Goal: Transaction & Acquisition: Book appointment/travel/reservation

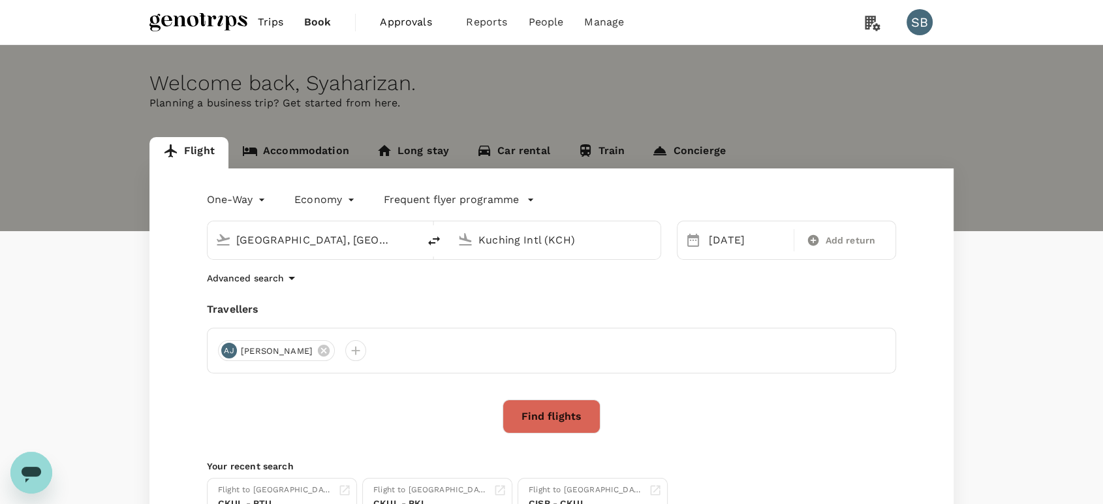
click at [256, 202] on body "Trips Book Approvals 0 Reports People Manage SB Welcome back , [GEOGRAPHIC_DATA…" at bounding box center [551, 315] width 1103 height 631
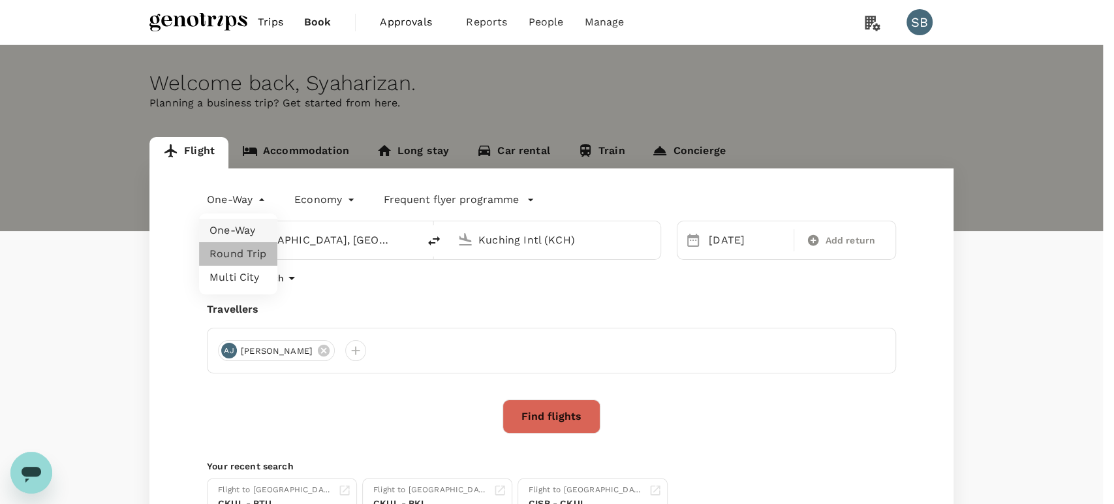
click at [251, 254] on li "Round Trip" at bounding box center [238, 253] width 78 height 23
type input "roundtrip"
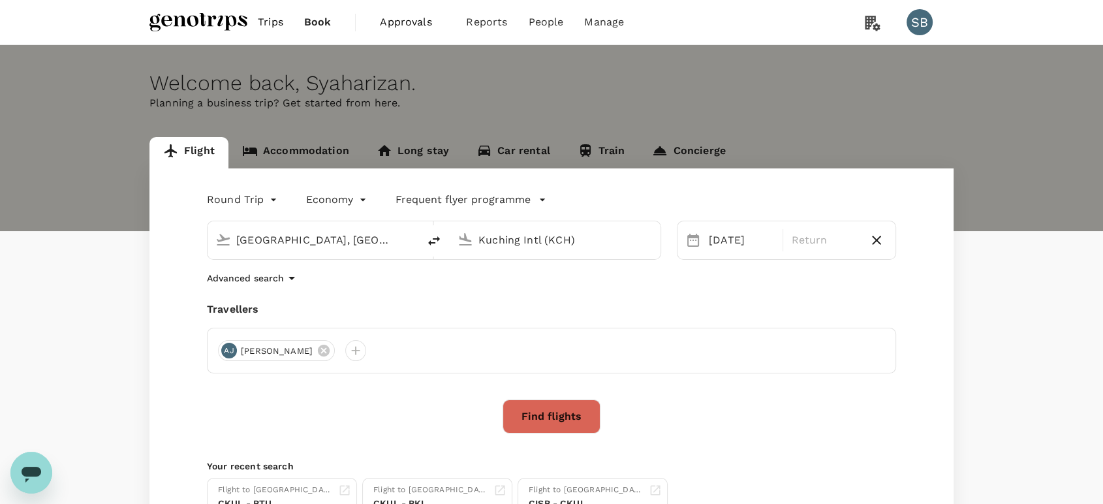
click at [328, 234] on input "[GEOGRAPHIC_DATA], [GEOGRAPHIC_DATA] (any)" at bounding box center [313, 240] width 155 height 20
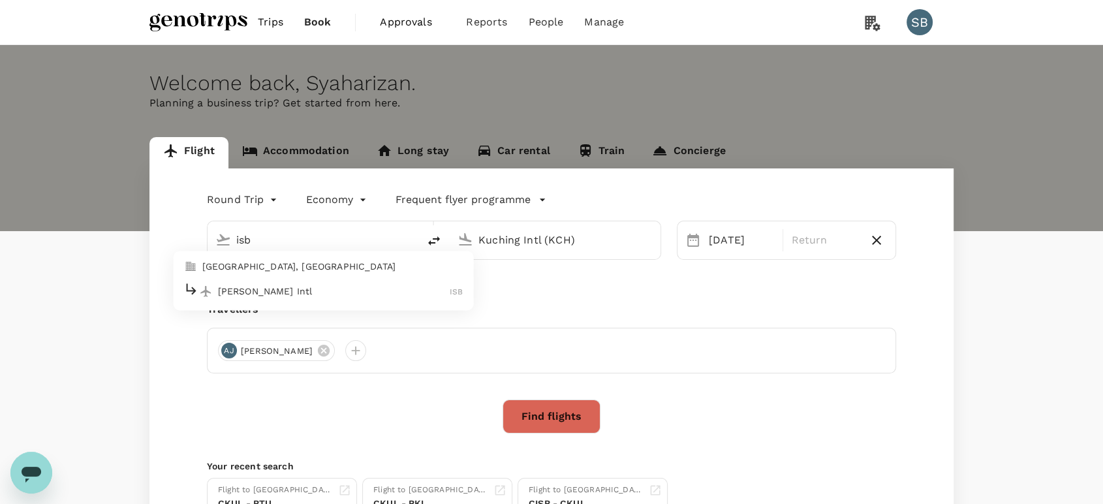
drag, startPoint x: 313, startPoint y: 288, endPoint x: 393, endPoint y: 285, distance: 79.7
click at [313, 288] on p "[PERSON_NAME] Intl" at bounding box center [334, 291] width 232 height 13
type input "[PERSON_NAME] Intl (ISB)"
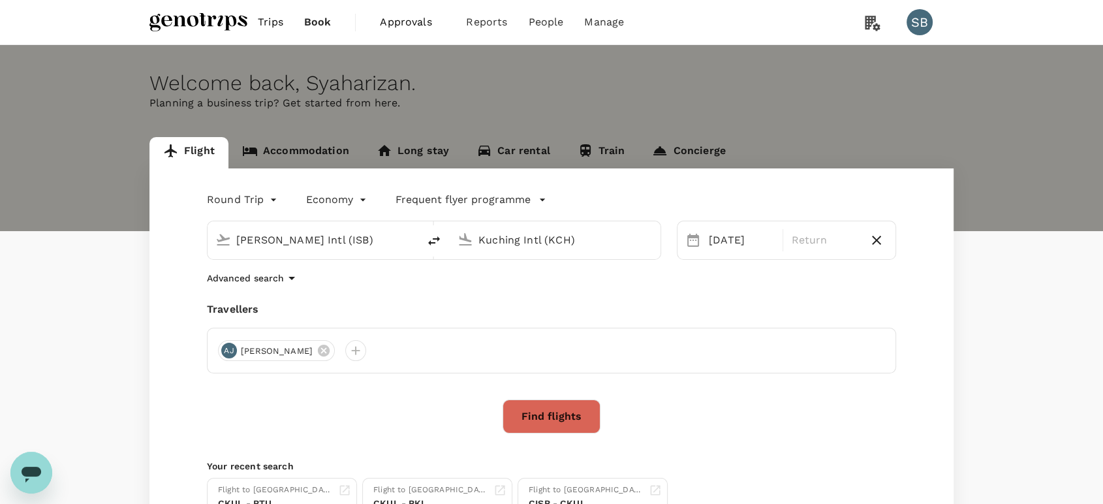
click at [518, 233] on input "Kuching Intl (KCH)" at bounding box center [555, 240] width 155 height 20
click at [523, 287] on p "[GEOGRAPHIC_DATA] Intl" at bounding box center [575, 291] width 230 height 13
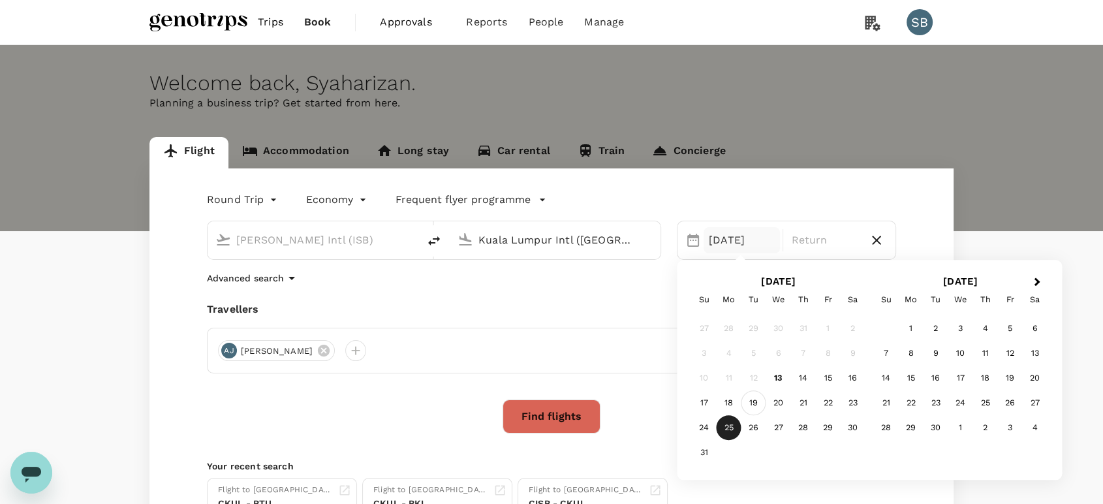
type input "Kuala Lumpur Intl ([GEOGRAPHIC_DATA])"
click at [756, 405] on div "19" at bounding box center [753, 403] width 25 height 25
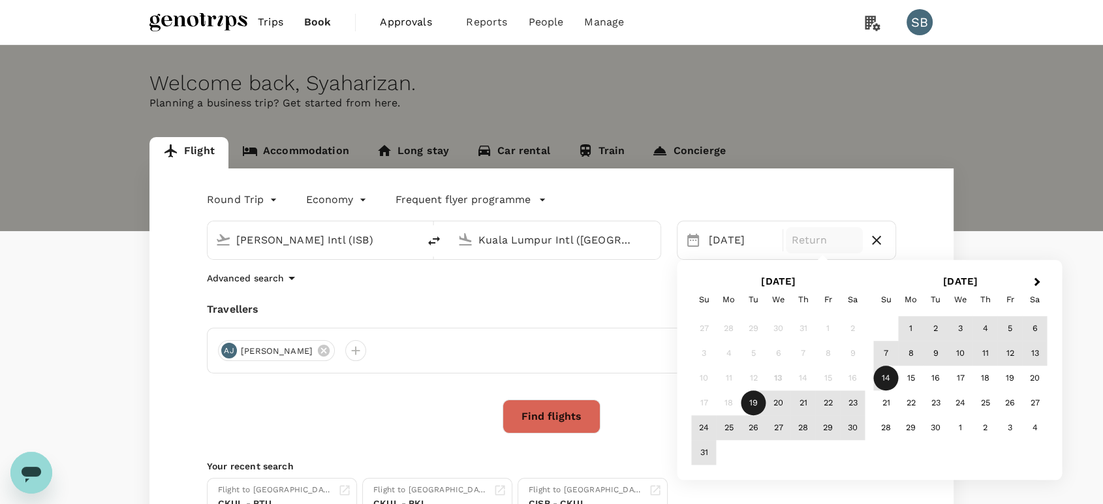
click at [890, 380] on div "14" at bounding box center [886, 378] width 25 height 25
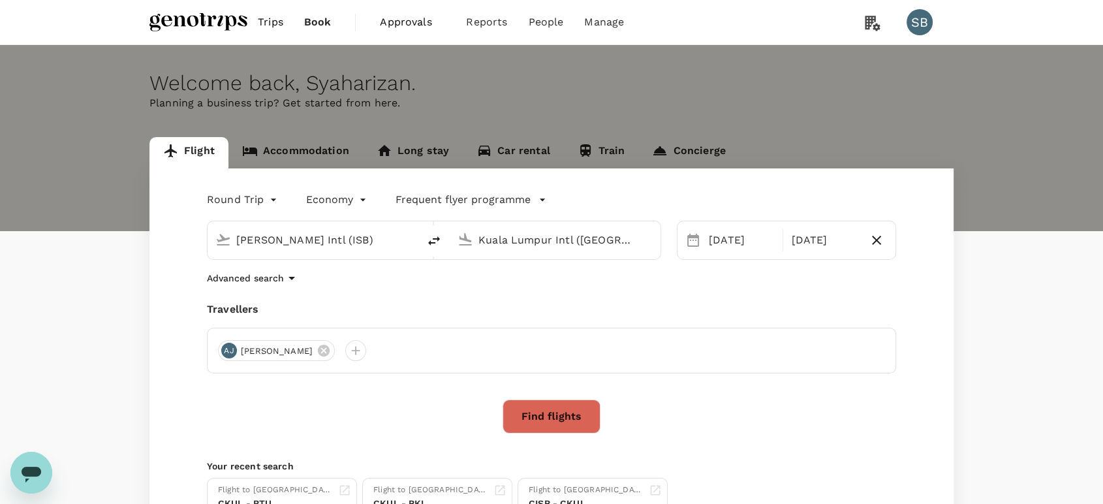
click at [563, 420] on button "Find flights" at bounding box center [552, 416] width 98 height 34
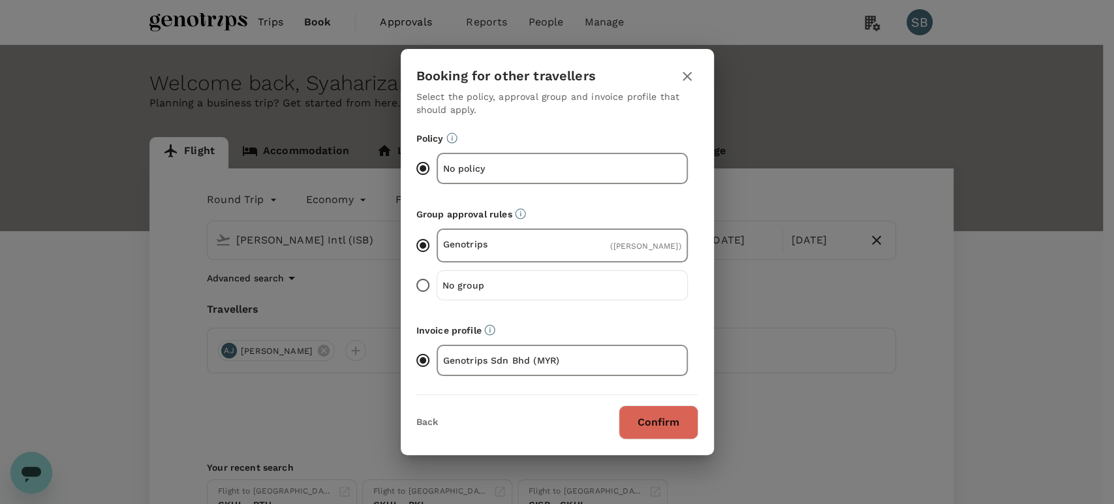
click at [670, 426] on button "Confirm" at bounding box center [659, 422] width 80 height 34
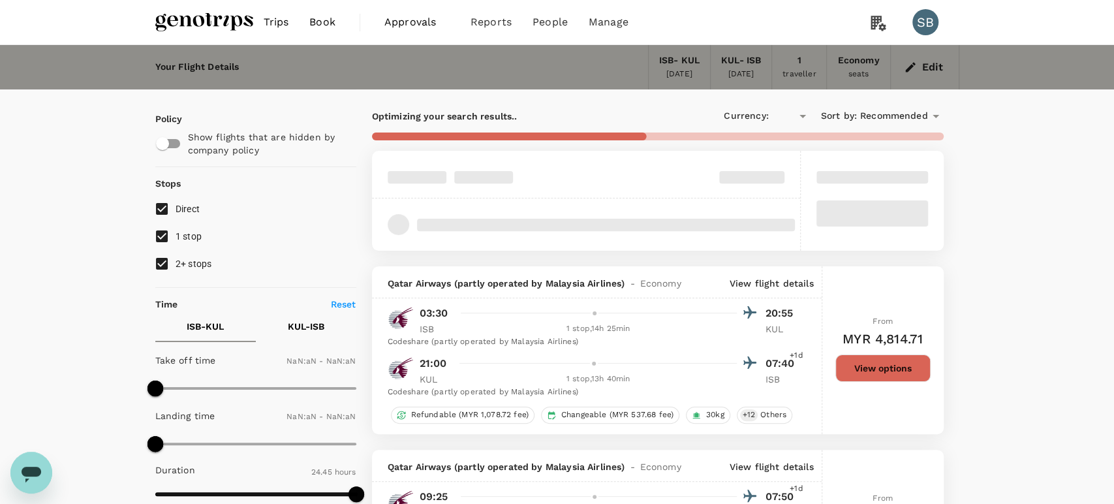
type input "MYR"
type input "1440"
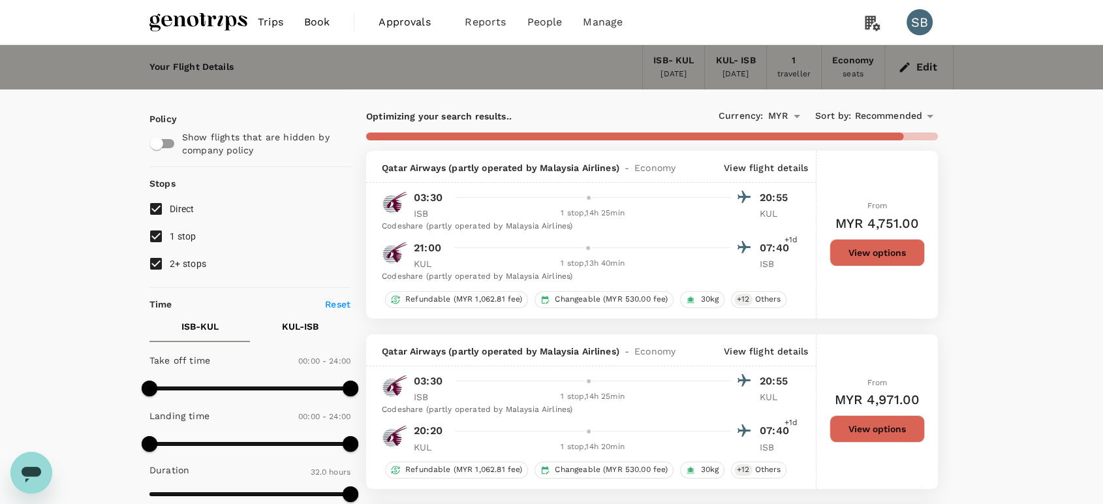
type input "1960"
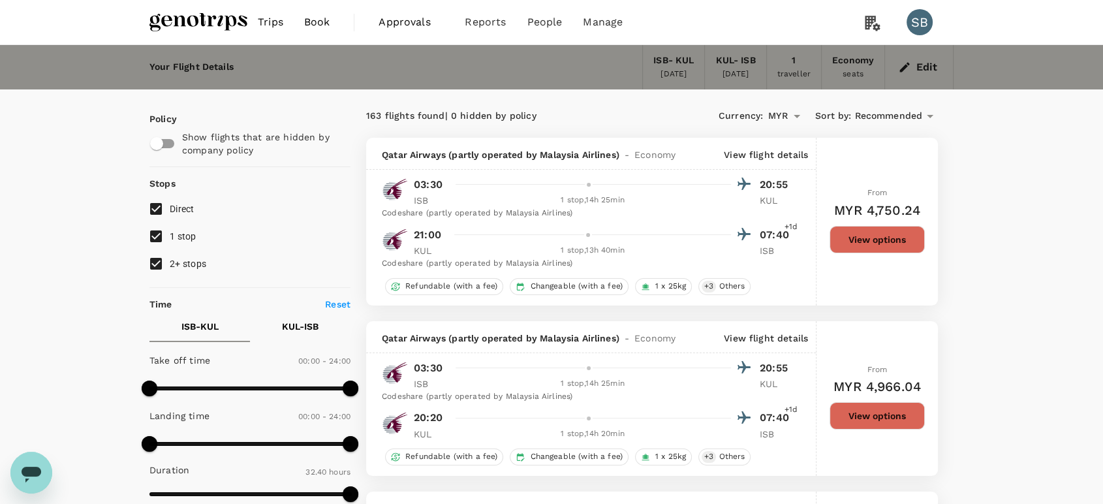
click at [208, 21] on img at bounding box center [198, 22] width 98 height 29
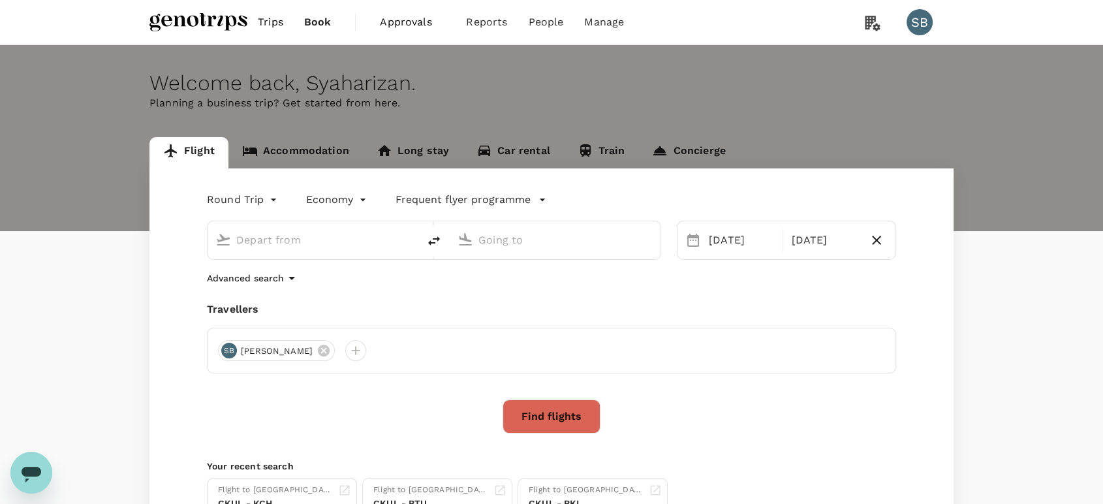
type input "[PERSON_NAME] Intl (ISB)"
type input "Kuala Lumpur Intl ([GEOGRAPHIC_DATA])"
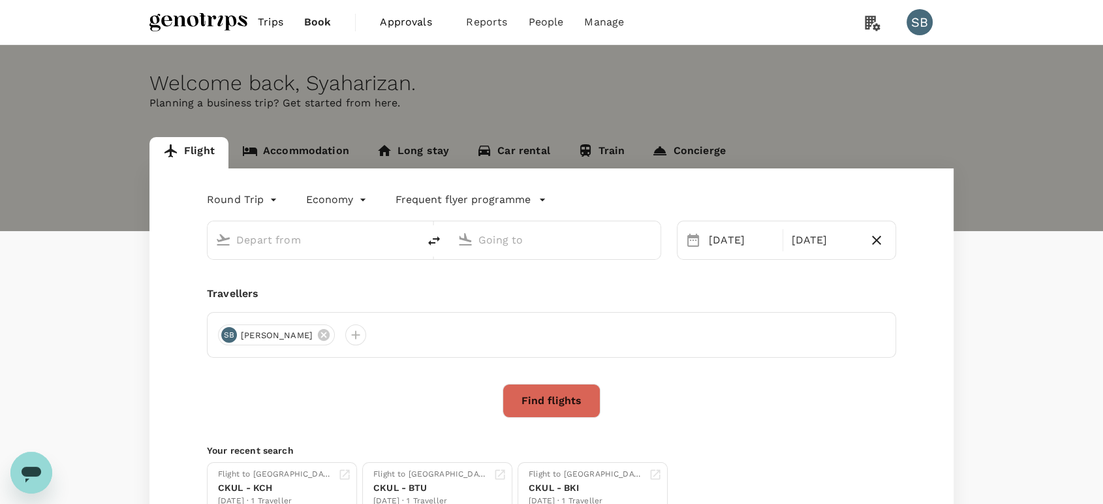
type input "[PERSON_NAME] Intl (ISB)"
type input "Kuala Lumpur Intl ([GEOGRAPHIC_DATA])"
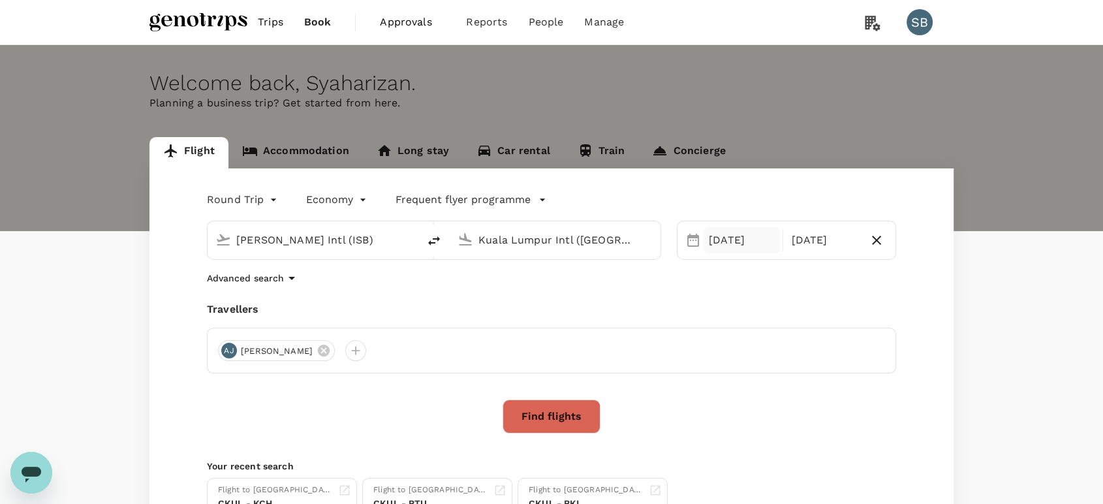
click at [715, 235] on div "[DATE]" at bounding box center [742, 240] width 76 height 26
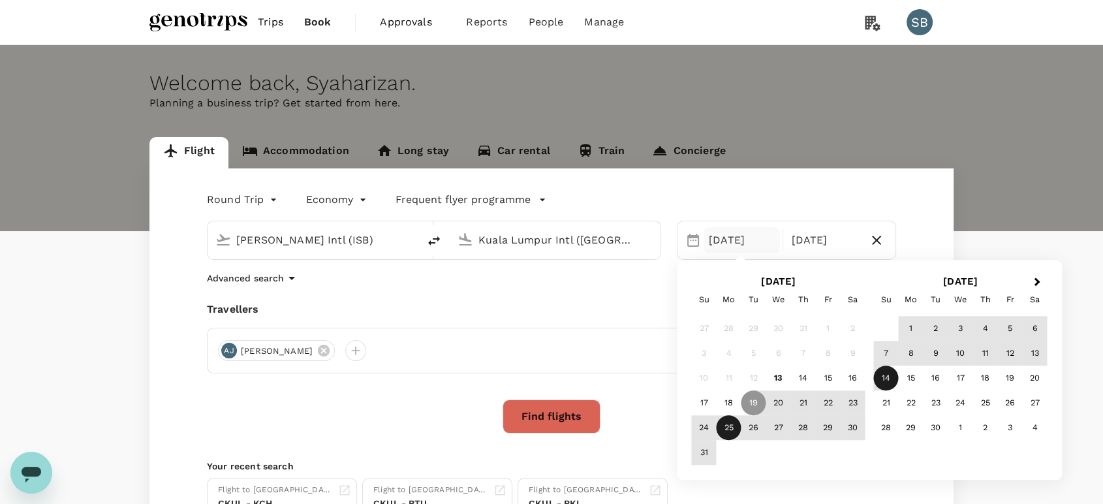
click at [739, 422] on div "25" at bounding box center [729, 428] width 25 height 25
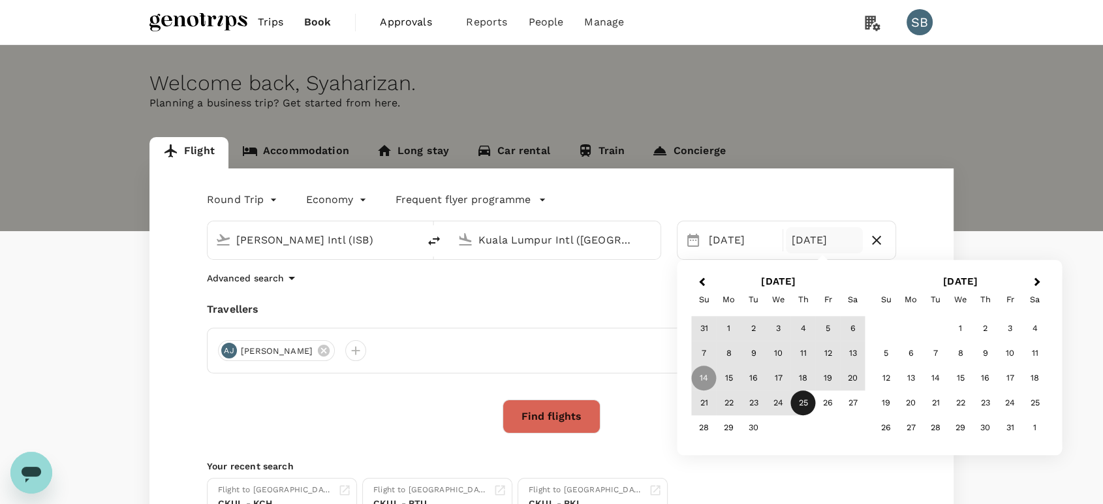
click at [800, 400] on div "25" at bounding box center [803, 403] width 25 height 25
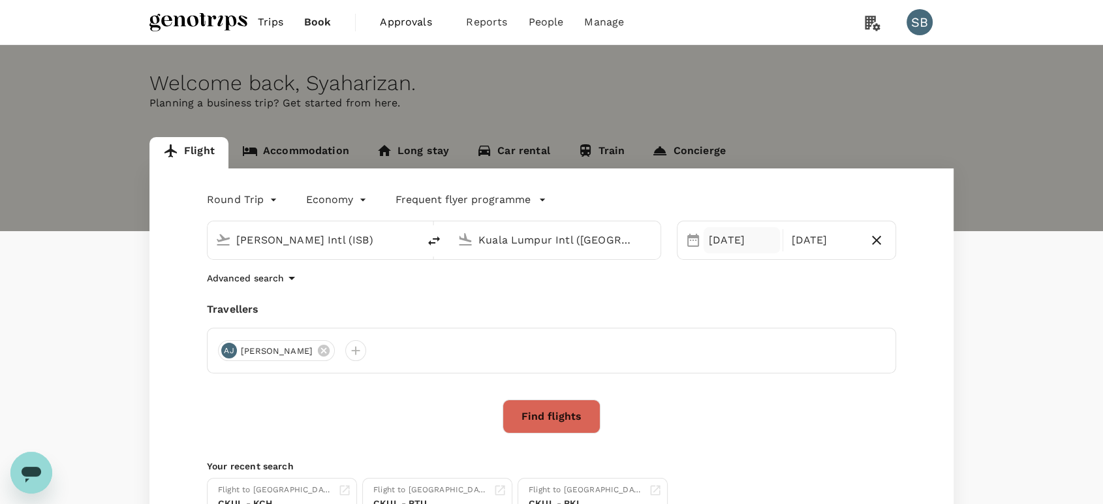
click at [734, 233] on div "[DATE]" at bounding box center [742, 240] width 76 height 26
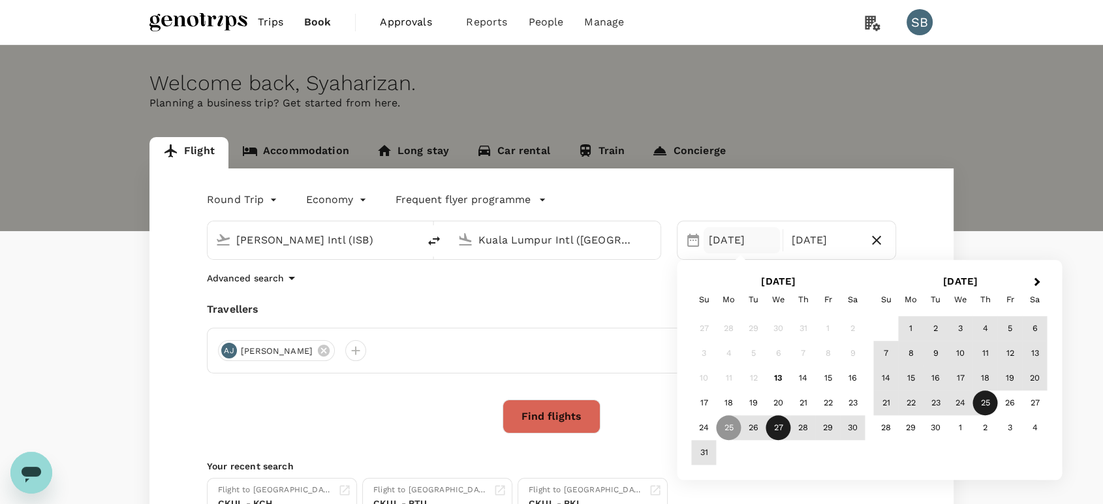
click at [783, 432] on div "27" at bounding box center [778, 428] width 25 height 25
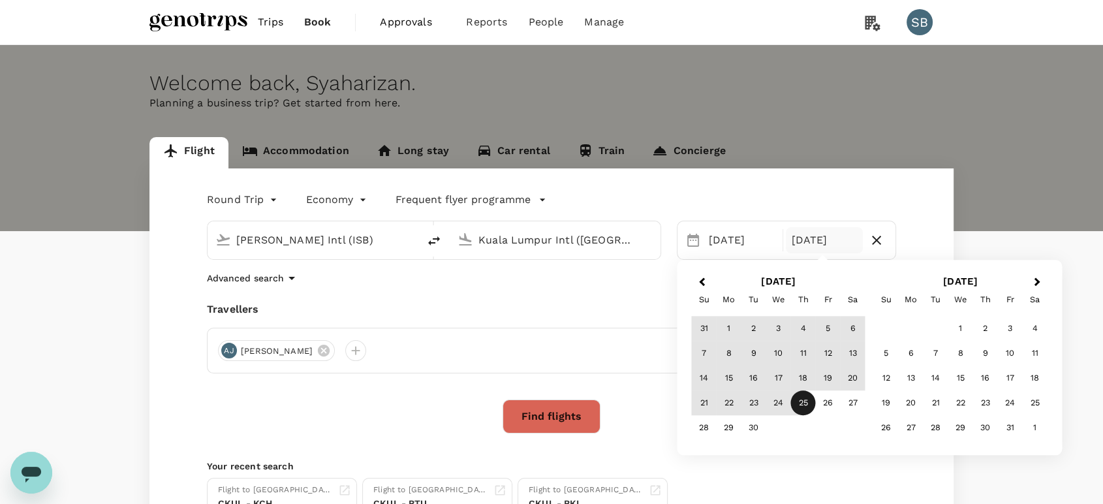
click at [799, 399] on div "25" at bounding box center [803, 403] width 25 height 25
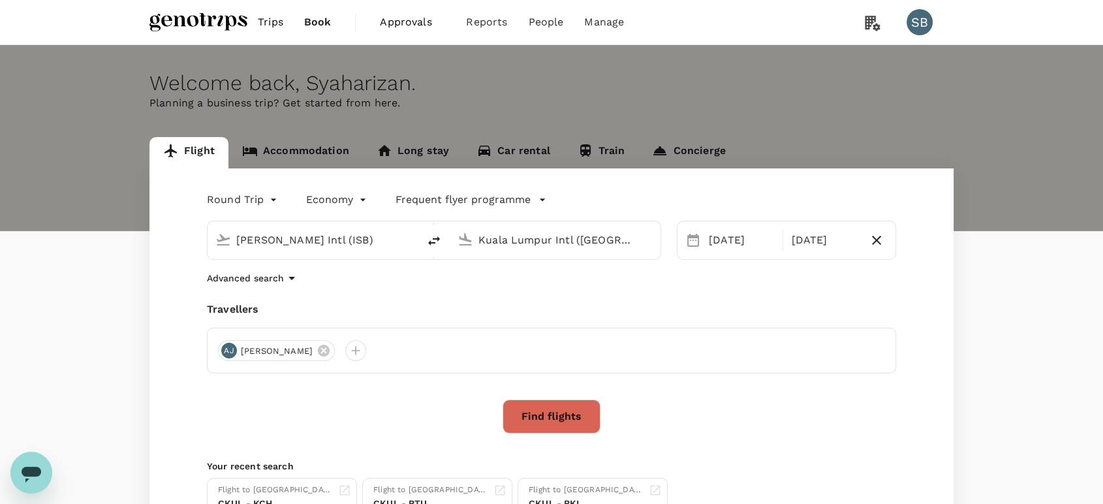
click at [794, 397] on div "Round Trip roundtrip Economy economy Frequent flyer programme [PERSON_NAME] Int…" at bounding box center [551, 359] width 804 height 382
click at [566, 421] on button "Find flights" at bounding box center [552, 416] width 98 height 34
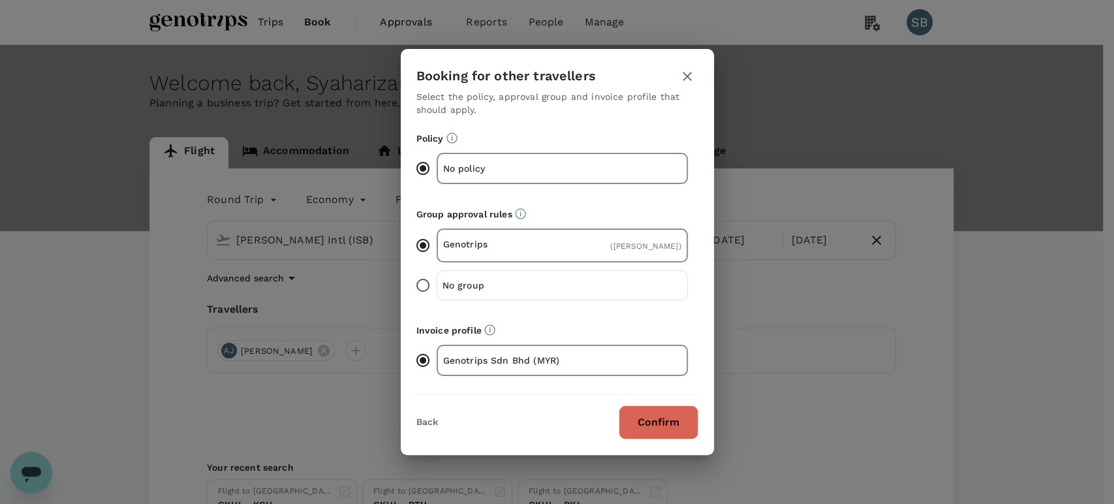
click at [638, 420] on button "Confirm" at bounding box center [659, 422] width 80 height 34
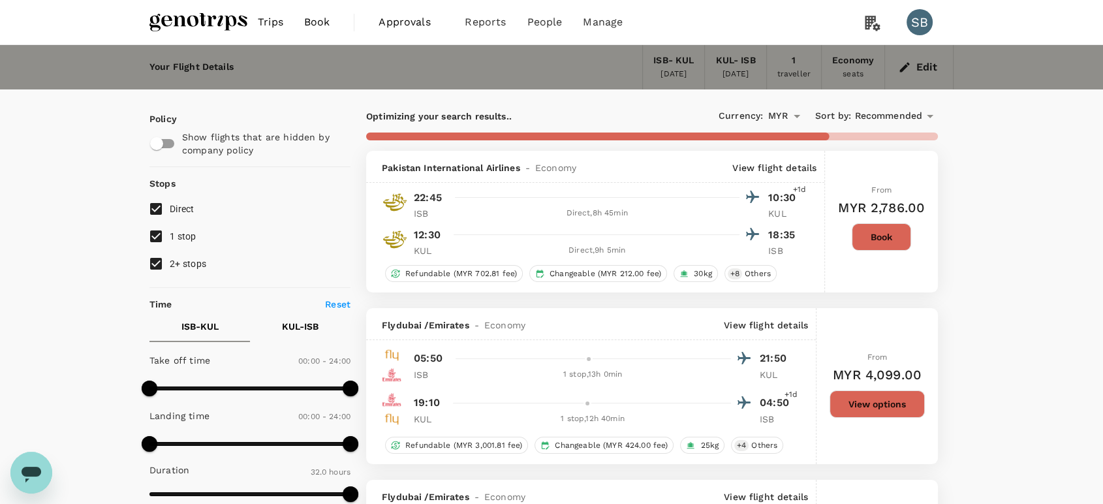
type input "1960"
click at [151, 269] on input "2+ stops" at bounding box center [155, 263] width 27 height 27
checkbox input "false"
click at [152, 239] on input "1 stop" at bounding box center [155, 236] width 27 height 27
checkbox input "false"
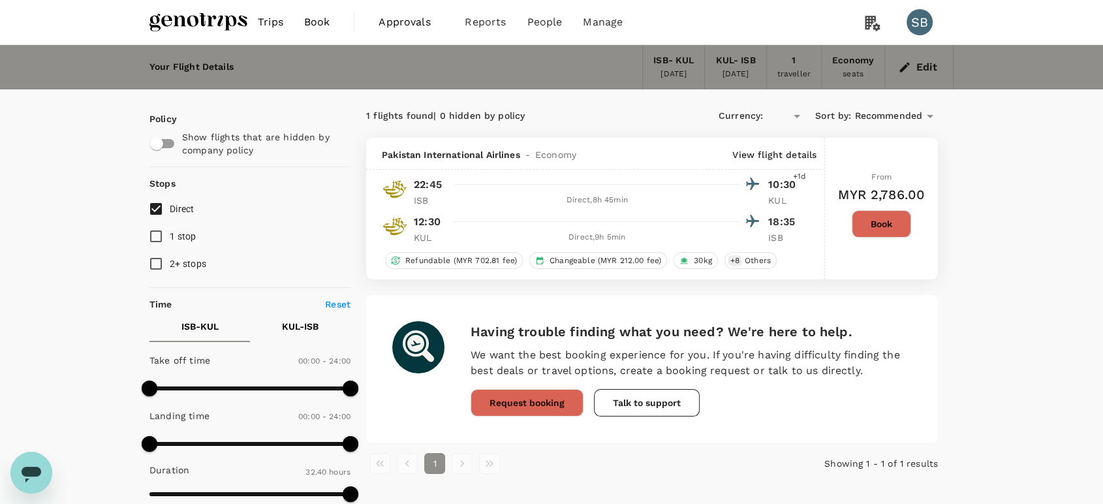
type input "MYR"
click at [895, 225] on button "Book" at bounding box center [881, 223] width 59 height 27
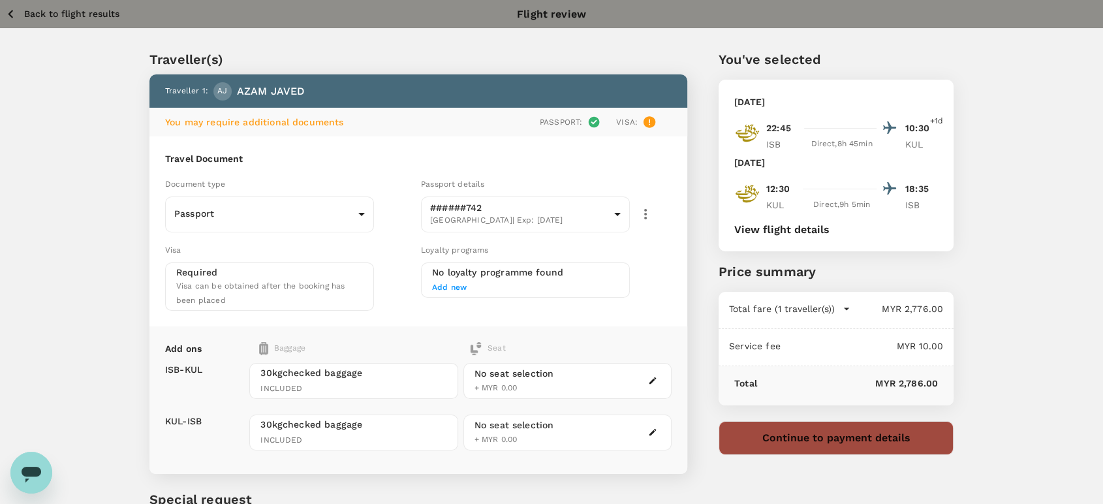
click at [784, 443] on button "Continue to payment details" at bounding box center [836, 438] width 235 height 34
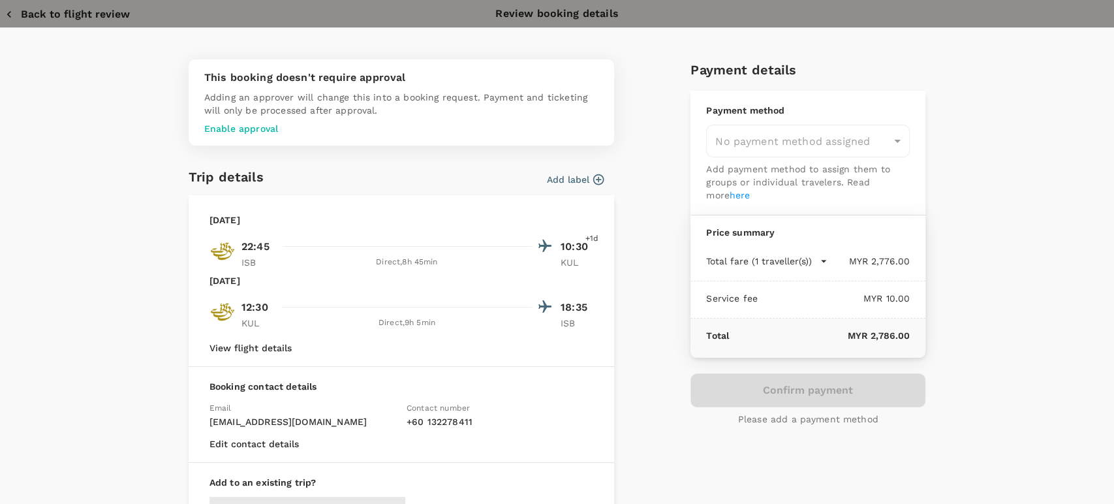
type input "9c05dd7c-68fd-49f4-a2f8-4cbf92da61d2"
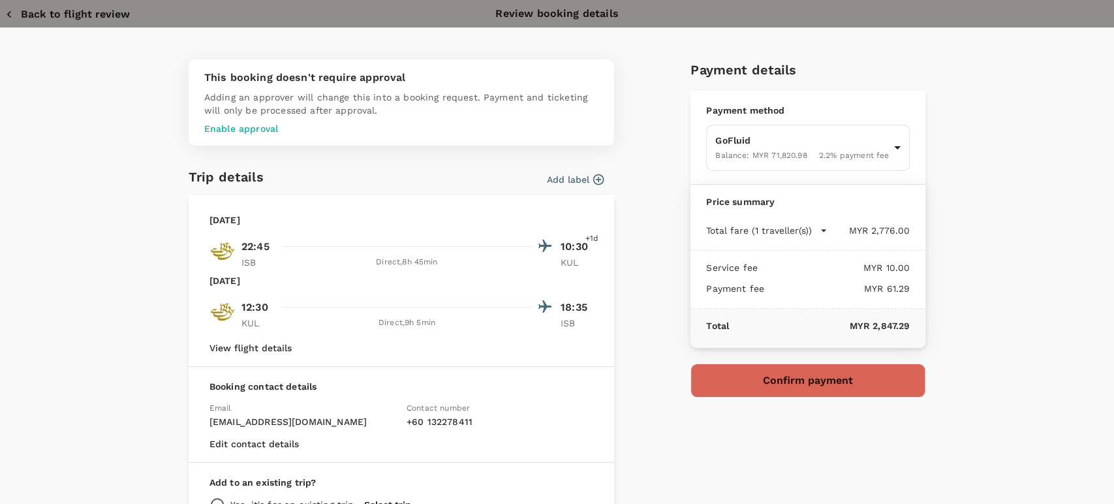
click at [66, 8] on button "Back to flight review" at bounding box center [67, 14] width 125 height 13
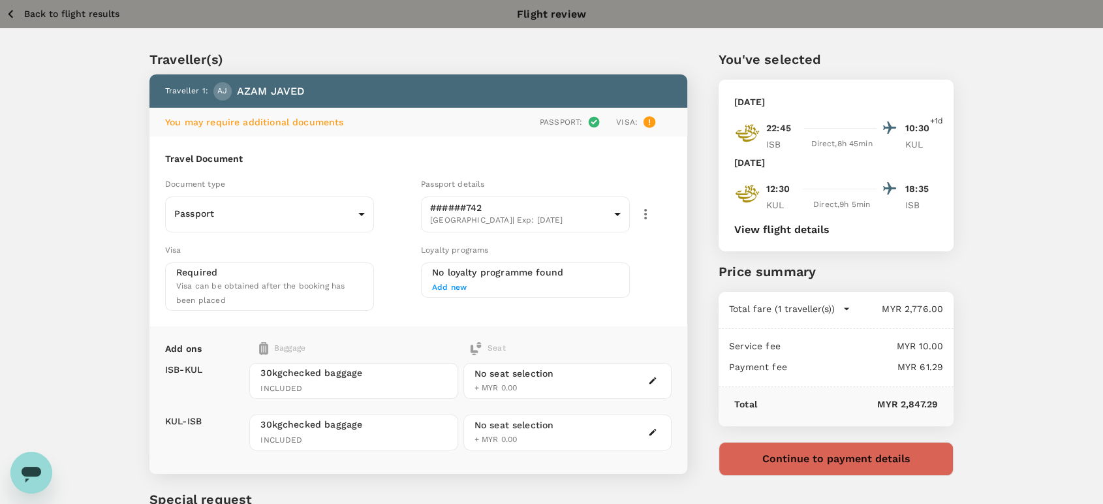
click at [66, 14] on p "Back to flight results" at bounding box center [71, 13] width 95 height 13
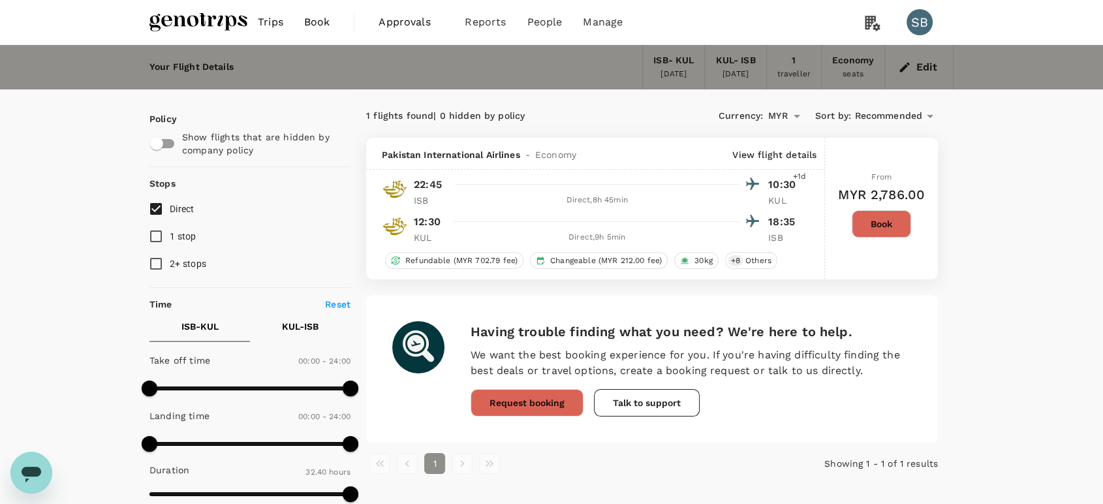
click at [189, 37] on link at bounding box center [198, 22] width 98 height 44
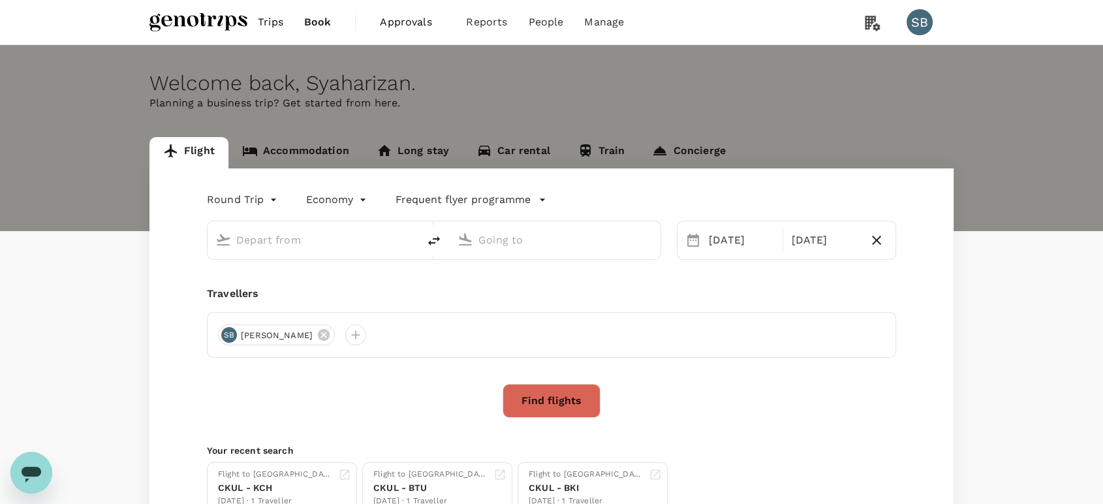
type input "[PERSON_NAME] Intl (ISB)"
type input "Kuala Lumpur Intl ([GEOGRAPHIC_DATA])"
type input "[PERSON_NAME] Intl (ISB)"
type input "Kuala Lumpur Intl ([GEOGRAPHIC_DATA])"
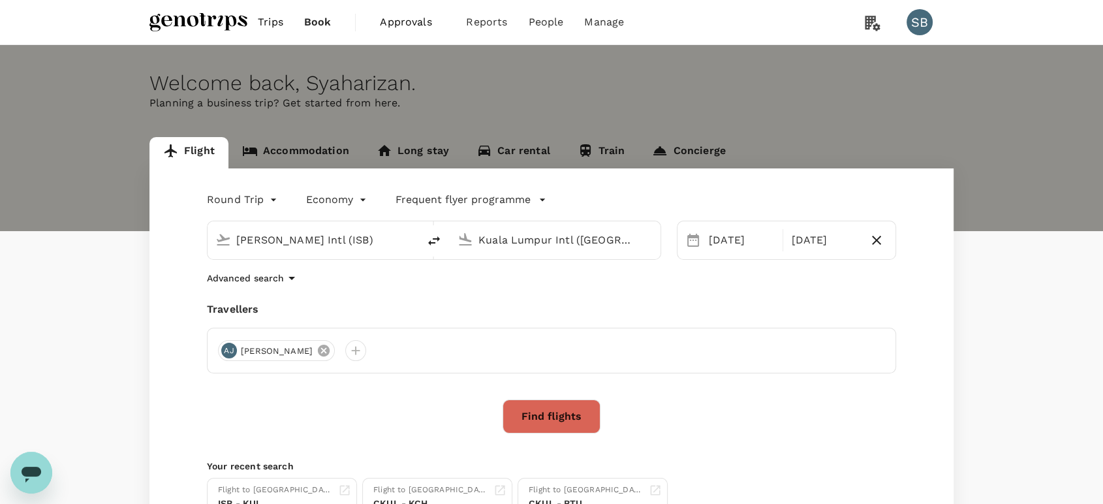
click at [318, 354] on icon at bounding box center [324, 351] width 12 height 12
drag, startPoint x: 230, startPoint y: 348, endPoint x: 238, endPoint y: 347, distance: 8.6
click at [230, 349] on div at bounding box center [228, 350] width 21 height 21
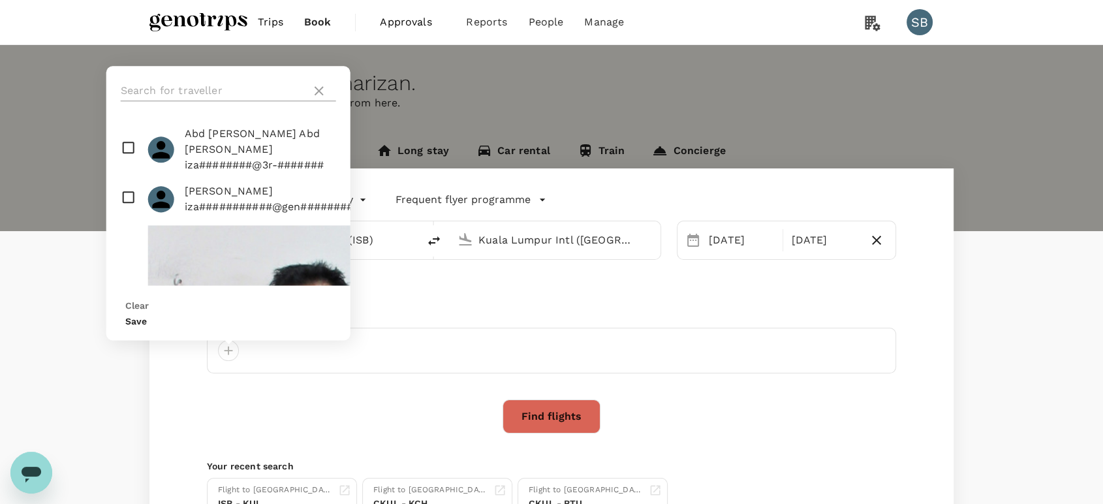
click at [168, 98] on input "text" at bounding box center [213, 90] width 185 height 21
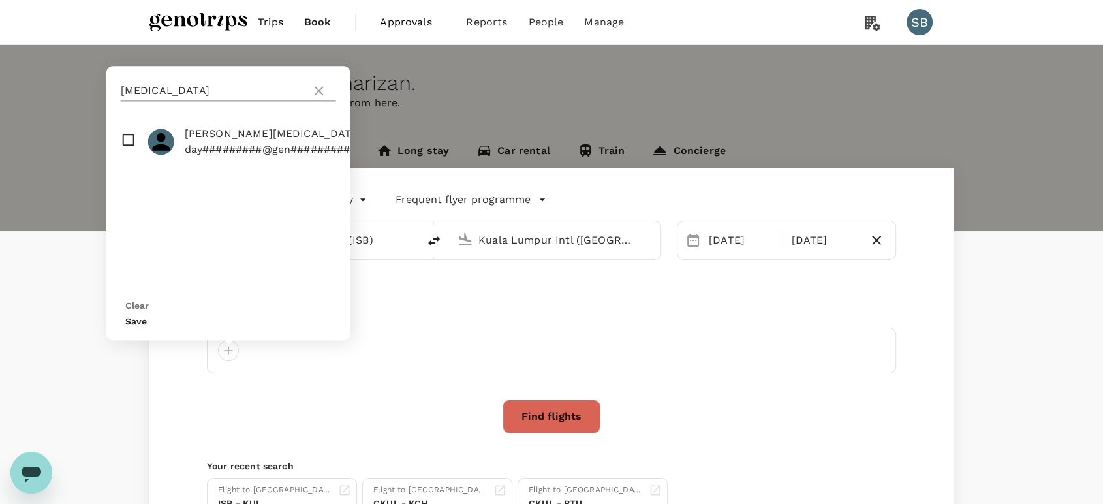
type input "[MEDICAL_DATA]"
click at [127, 163] on input "checkbox" at bounding box center [228, 142] width 244 height 42
checkbox input "true"
click at [147, 323] on button "Save" at bounding box center [136, 321] width 22 height 10
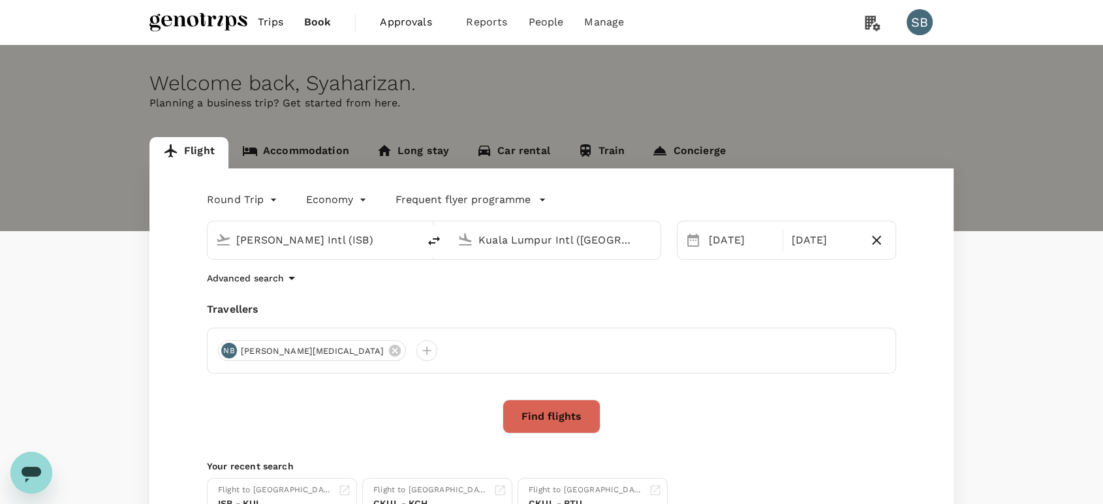
click at [308, 233] on input "[PERSON_NAME] Intl (ISB)" at bounding box center [313, 240] width 155 height 20
click at [322, 283] on div "Miri Intl MYY" at bounding box center [323, 291] width 279 height 20
click at [305, 245] on input "Miri Intl (MYY)" at bounding box center [313, 240] width 155 height 20
click at [292, 278] on li "Kuching Intl KCH" at bounding box center [324, 291] width 300 height 28
type input "Kuching Intl (KCH)"
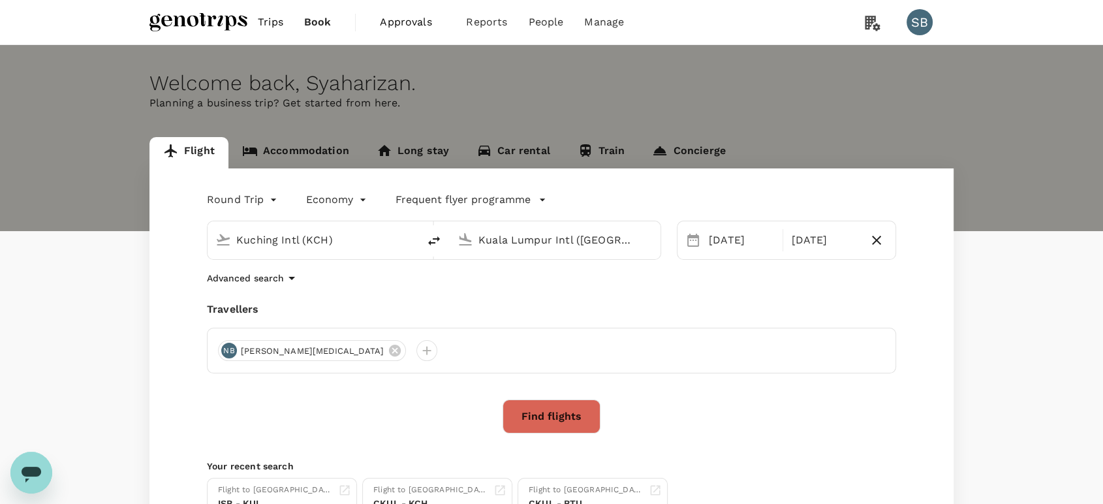
click at [527, 235] on input "Kuala Lumpur Intl ([GEOGRAPHIC_DATA])" at bounding box center [555, 240] width 155 height 20
click at [508, 287] on p "Labuan" at bounding box center [575, 291] width 230 height 13
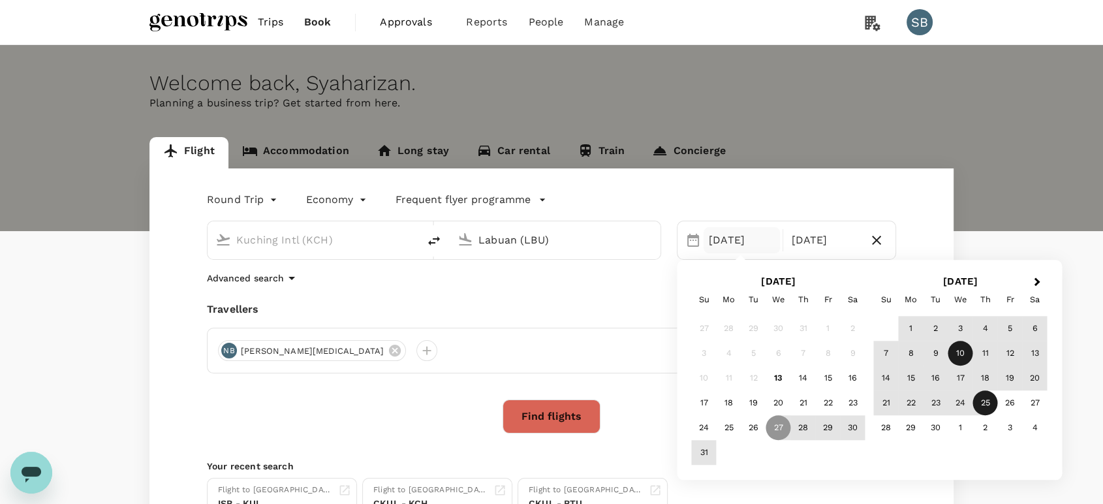
type input "Labuan (LBU)"
click at [967, 361] on div "10" at bounding box center [960, 353] width 25 height 25
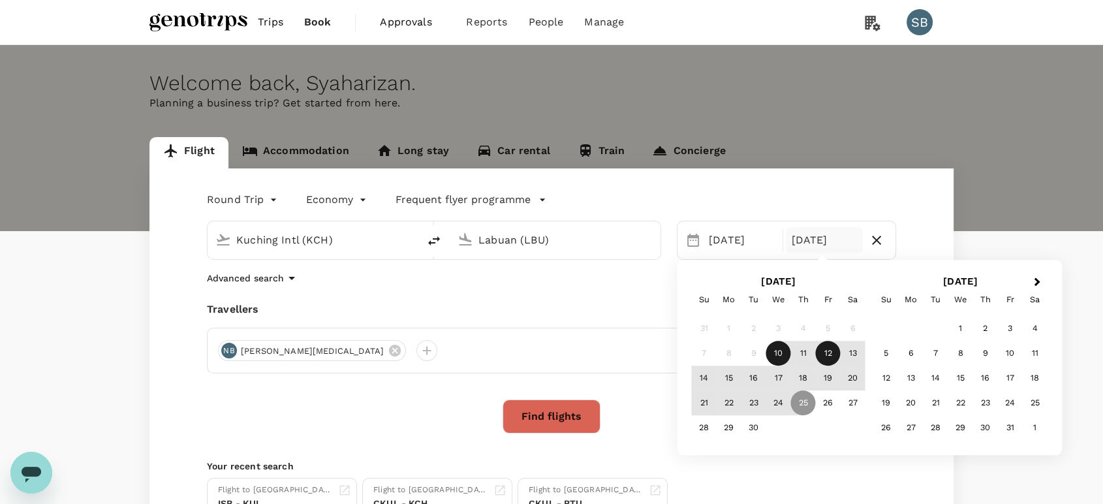
click at [830, 358] on div "12" at bounding box center [828, 353] width 25 height 25
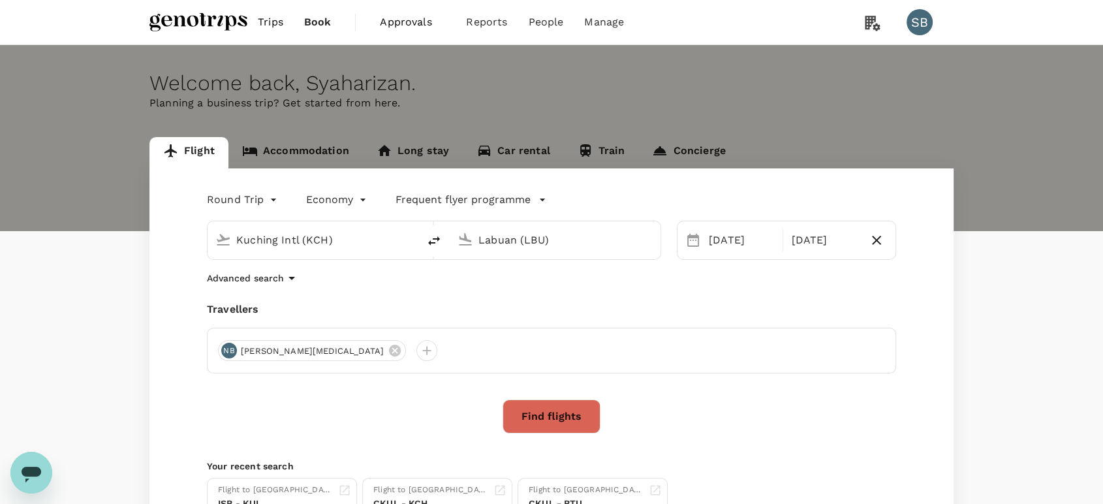
click at [543, 413] on button "Find flights" at bounding box center [552, 416] width 98 height 34
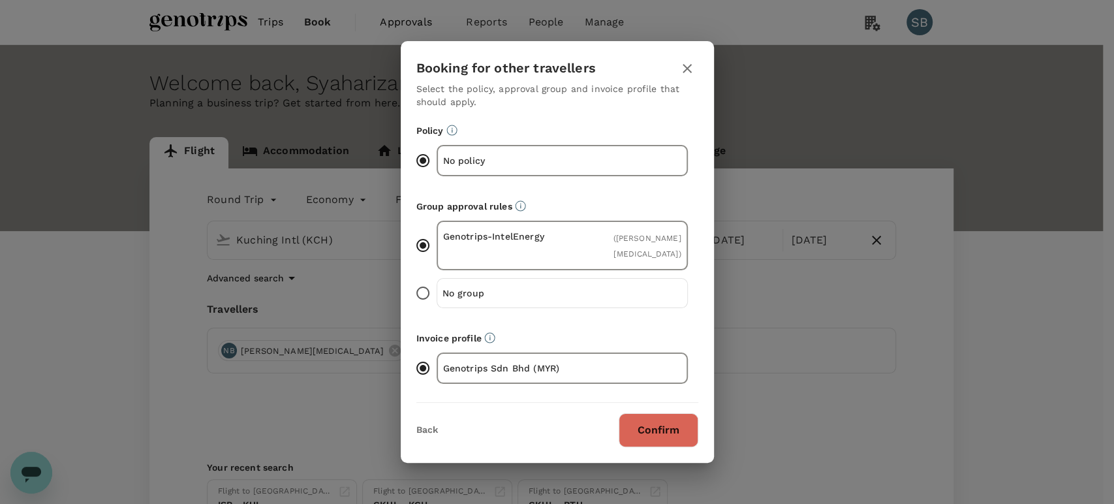
click at [633, 437] on button "Confirm" at bounding box center [659, 430] width 80 height 34
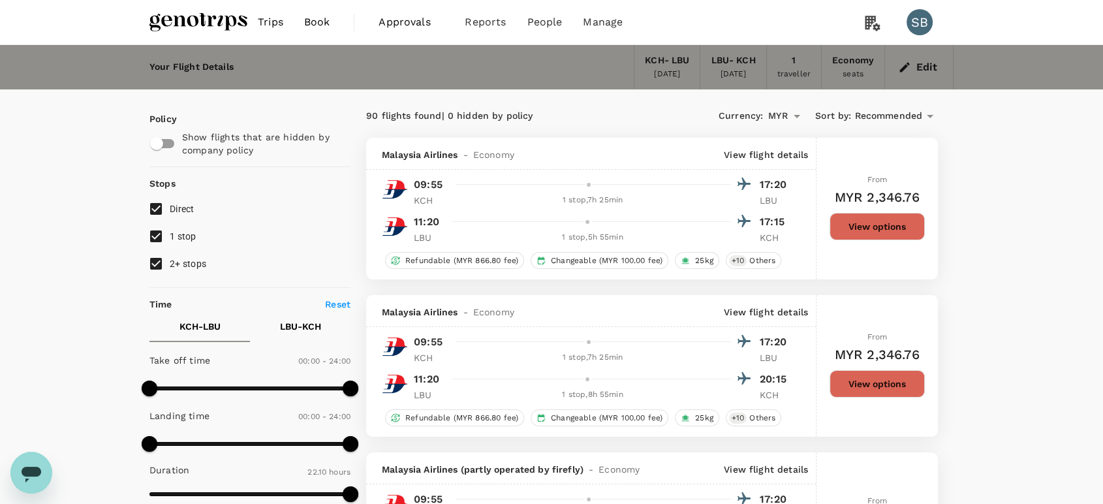
type input "1330"
checkbox input "false"
click at [157, 266] on input "2+ stops" at bounding box center [155, 263] width 27 height 27
checkbox input "false"
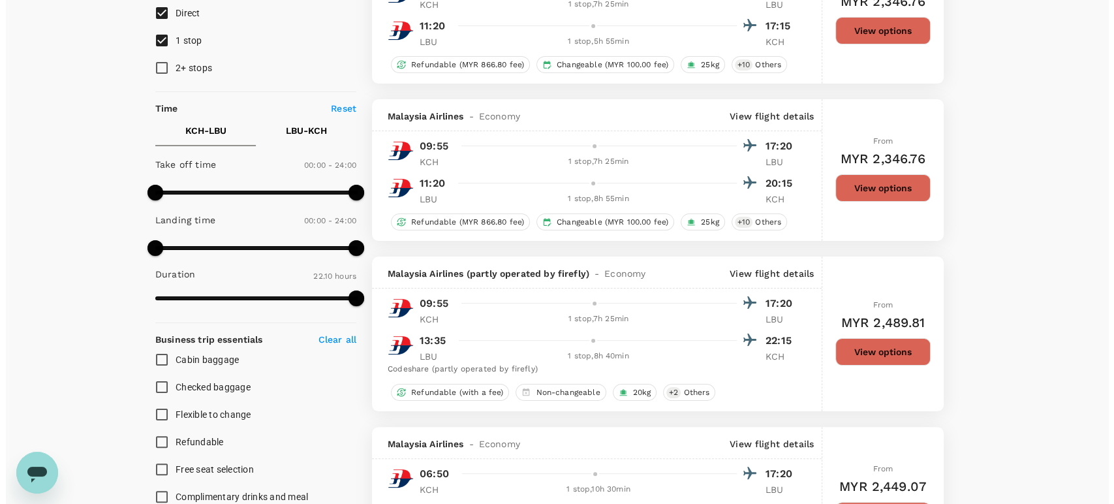
scroll to position [217, 0]
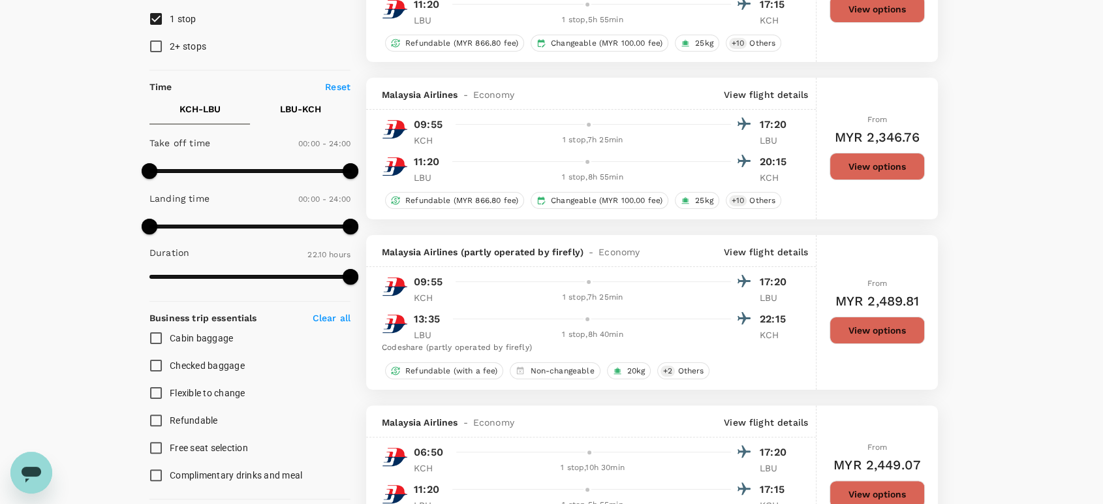
click at [766, 257] on p "View flight details" at bounding box center [766, 251] width 84 height 13
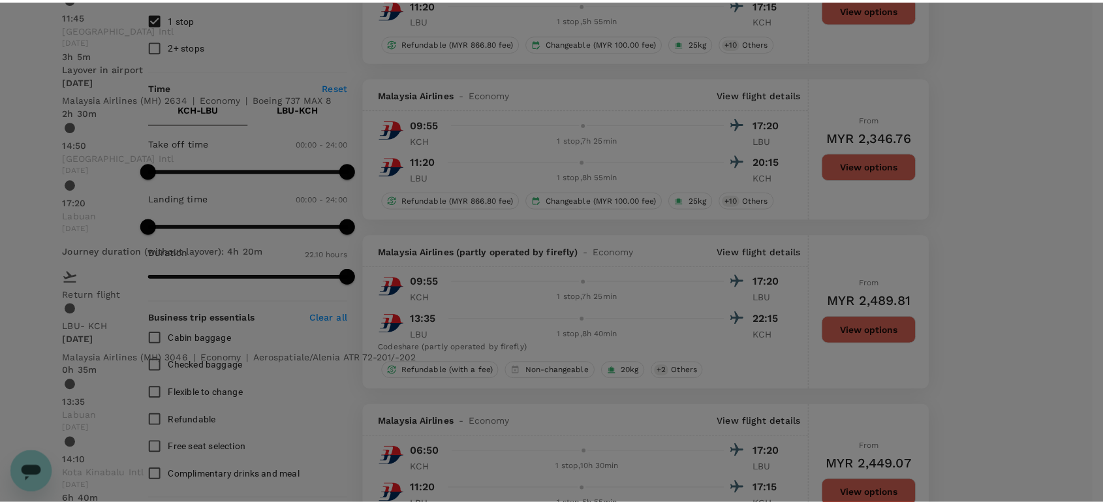
scroll to position [390, 0]
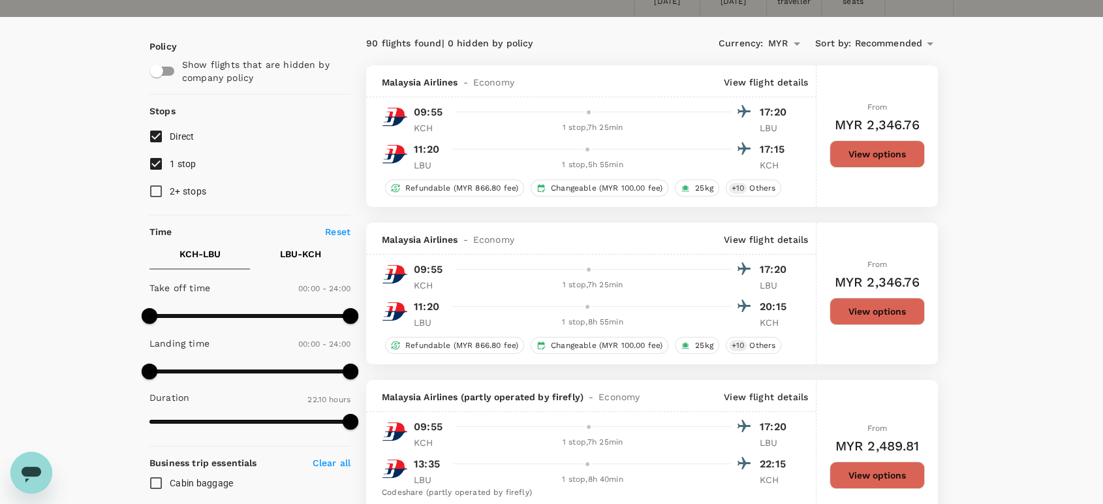
scroll to position [0, 0]
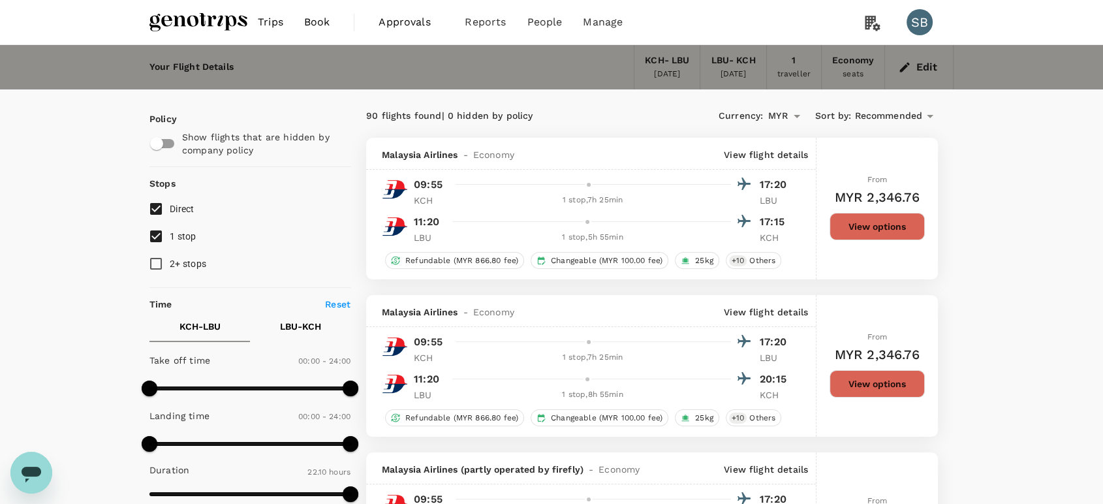
click at [213, 20] on img at bounding box center [198, 22] width 98 height 29
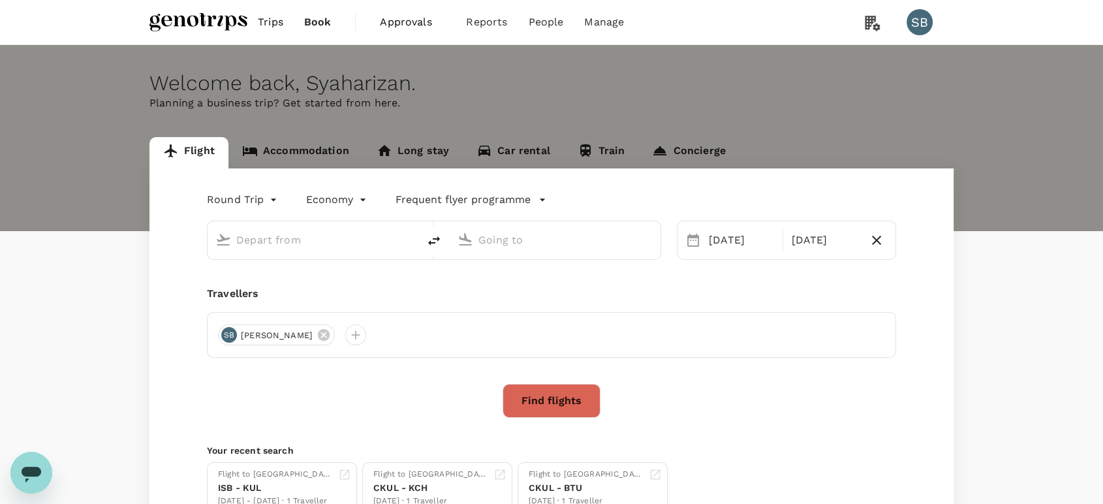
type input "Kuching Intl (KCH)"
type input "Labuan (LBU)"
type input "Kuching Intl (KCH)"
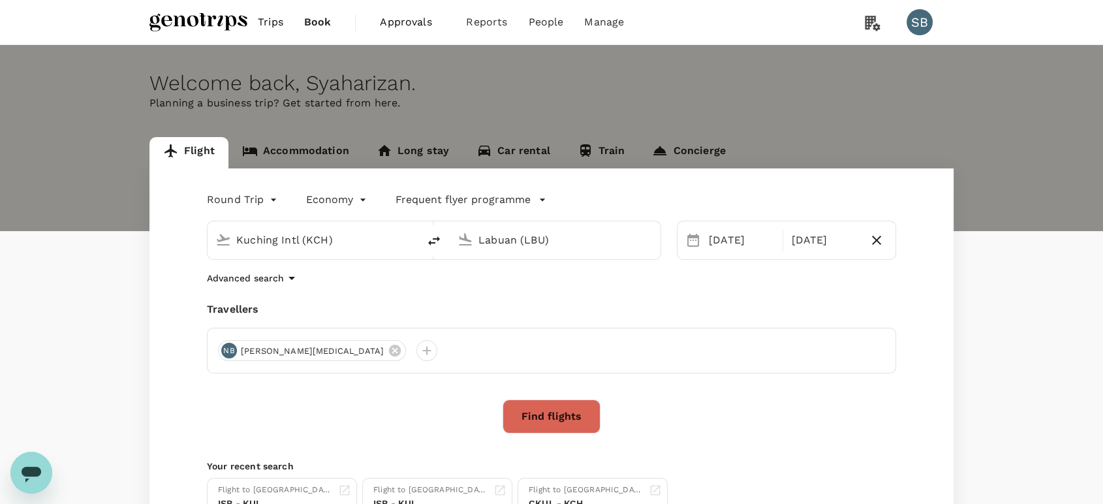
drag, startPoint x: 501, startPoint y: 242, endPoint x: 495, endPoint y: 252, distance: 11.4
click at [501, 241] on input "Labuan (LBU)" at bounding box center [555, 240] width 155 height 20
click at [476, 294] on p "Miri Intl" at bounding box center [575, 291] width 230 height 13
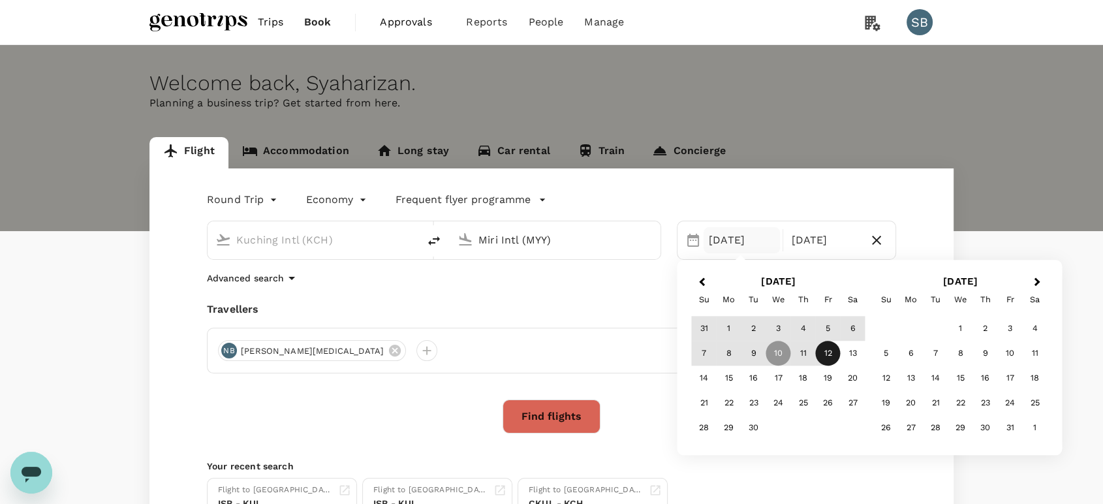
type input "Miri Intl (MYY)"
click at [477, 290] on div "Round Trip roundtrip Economy economy Frequent flyer programme Kuching Intl (KCH…" at bounding box center [551, 359] width 804 height 382
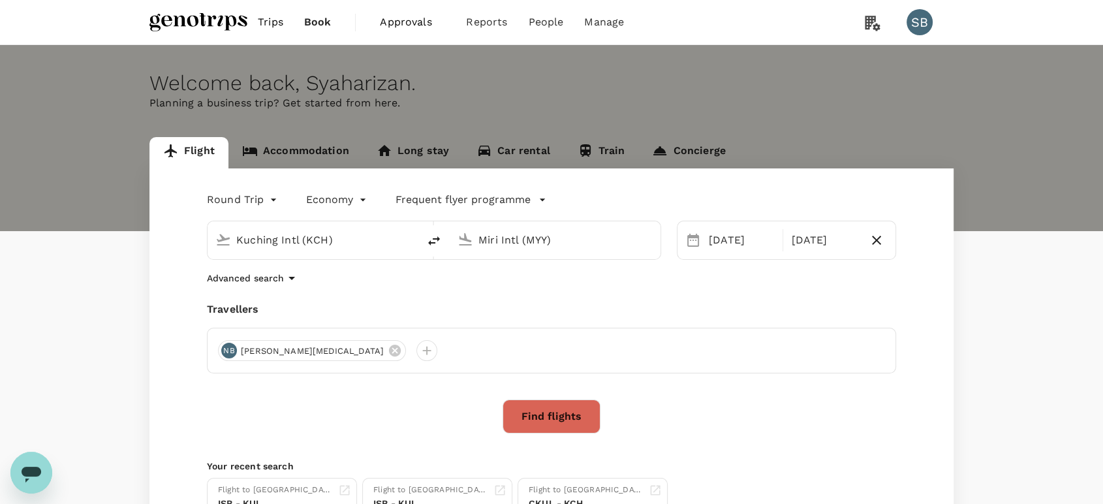
click at [548, 414] on button "Find flights" at bounding box center [552, 416] width 98 height 34
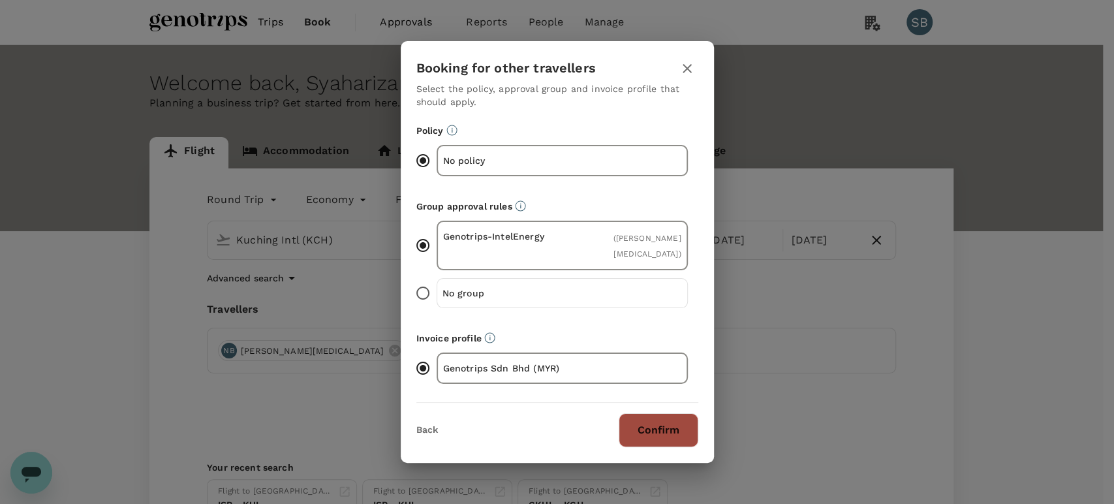
click at [669, 434] on button "Confirm" at bounding box center [659, 430] width 80 height 34
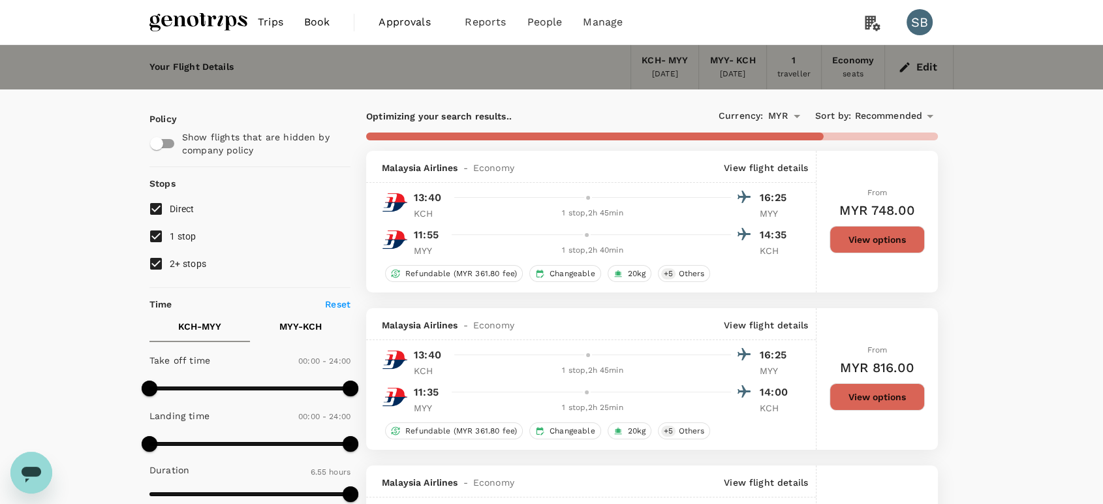
type input "610"
checkbox input "false"
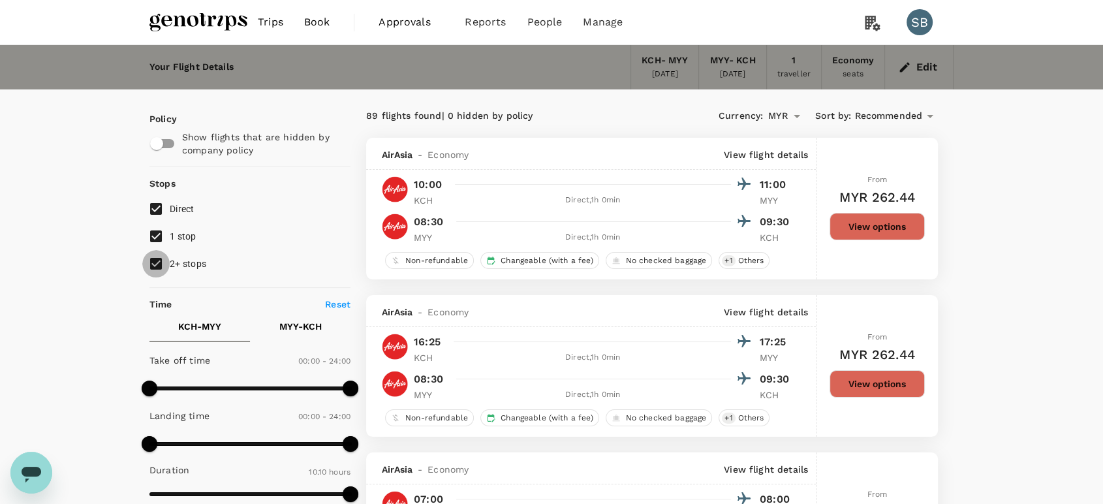
drag, startPoint x: 146, startPoint y: 261, endPoint x: 141, endPoint y: 245, distance: 16.9
click at [147, 260] on input "2+ stops" at bounding box center [155, 263] width 27 height 27
checkbox input "false"
click at [154, 235] on input "1 stop" at bounding box center [155, 236] width 27 height 27
checkbox input "false"
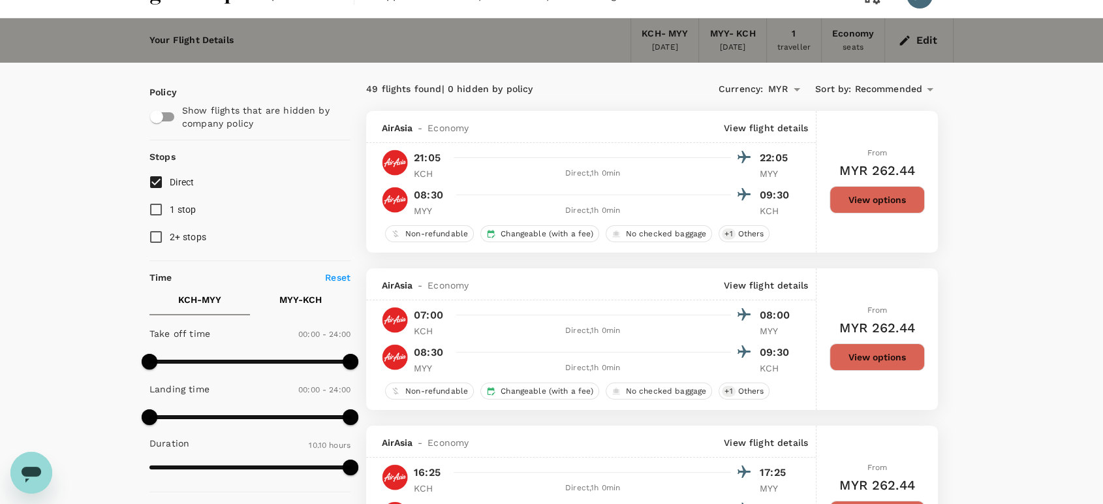
scroll to position [72, 0]
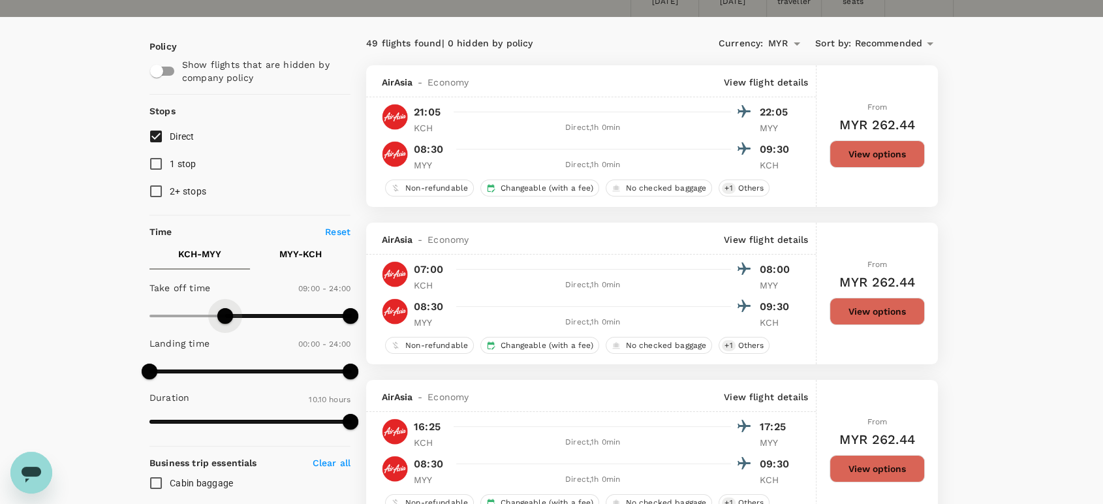
drag, startPoint x: 154, startPoint y: 315, endPoint x: 226, endPoint y: 310, distance: 72.6
click at [226, 310] on span at bounding box center [225, 316] width 16 height 16
type input "570"
click at [228, 310] on span at bounding box center [229, 316] width 16 height 16
type input "690"
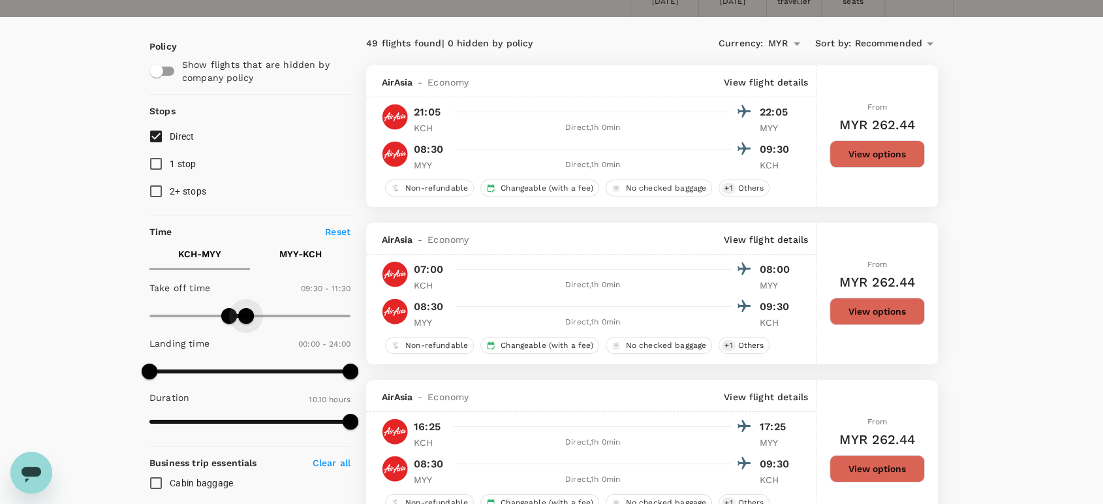
drag, startPoint x: 345, startPoint y: 316, endPoint x: 246, endPoint y: 317, distance: 98.6
click at [246, 317] on span at bounding box center [246, 316] width 16 height 16
click at [290, 251] on p "MYY - KCH" at bounding box center [300, 253] width 42 height 13
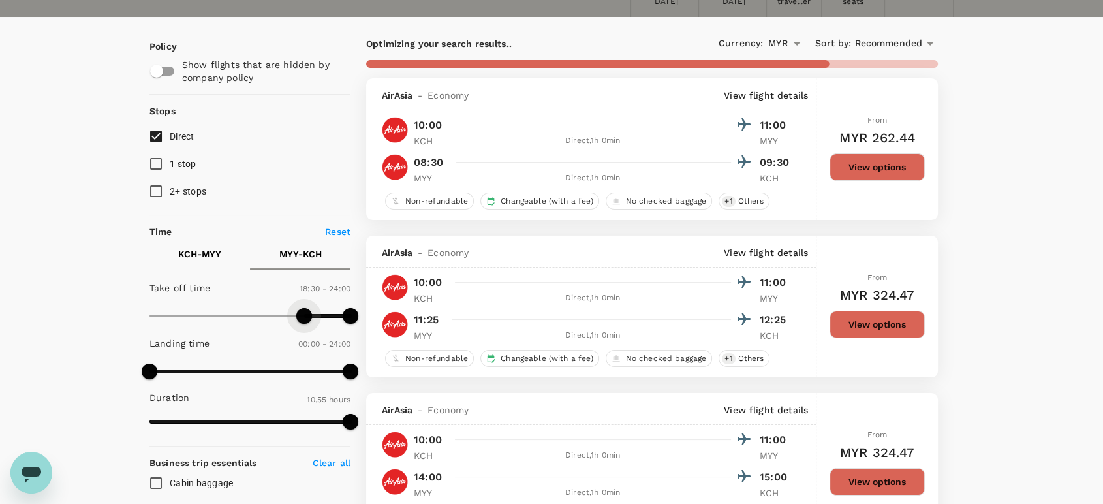
type input "1020"
drag, startPoint x: 151, startPoint y: 311, endPoint x: 292, endPoint y: 316, distance: 141.7
click at [292, 316] on span at bounding box center [292, 316] width 16 height 16
type input "1260"
drag, startPoint x: 343, startPoint y: 319, endPoint x: 327, endPoint y: 319, distance: 15.7
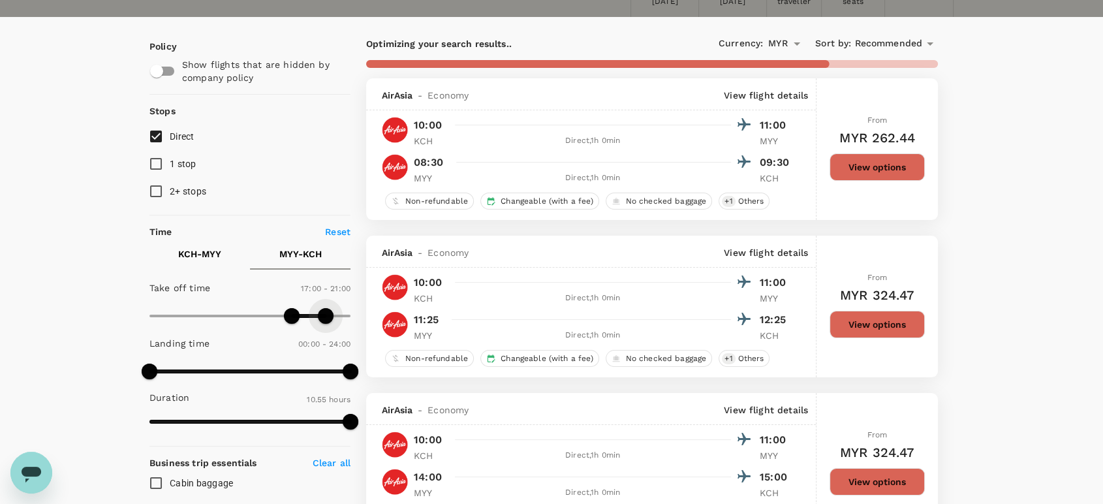
click at [327, 319] on span at bounding box center [326, 316] width 16 height 16
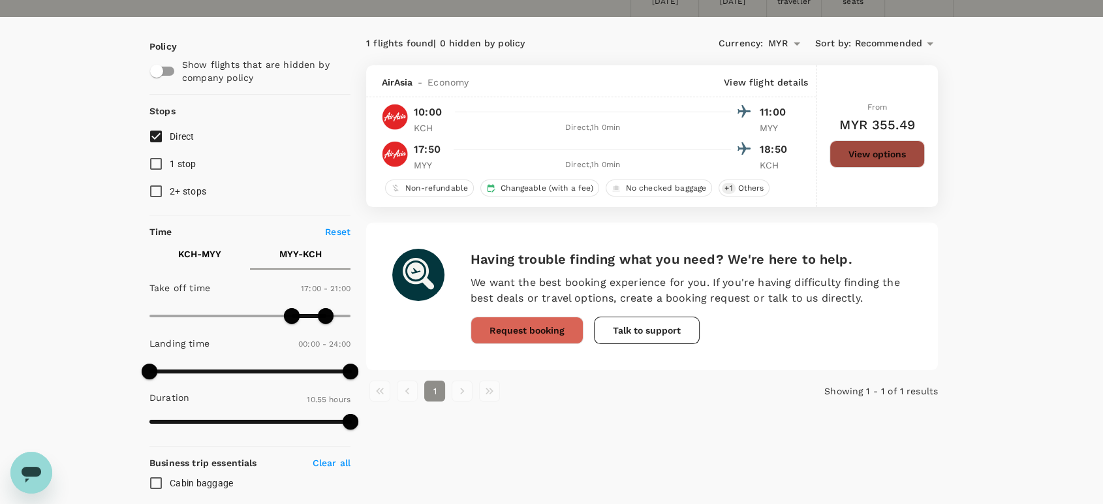
click at [899, 160] on button "View options" at bounding box center [876, 153] width 95 height 27
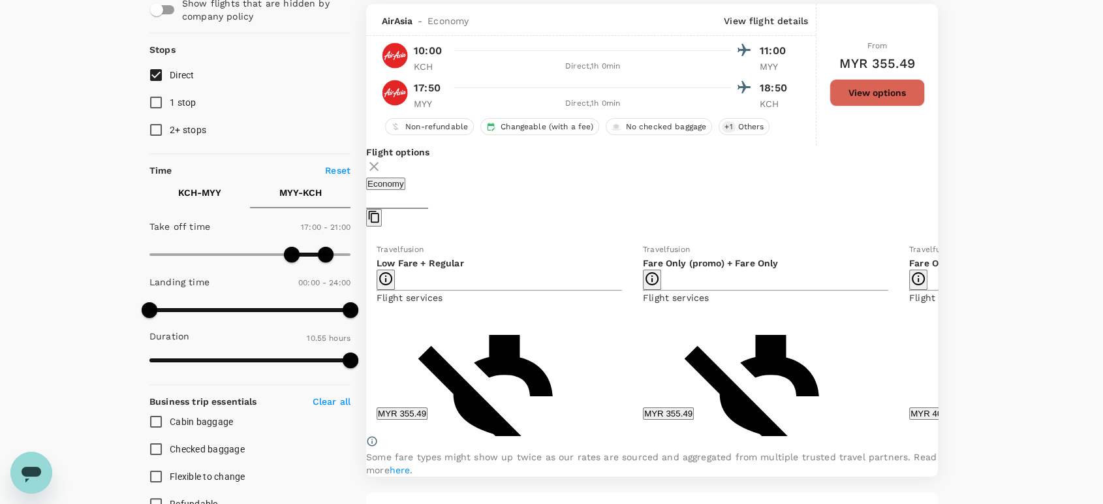
scroll to position [137, 0]
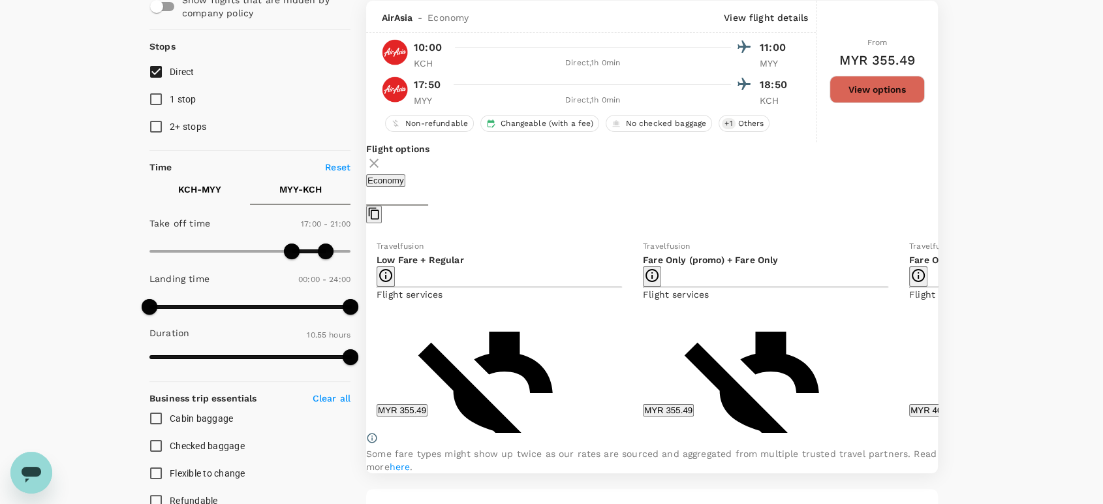
click at [427, 409] on button "MYR 355.49" at bounding box center [402, 410] width 51 height 12
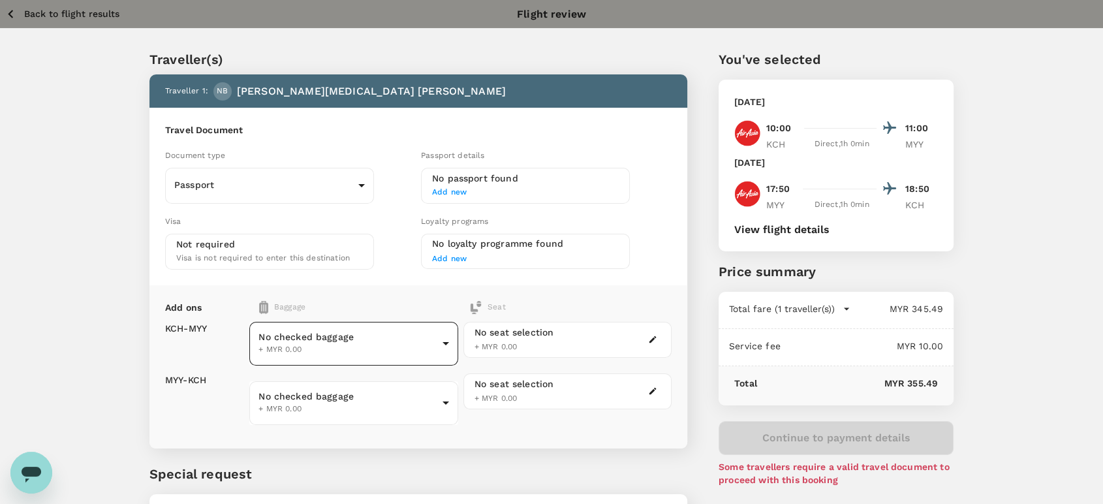
click at [394, 336] on body "Back to flight results Flight review Traveller(s) Traveller 1 : NB NUR [MEDICAL…" at bounding box center [551, 307] width 1103 height 614
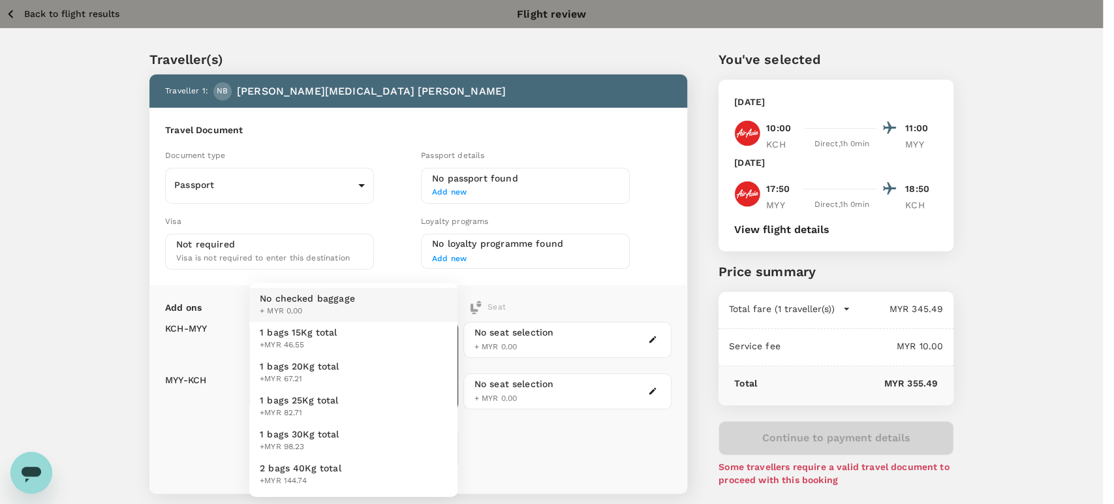
click at [383, 370] on li "1 bags 20Kg total +MYR 67.21" at bounding box center [353, 373] width 208 height 34
type input "2 - 67.21"
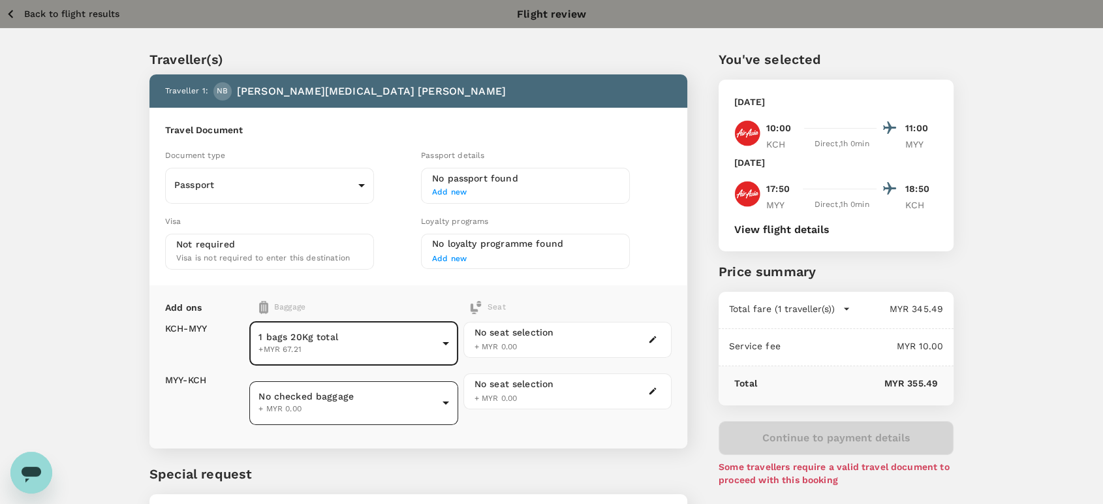
click at [414, 384] on body "Back to flight results Flight review Traveller(s) Traveller 1 : NB NUR [MEDICAL…" at bounding box center [551, 307] width 1103 height 614
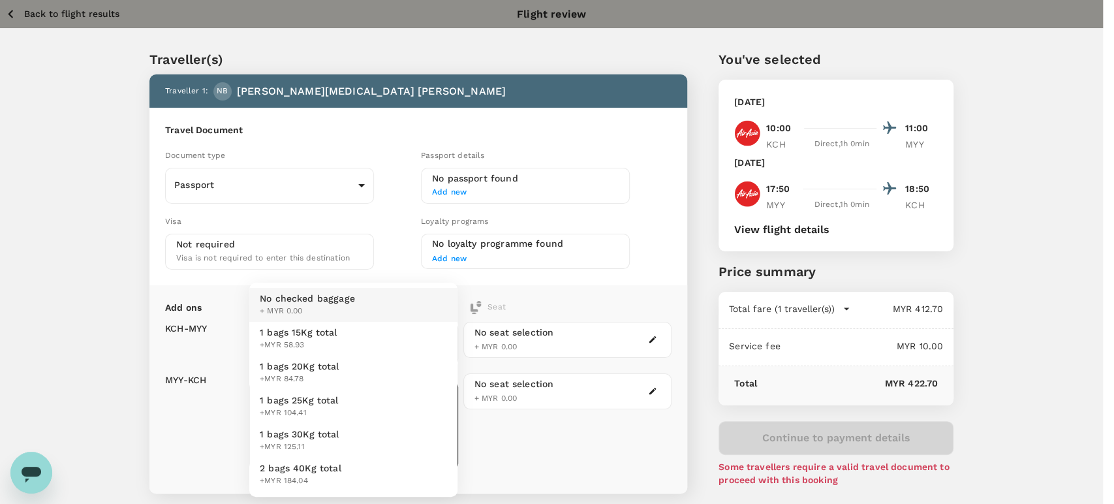
click at [407, 365] on li "1 bags 20Kg total +MYR 84.78" at bounding box center [353, 373] width 208 height 34
type input "2 - 84.78"
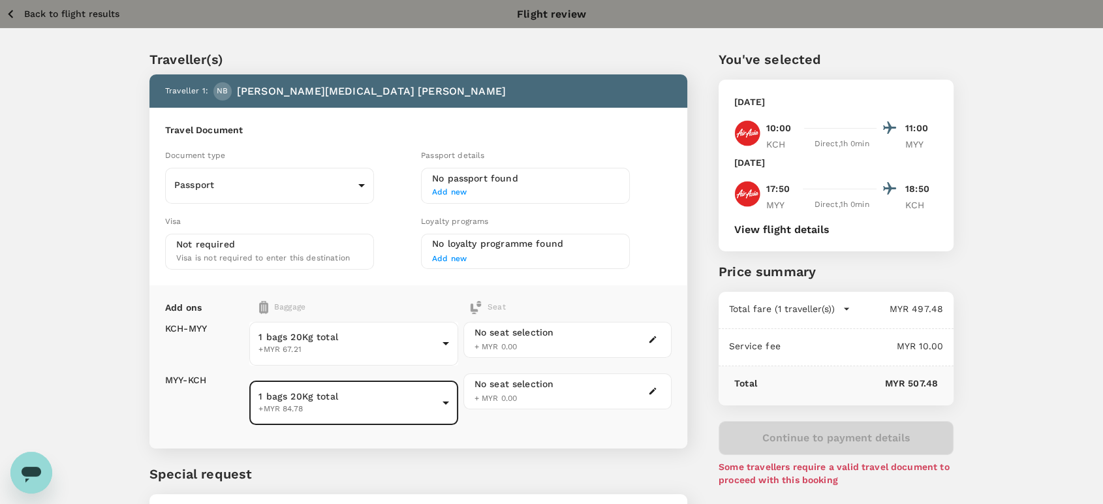
click at [67, 7] on button "Back to flight results" at bounding box center [62, 14] width 114 height 16
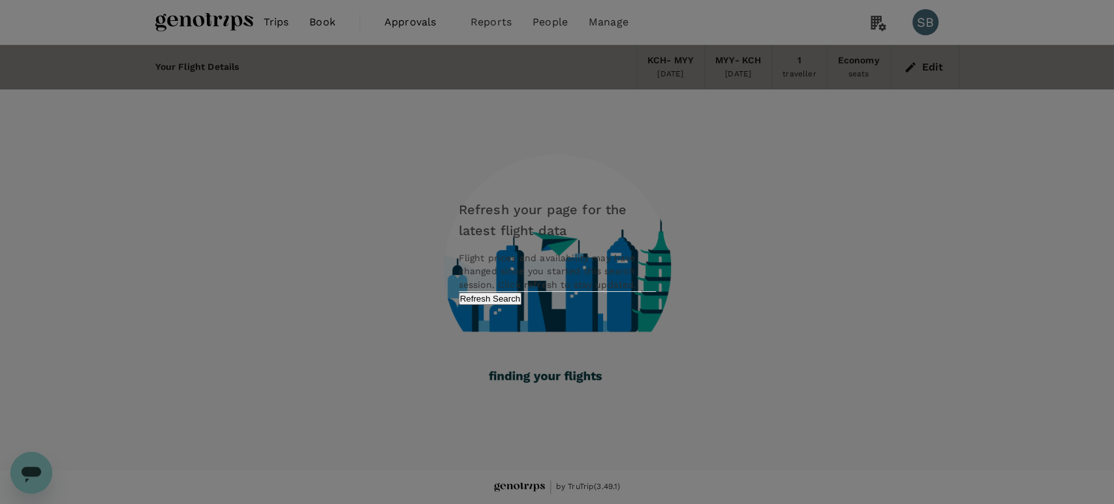
click at [522, 305] on button "Refresh Search" at bounding box center [490, 298] width 63 height 12
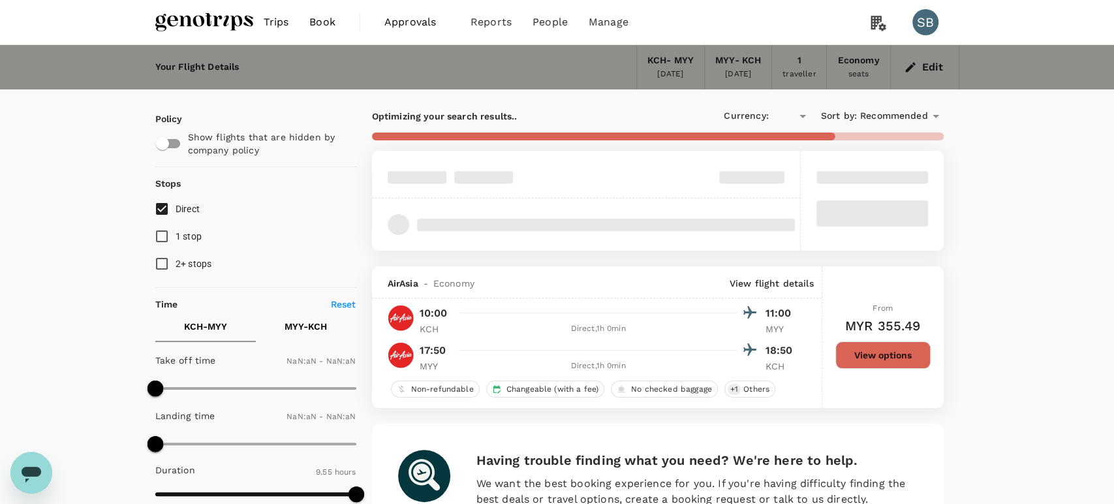
type input "MYR"
type input "570"
type input "690"
type input "1440"
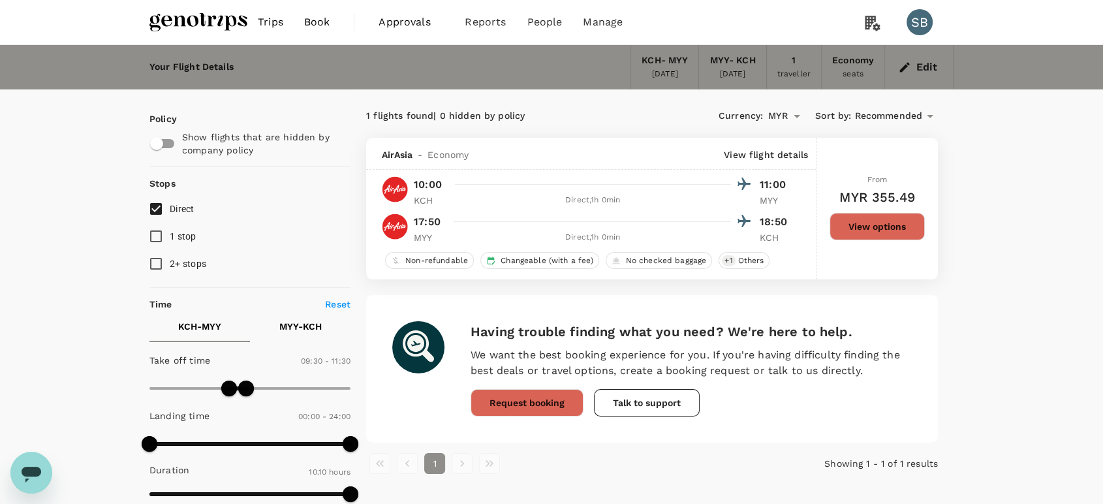
click at [213, 22] on img at bounding box center [198, 22] width 98 height 29
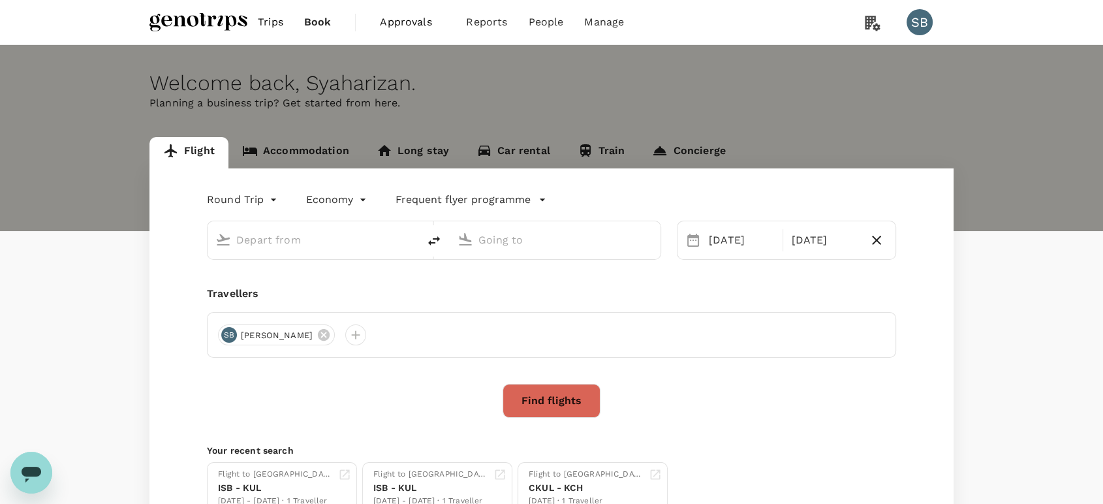
type input "Kuching Intl (KCH)"
type input "Miri Intl (MYY)"
type input "Kuching Intl (KCH)"
type input "Miri Intl (MYY)"
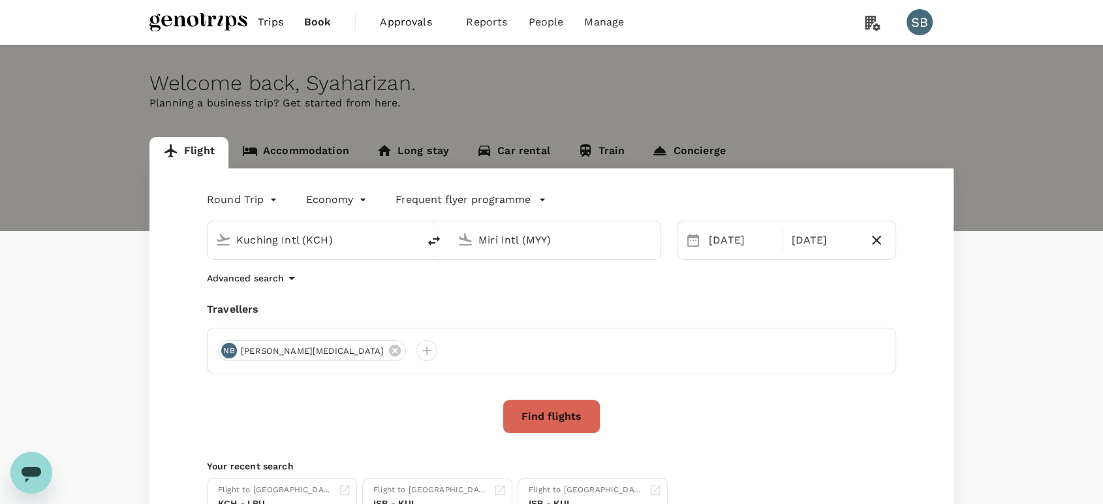
click at [435, 240] on icon "delete" at bounding box center [434, 241] width 16 height 16
type input "Miri Intl (MYY)"
click at [528, 234] on input "Kuching Intl (KCH)" at bounding box center [555, 240] width 155 height 20
click at [503, 287] on p "Labuan" at bounding box center [575, 291] width 230 height 13
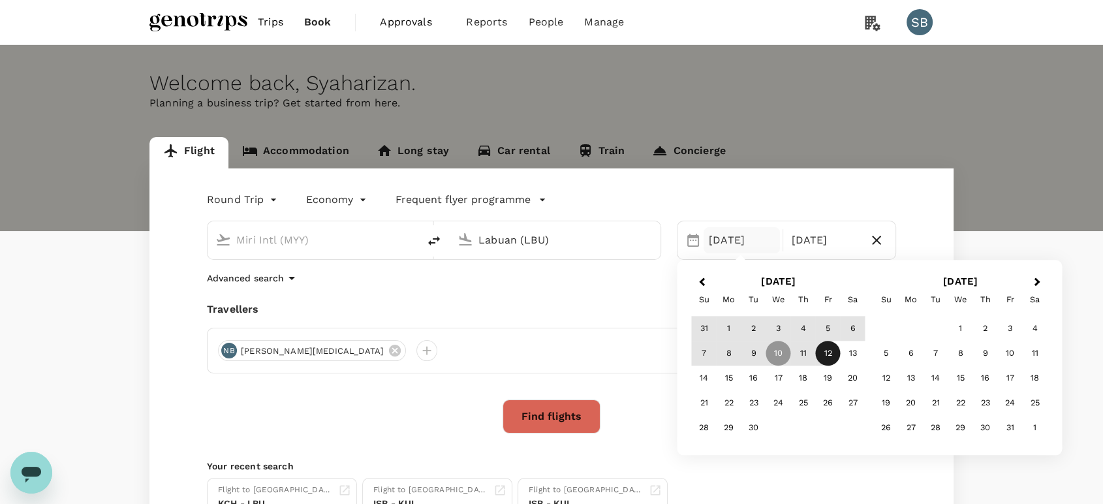
type input "Labuan (LBU)"
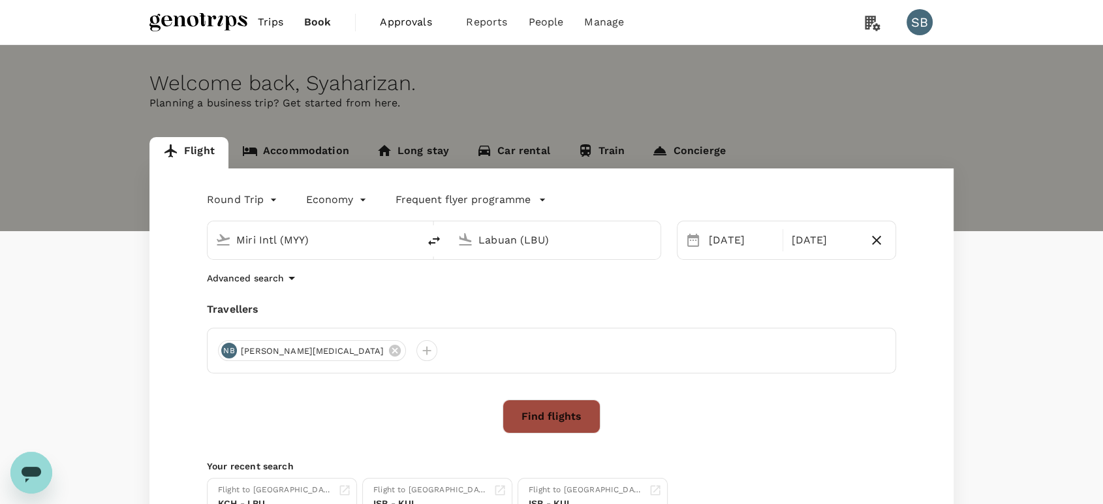
click at [550, 409] on button "Find flights" at bounding box center [552, 416] width 98 height 34
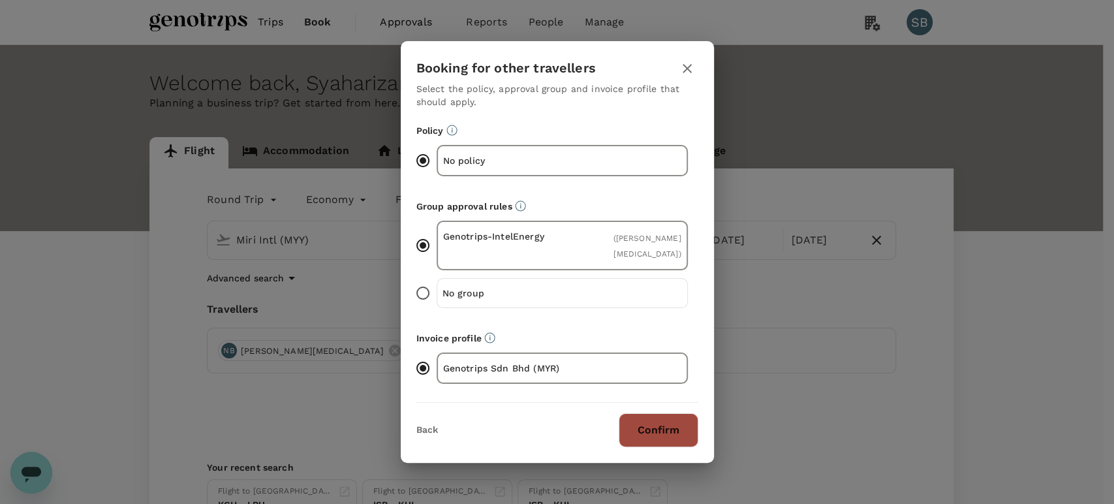
click at [674, 429] on button "Confirm" at bounding box center [659, 430] width 80 height 34
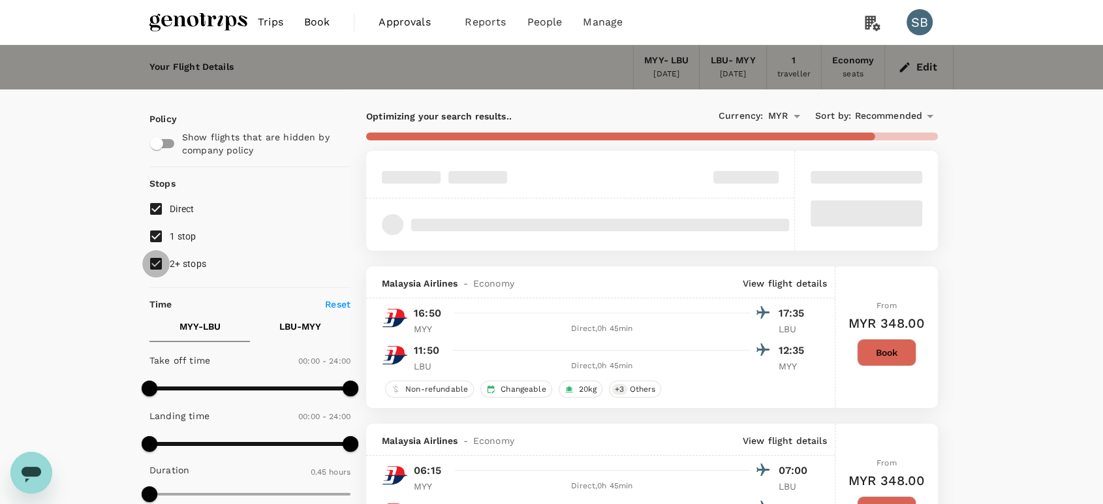
click at [153, 264] on input "2+ stops" at bounding box center [155, 263] width 27 height 27
checkbox input "false"
click at [151, 235] on input "1 stop" at bounding box center [155, 236] width 27 height 27
checkbox input "false"
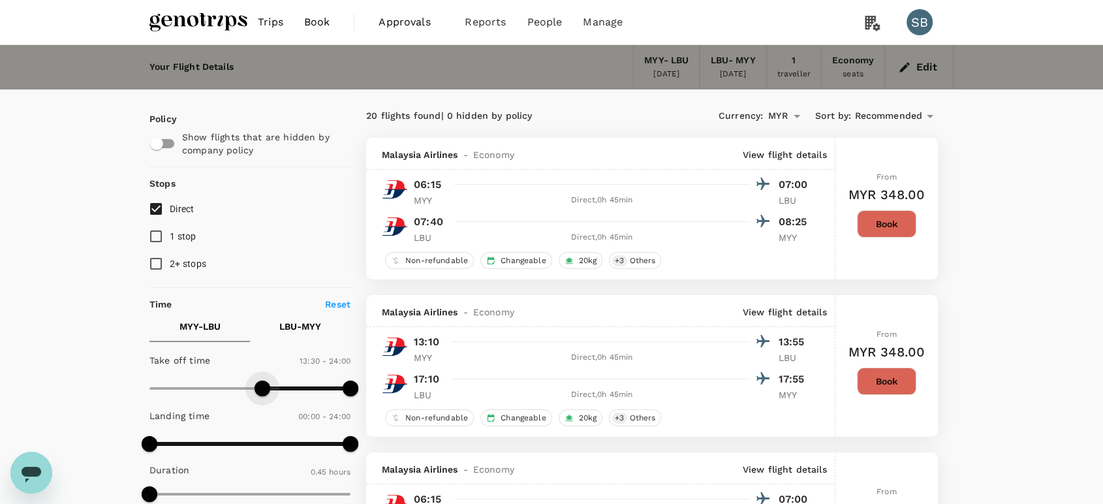
type input "780"
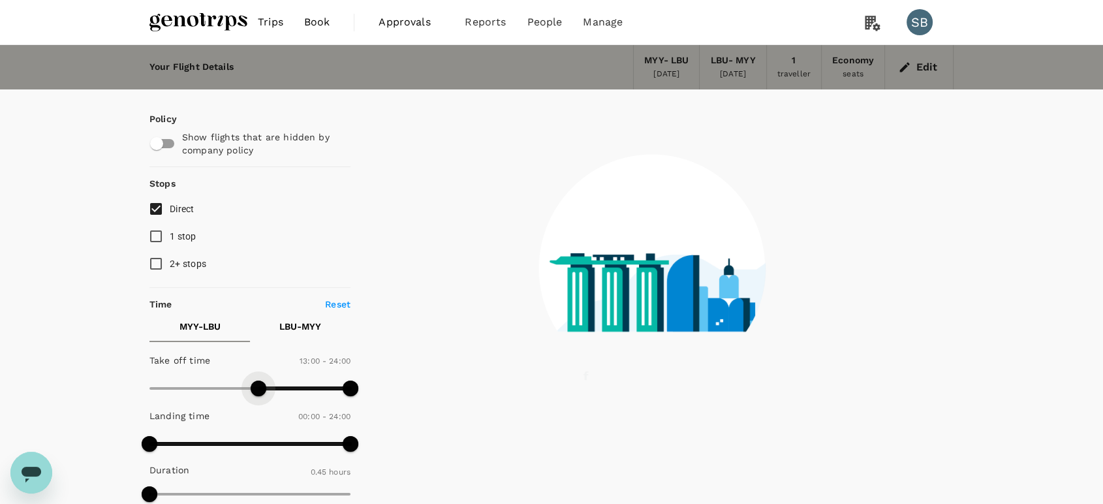
drag, startPoint x: 154, startPoint y: 390, endPoint x: 258, endPoint y: 387, distance: 103.8
click at [258, 387] on span at bounding box center [259, 388] width 16 height 16
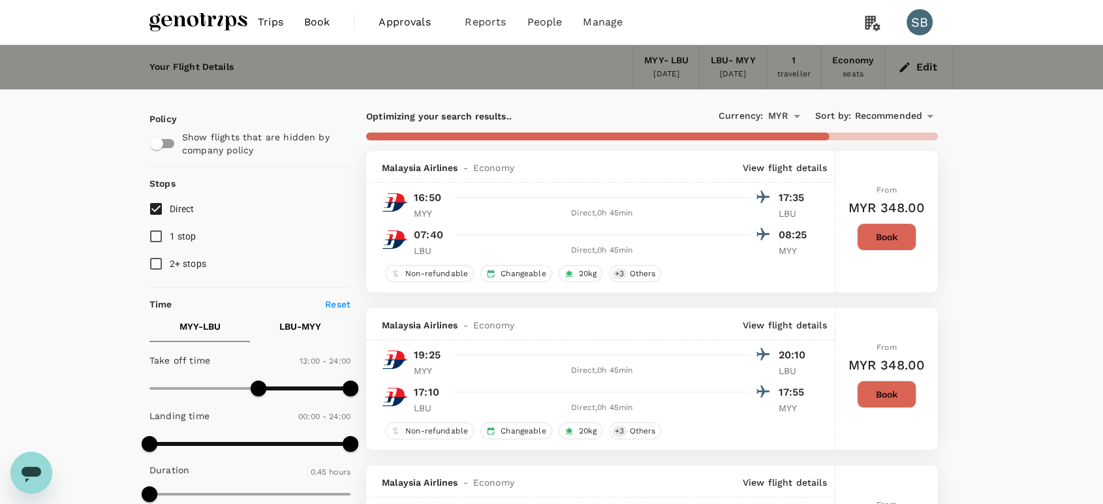
click at [296, 328] on p "LBU - MYY" at bounding box center [300, 326] width 42 height 13
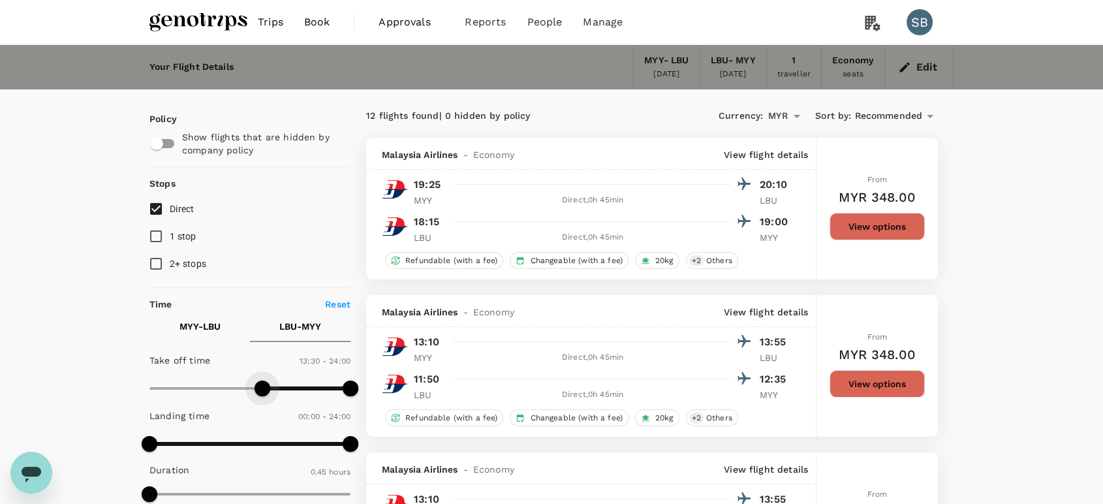
type input "840"
drag, startPoint x: 166, startPoint y: 388, endPoint x: 268, endPoint y: 388, distance: 101.8
click at [268, 388] on span at bounding box center [267, 388] width 16 height 16
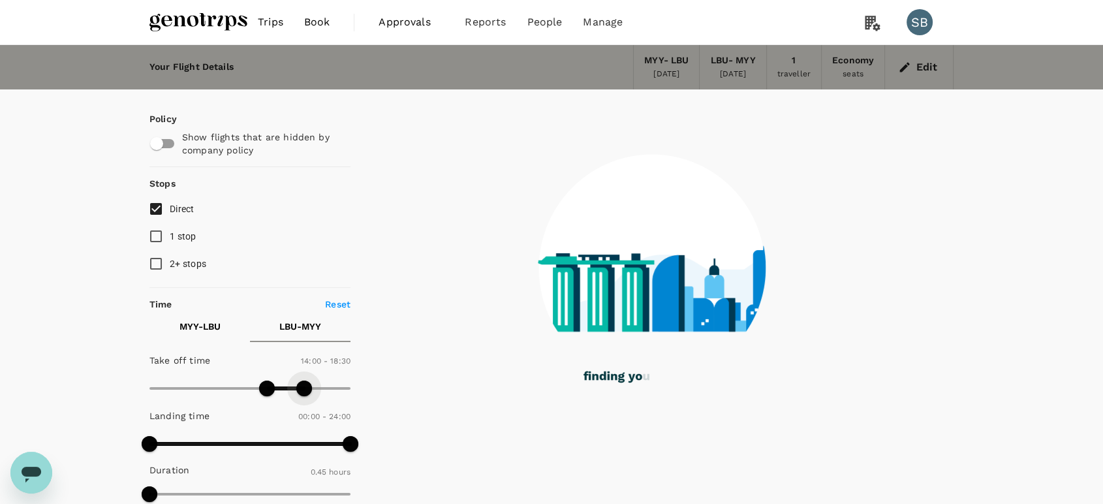
type input "1080"
drag, startPoint x: 340, startPoint y: 381, endPoint x: 298, endPoint y: 382, distance: 41.8
click at [298, 382] on span at bounding box center [304, 388] width 16 height 16
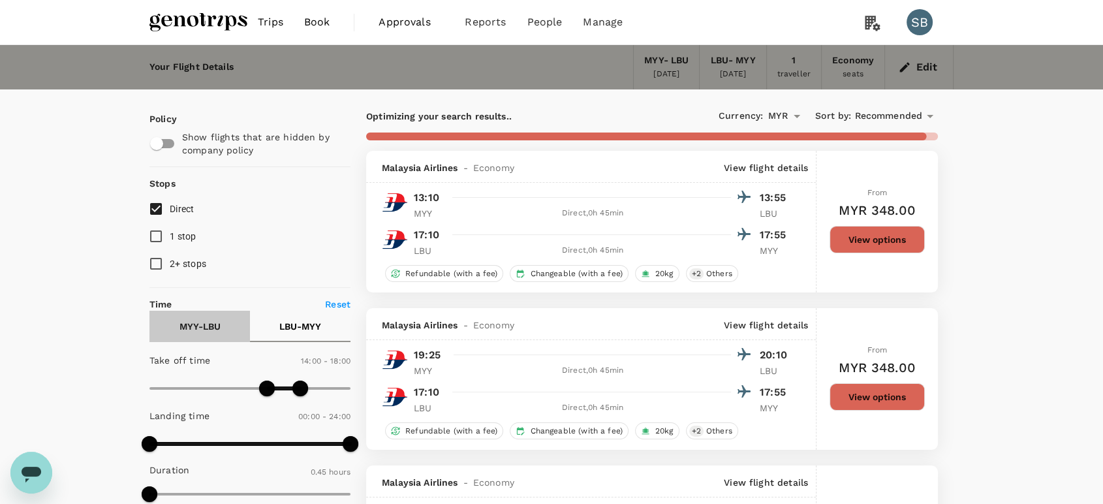
click at [206, 332] on button "MYY - LBU" at bounding box center [199, 326] width 101 height 31
drag, startPoint x: 348, startPoint y: 394, endPoint x: 287, endPoint y: 391, distance: 61.4
click at [287, 391] on span at bounding box center [288, 388] width 16 height 16
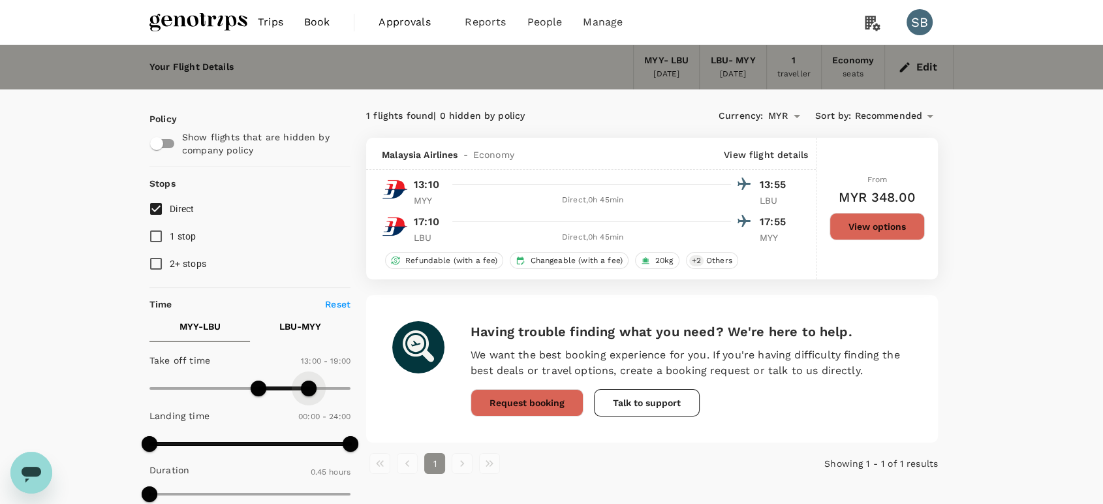
type input "1170"
drag, startPoint x: 291, startPoint y: 383, endPoint x: 312, endPoint y: 386, distance: 21.0
click at [312, 386] on span at bounding box center [309, 388] width 16 height 16
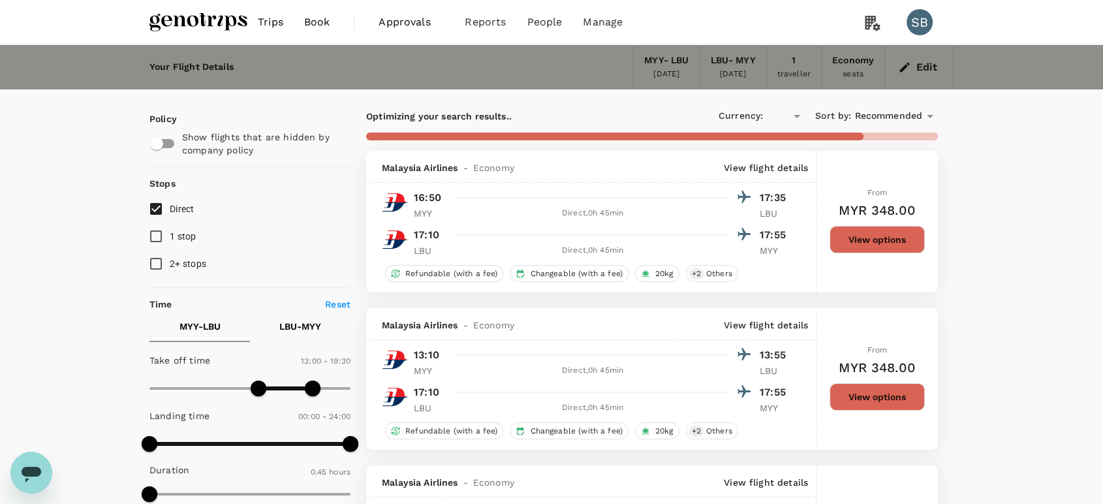
type input "MYR"
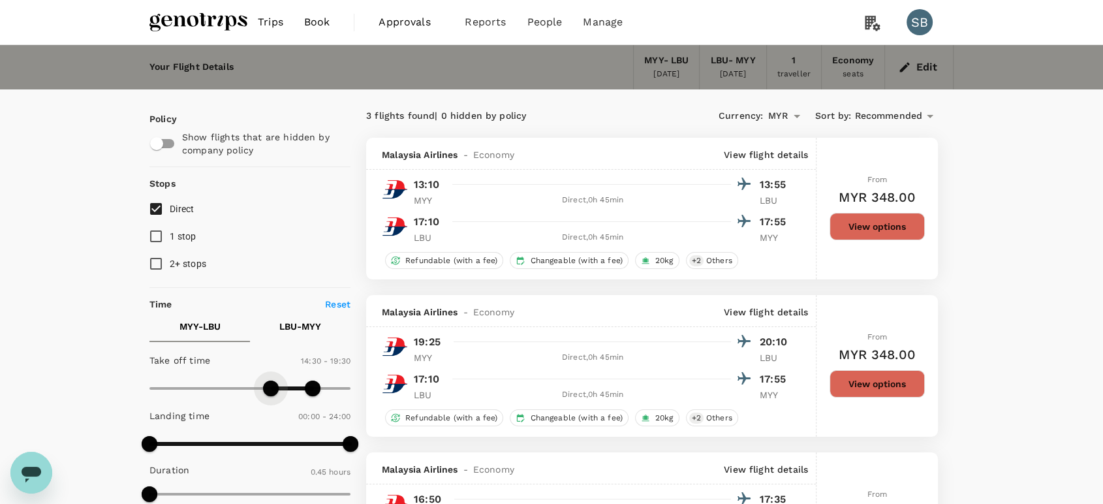
type input "930"
drag, startPoint x: 262, startPoint y: 386, endPoint x: 278, endPoint y: 388, distance: 15.7
click at [278, 388] on span at bounding box center [279, 388] width 16 height 16
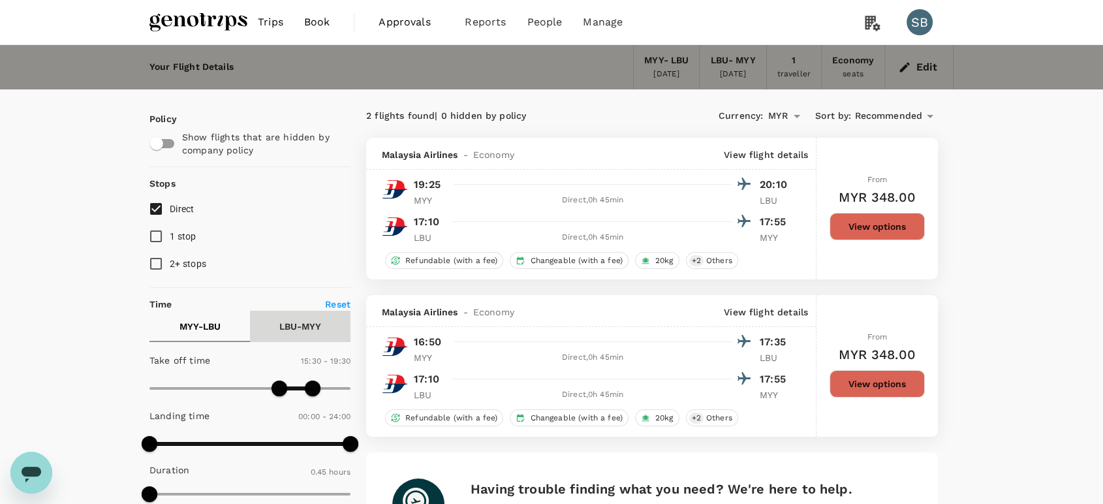
click at [294, 325] on p "LBU - MYY" at bounding box center [300, 326] width 42 height 13
type input "750"
drag, startPoint x: 270, startPoint y: 386, endPoint x: 255, endPoint y: 384, distance: 15.1
click at [255, 384] on span at bounding box center [254, 388] width 16 height 16
type input "960"
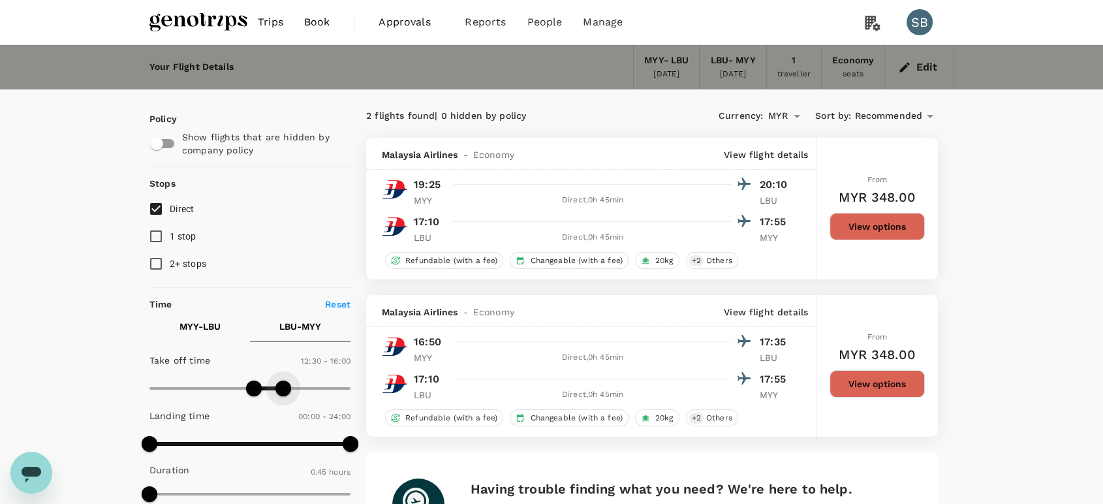
drag, startPoint x: 298, startPoint y: 389, endPoint x: 285, endPoint y: 386, distance: 12.7
click at [285, 390] on span at bounding box center [283, 388] width 16 height 16
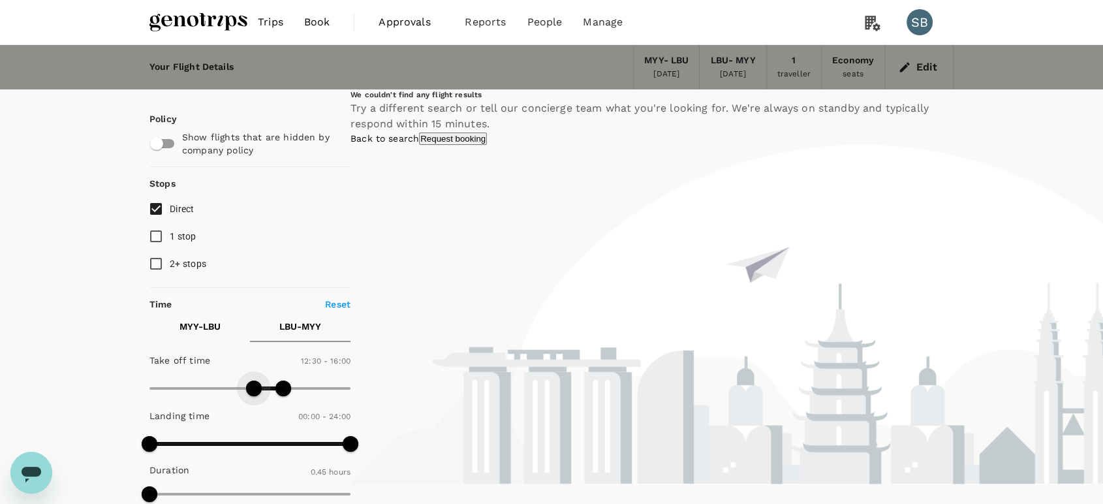
type input "720"
click at [251, 384] on span at bounding box center [250, 388] width 16 height 16
type input "1020"
drag, startPoint x: 280, startPoint y: 388, endPoint x: 290, endPoint y: 389, distance: 9.9
click at [290, 389] on span at bounding box center [288, 388] width 16 height 16
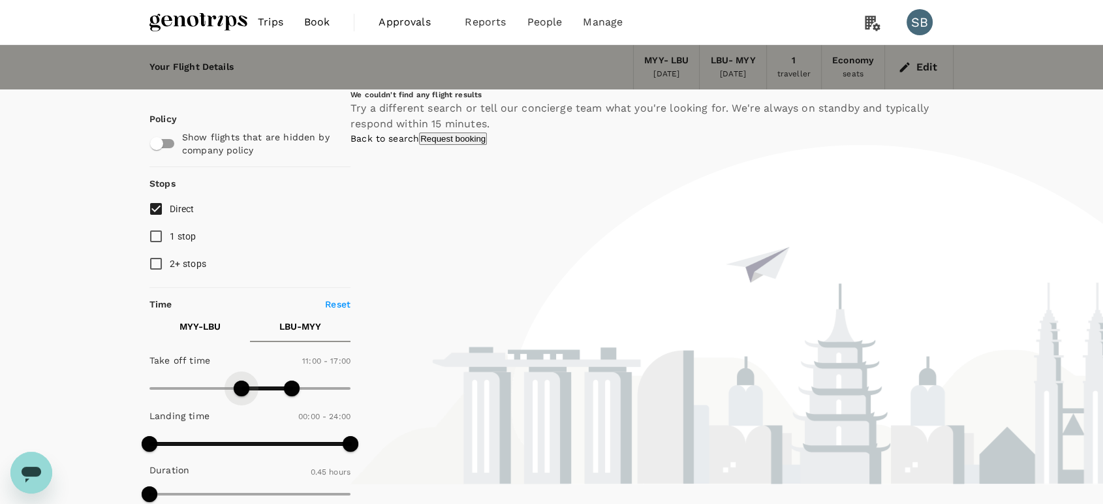
type input "630"
click at [239, 389] on span at bounding box center [242, 388] width 16 height 16
drag, startPoint x: 292, startPoint y: 391, endPoint x: 316, endPoint y: 399, distance: 25.4
click at [316, 396] on span at bounding box center [313, 388] width 16 height 16
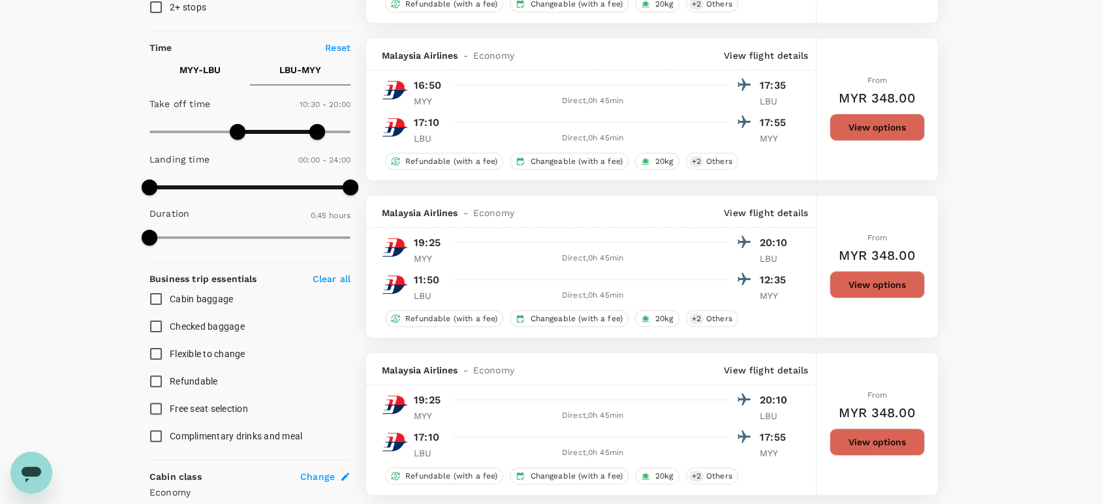
scroll to position [290, 0]
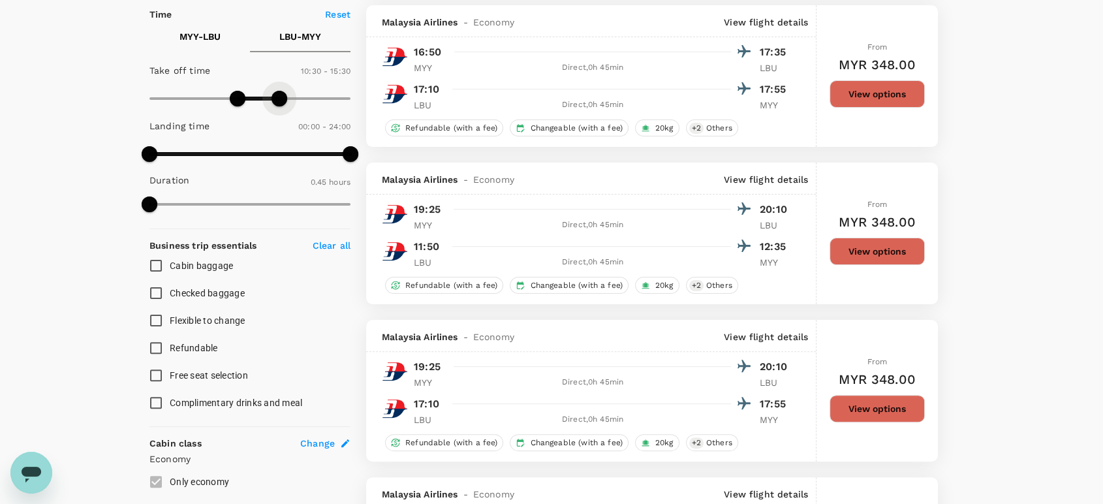
type input "900"
drag, startPoint x: 313, startPoint y: 103, endPoint x: 276, endPoint y: 102, distance: 37.2
click at [277, 102] on span at bounding box center [279, 99] width 16 height 16
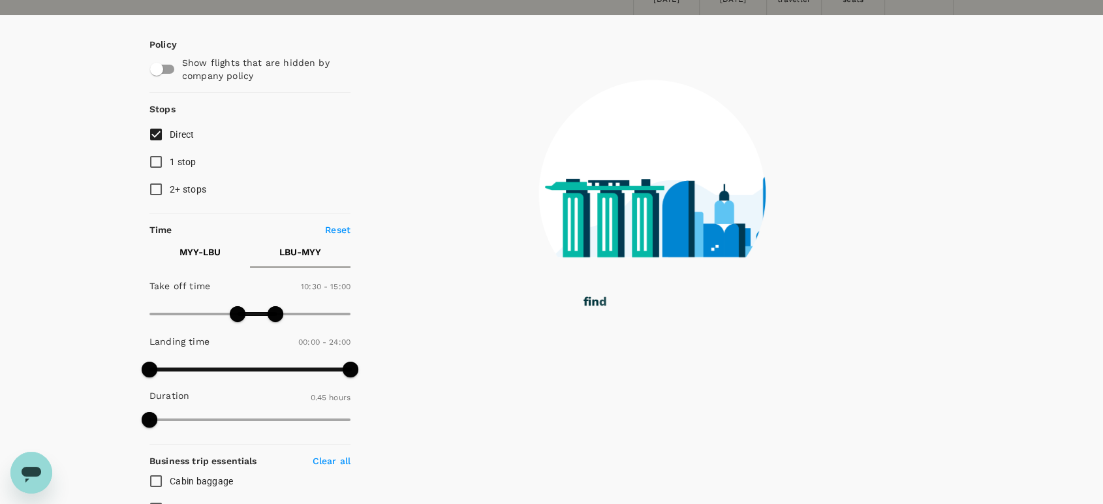
scroll to position [72, 0]
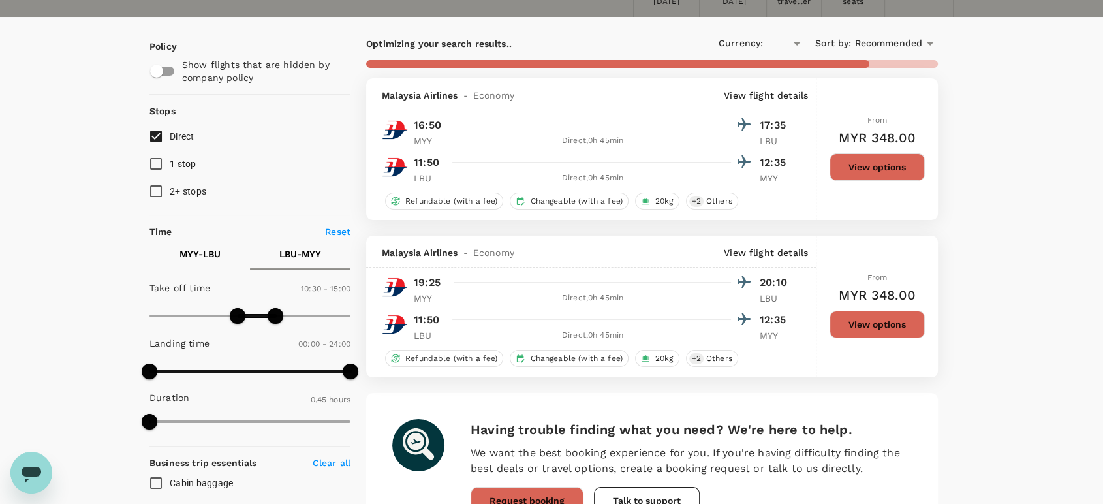
type input "MYR"
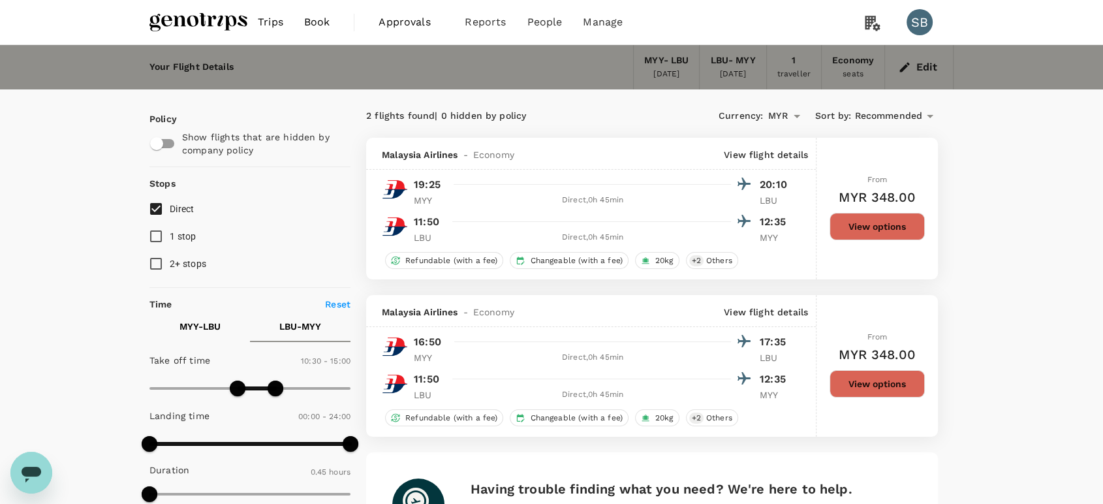
click at [157, 15] on img at bounding box center [198, 22] width 98 height 29
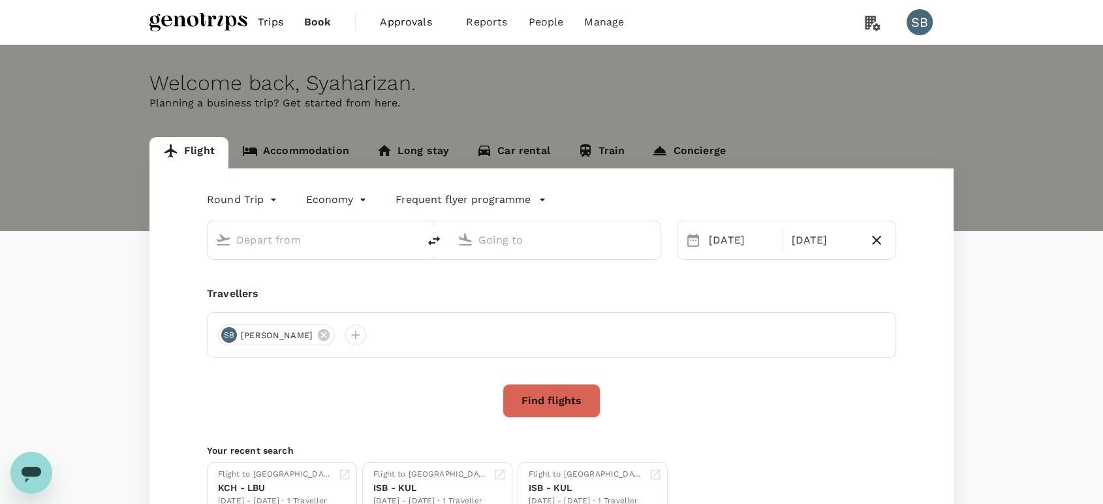
type input "Miri Intl (MYY)"
type input "Labuan (LBU)"
type input "Miri Intl (MYY)"
type input "Labuan (LBU)"
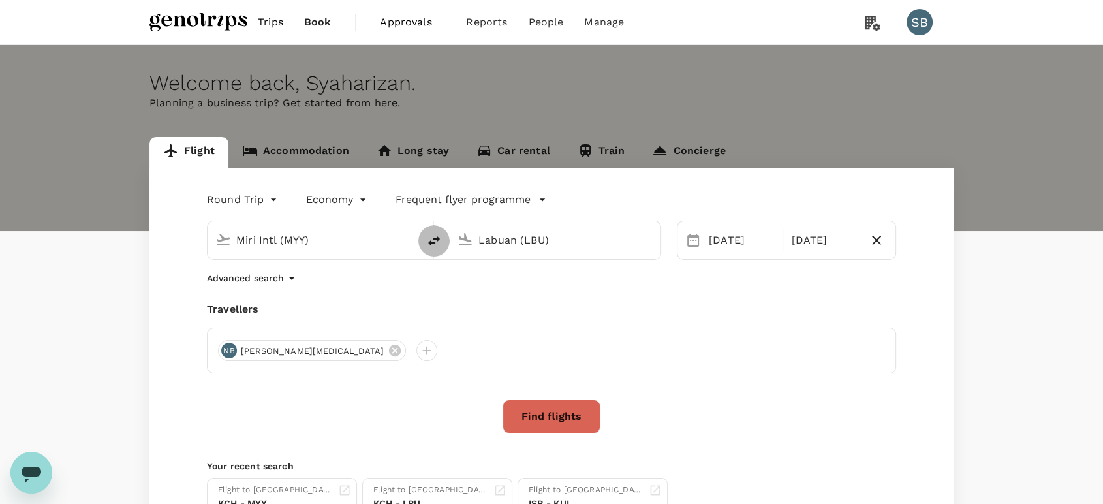
click at [434, 240] on icon "delete" at bounding box center [434, 241] width 16 height 16
type input "Labuan (LBU)"
type input "Miri Intl (MYY)"
click at [434, 243] on icon "delete" at bounding box center [434, 241] width 16 height 16
type input "Miri Intl (MYY)"
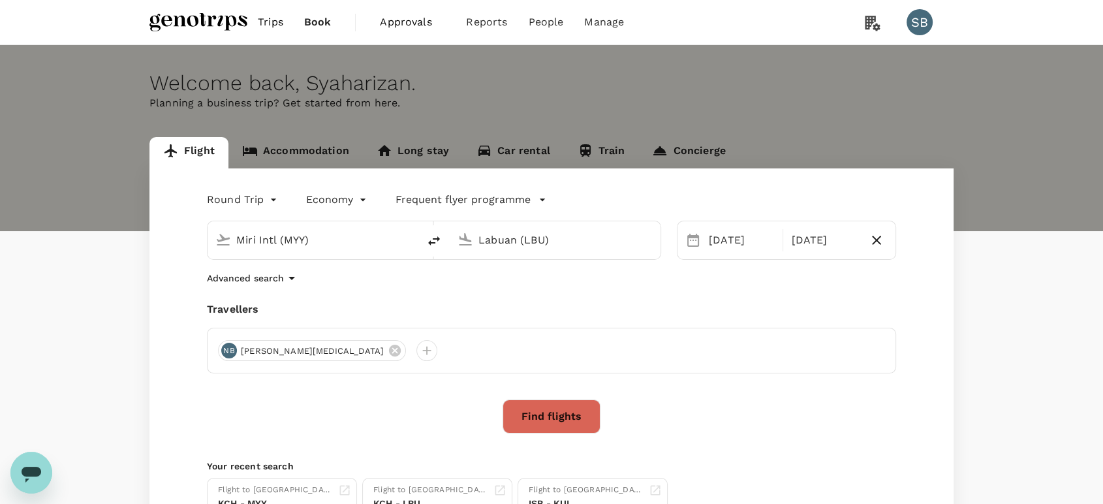
click at [527, 238] on input "Labuan (LBU)" at bounding box center [555, 240] width 155 height 20
type input "L"
type input "Labuan (LBU)"
click at [307, 255] on div "Miri Intl (MYY)" at bounding box center [313, 240] width 211 height 38
click at [303, 245] on input "Miri Intl (MYY)" at bounding box center [313, 240] width 155 height 20
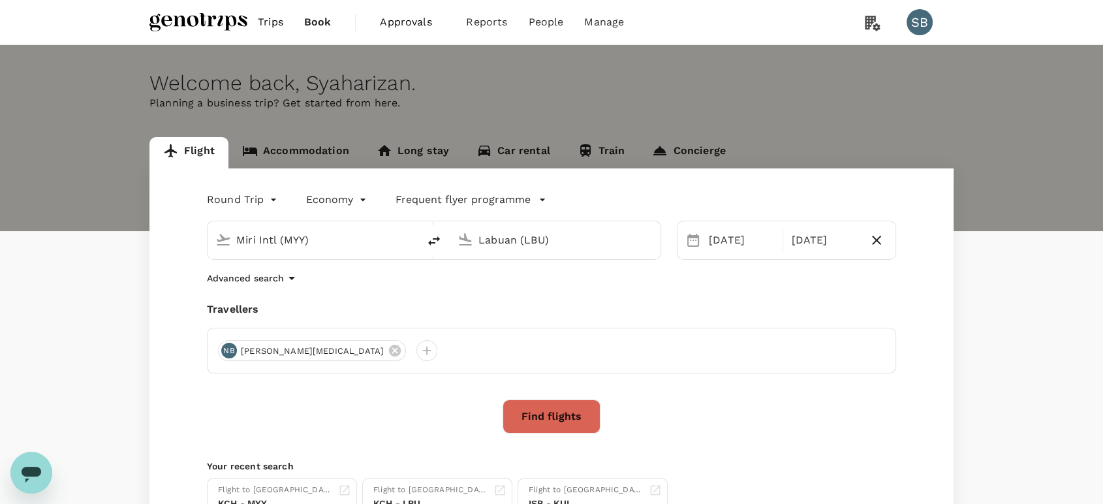
click at [429, 240] on icon "delete" at bounding box center [434, 241] width 16 height 16
type input "Labuan (LBU)"
type input "Miri Intl (MYY)"
click at [287, 241] on input "Labuan (LBU)" at bounding box center [313, 240] width 155 height 20
click at [273, 287] on p "Kuching Intl" at bounding box center [332, 291] width 229 height 13
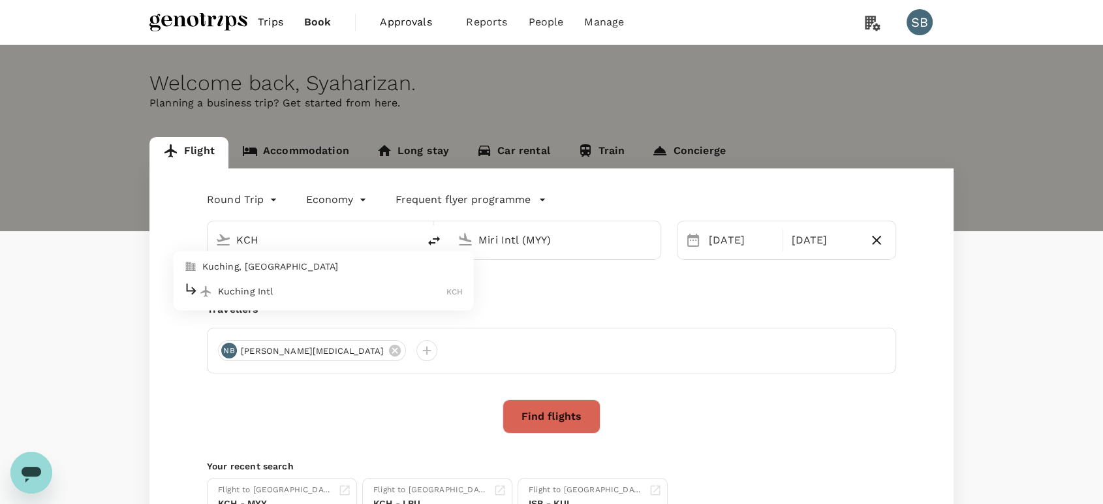
type input "Kuching Intl (KCH)"
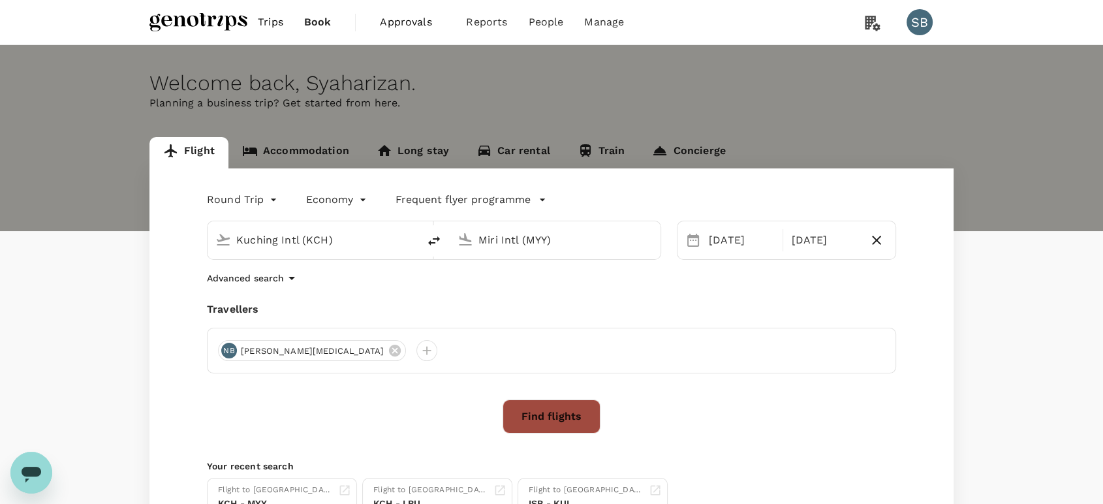
click at [570, 410] on button "Find flights" at bounding box center [552, 416] width 98 height 34
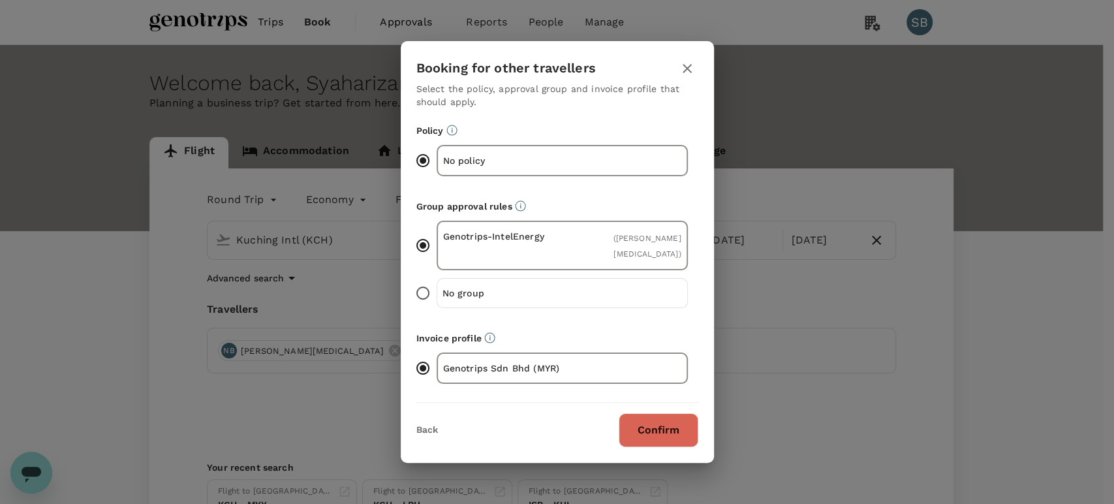
click at [662, 424] on button "Confirm" at bounding box center [659, 430] width 80 height 34
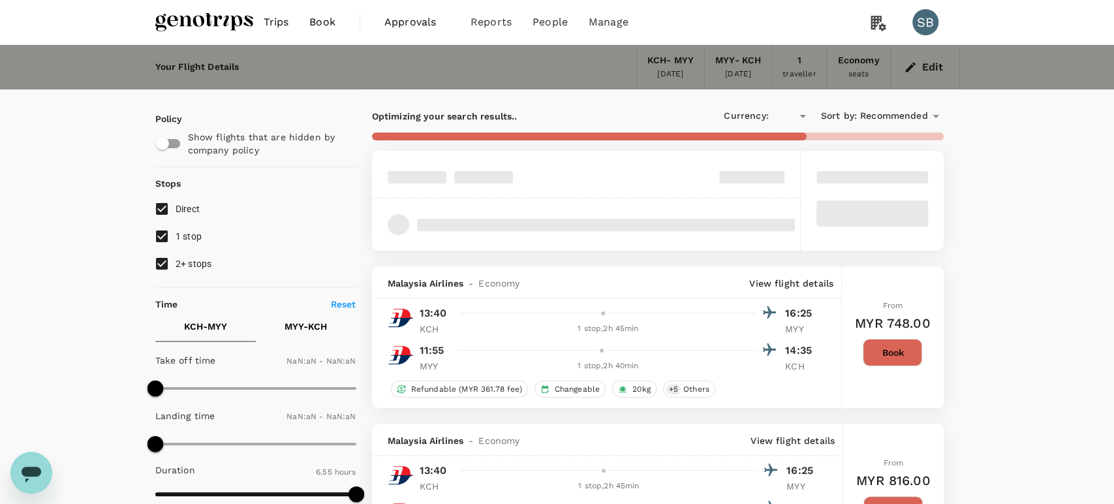
type input "MYR"
type input "1440"
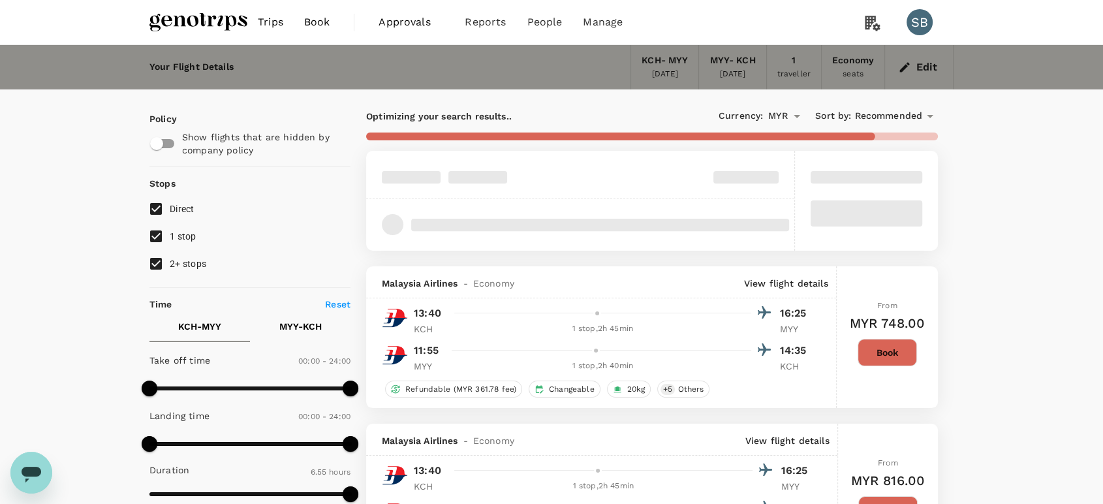
click at [151, 254] on input "2+ stops" at bounding box center [155, 263] width 27 height 27
checkbox input "false"
click at [155, 239] on input "1 stop" at bounding box center [155, 236] width 27 height 27
checkbox input "false"
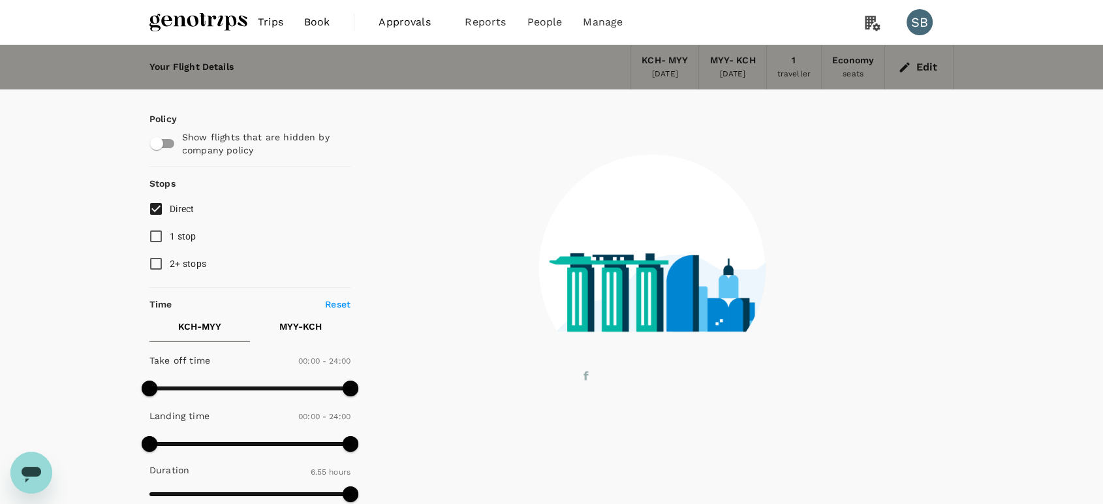
type input "610"
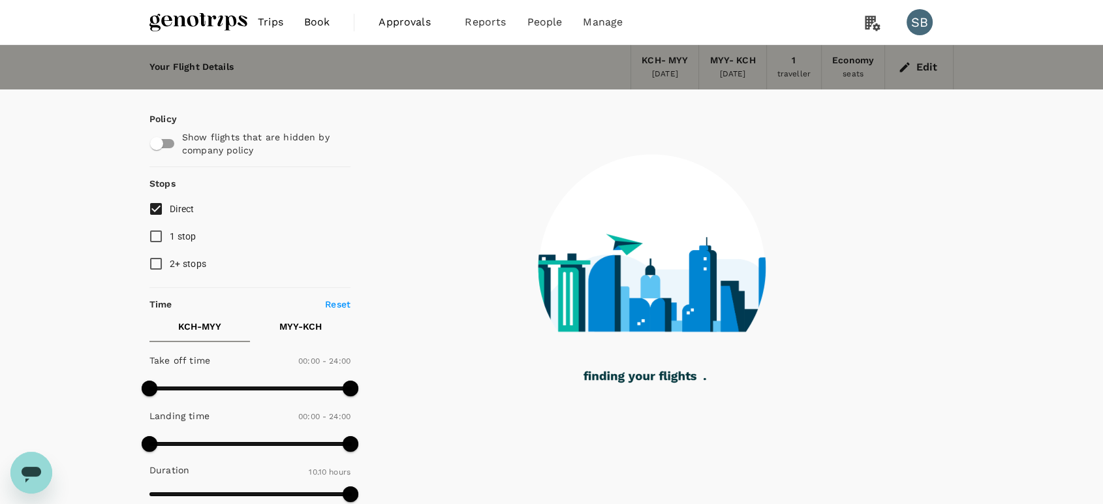
checkbox input "false"
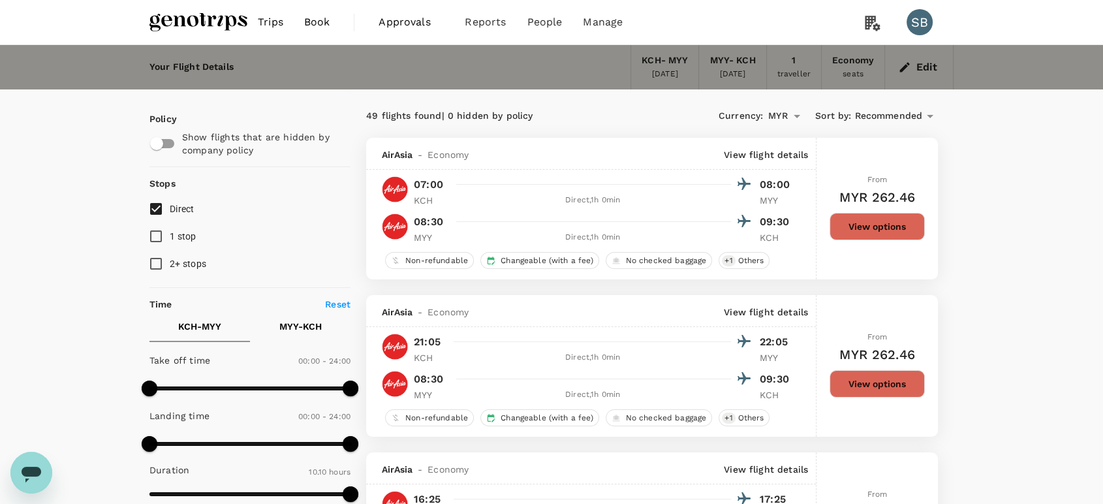
click at [211, 28] on img at bounding box center [198, 22] width 98 height 29
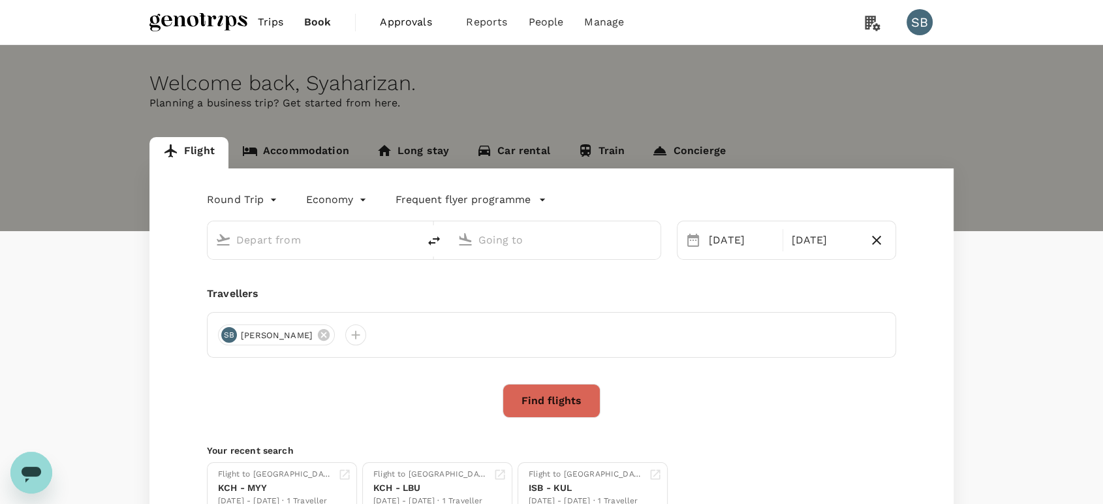
type input "Kuching Intl (KCH)"
type input "Miri Intl (MYY)"
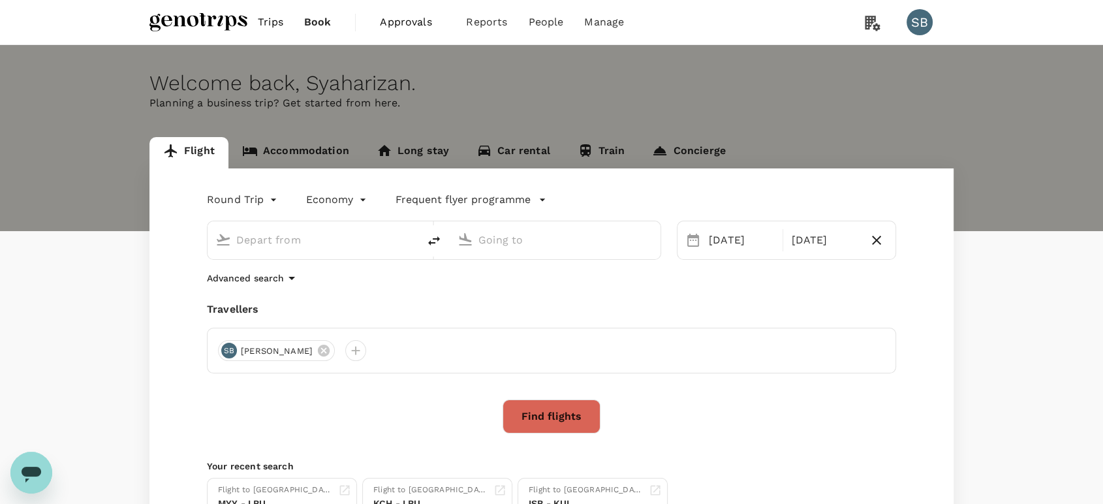
type input "Kuching Intl (KCH)"
type input "Miri Intl (MYY)"
click at [433, 239] on icon "delete" at bounding box center [434, 240] width 12 height 9
type input "Miri Intl (MYY)"
click at [509, 244] on input "Kuching Intl (KCH)" at bounding box center [555, 240] width 155 height 20
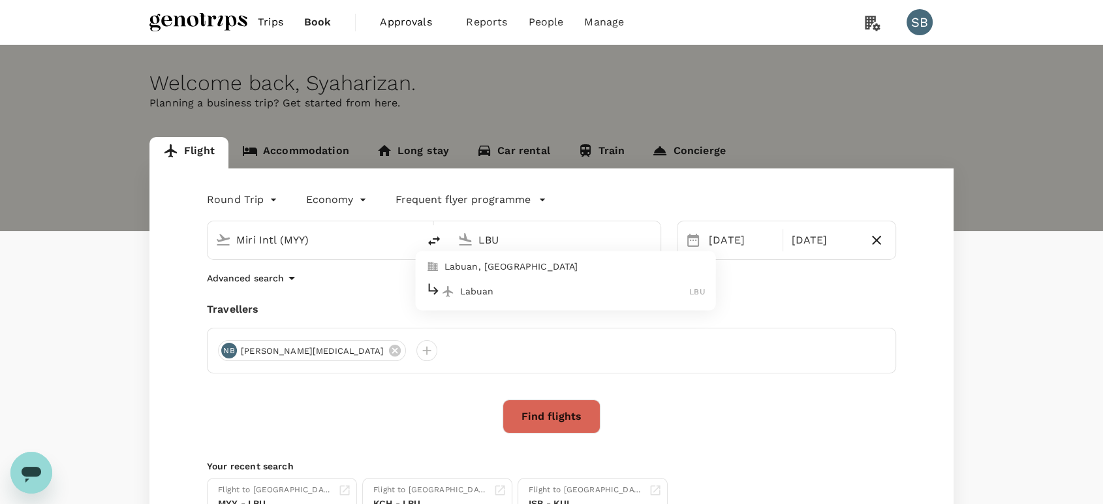
click at [493, 288] on p "Labuan" at bounding box center [575, 291] width 230 height 13
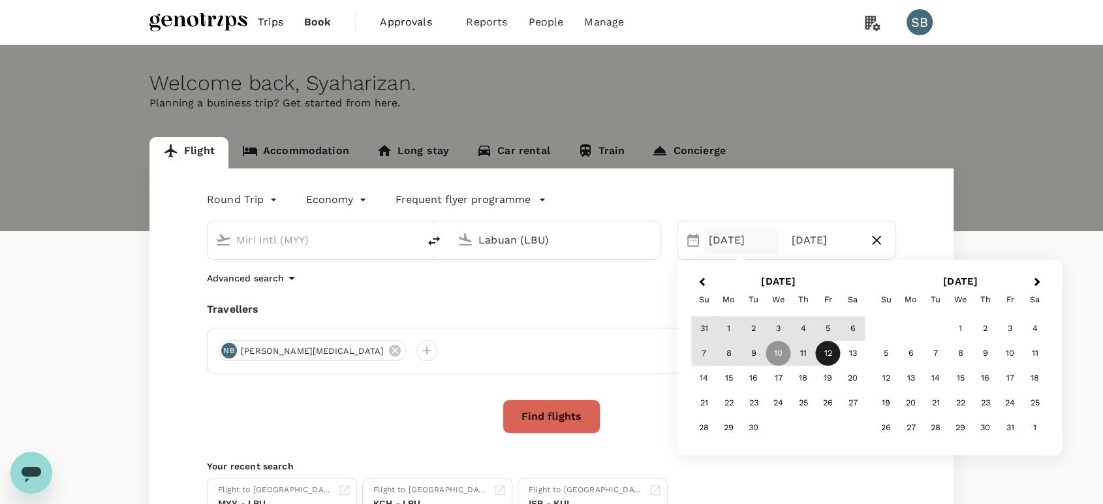
type input "Labuan (LBU)"
click at [574, 414] on button "Find flights" at bounding box center [552, 416] width 98 height 34
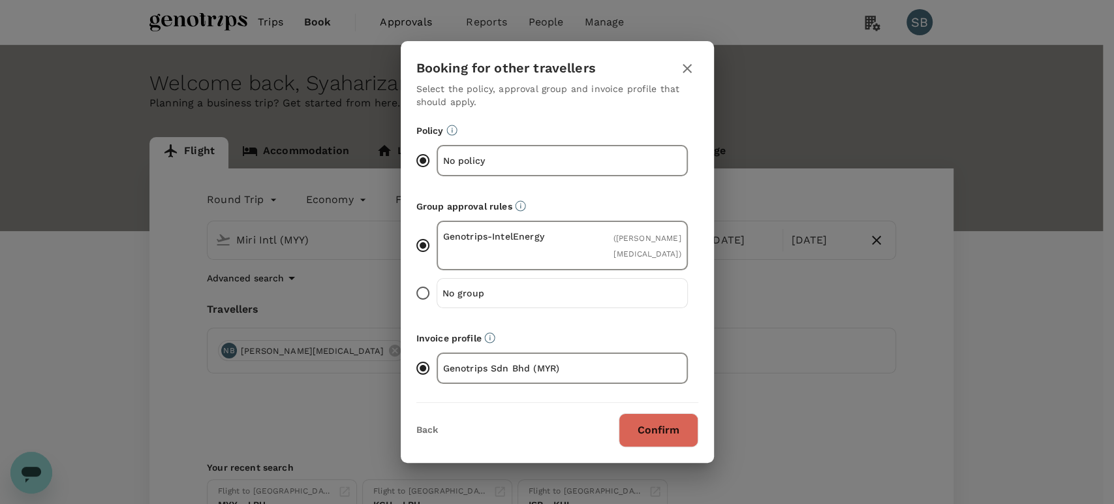
click at [641, 429] on button "Confirm" at bounding box center [659, 430] width 80 height 34
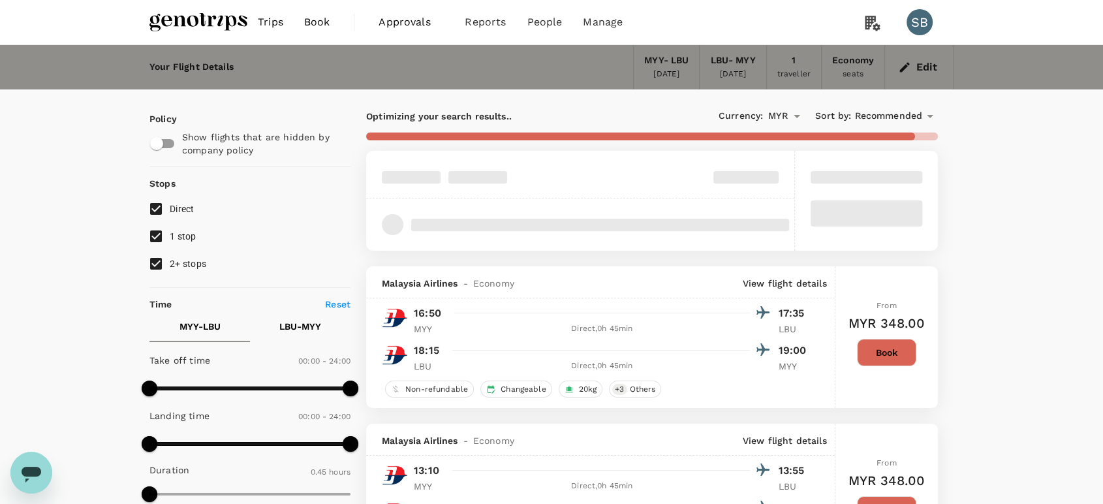
click at [153, 264] on input "2+ stops" at bounding box center [155, 263] width 27 height 27
checkbox input "false"
click at [147, 238] on input "1 stop" at bounding box center [155, 236] width 27 height 27
checkbox input "false"
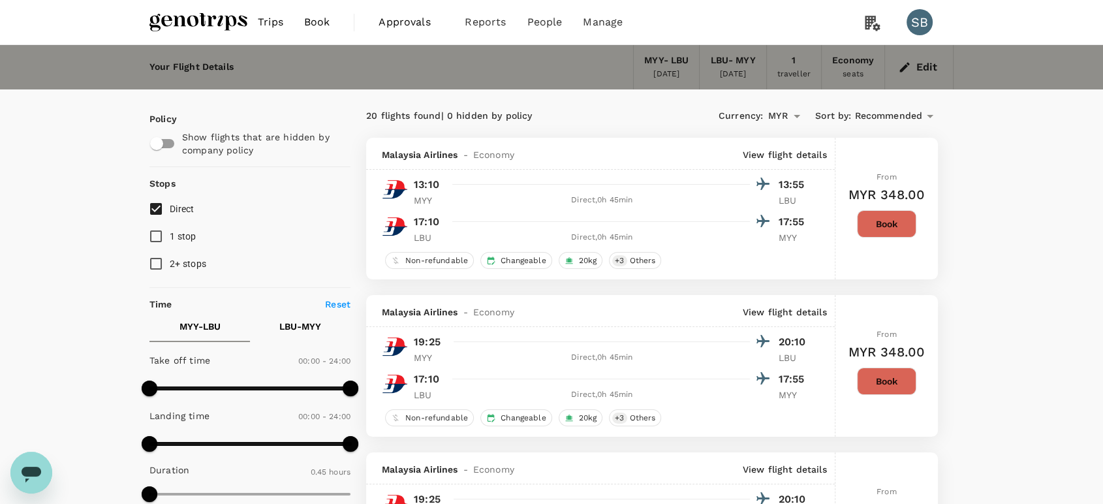
click at [893, 114] on span "Recommended" at bounding box center [888, 116] width 68 height 14
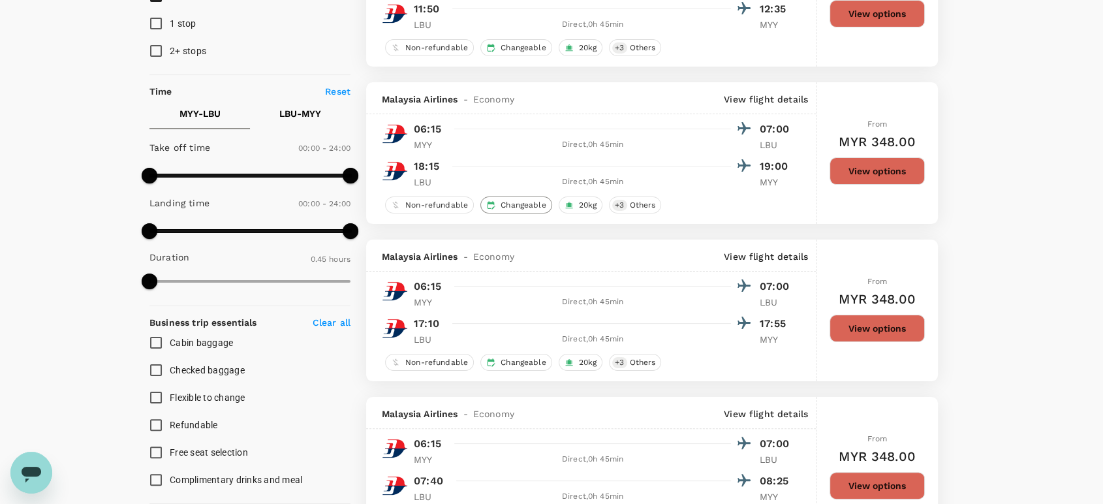
scroll to position [217, 0]
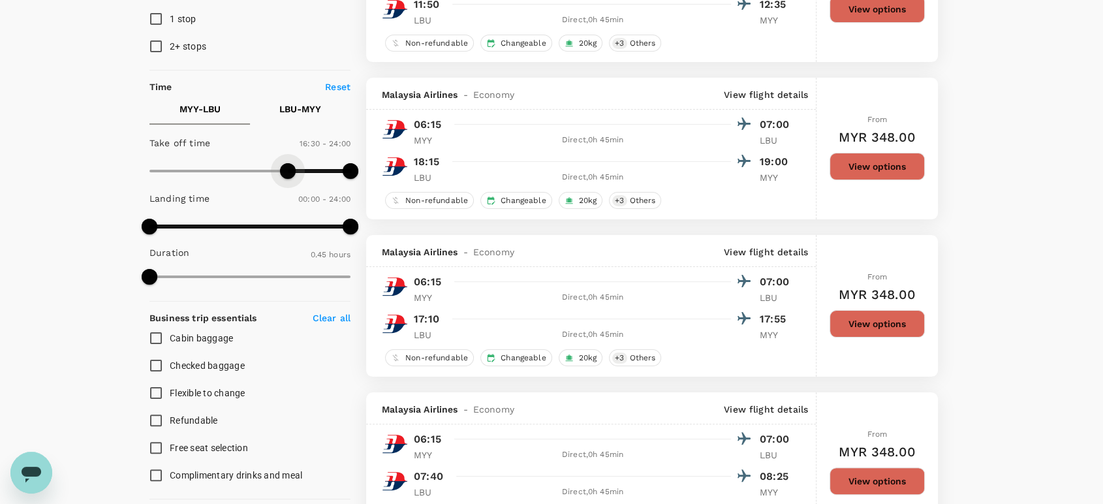
type input "960"
drag, startPoint x: 149, startPoint y: 174, endPoint x: 287, endPoint y: 181, distance: 137.9
click at [285, 179] on span at bounding box center [283, 171] width 16 height 16
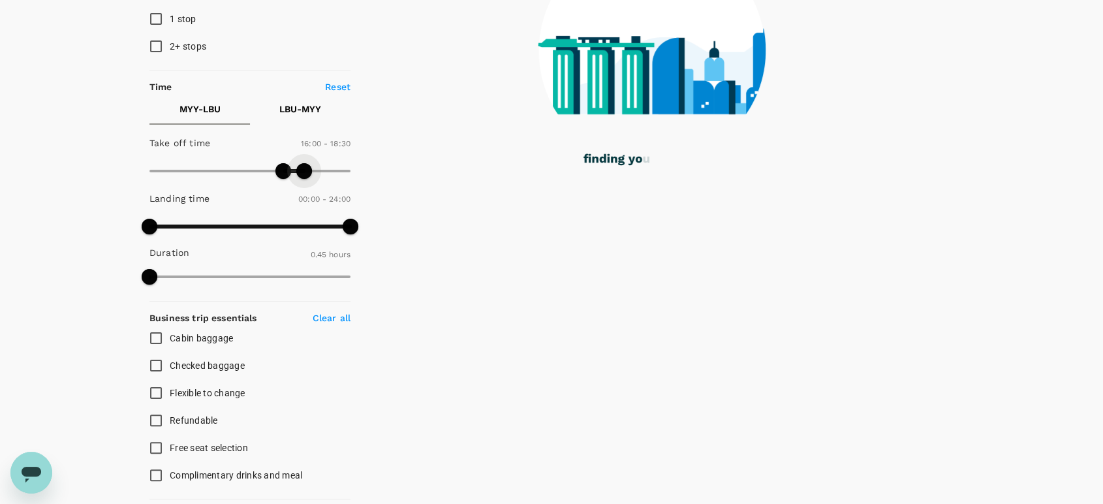
drag, startPoint x: 347, startPoint y: 174, endPoint x: 304, endPoint y: 174, distance: 43.1
click at [304, 174] on span at bounding box center [304, 171] width 16 height 16
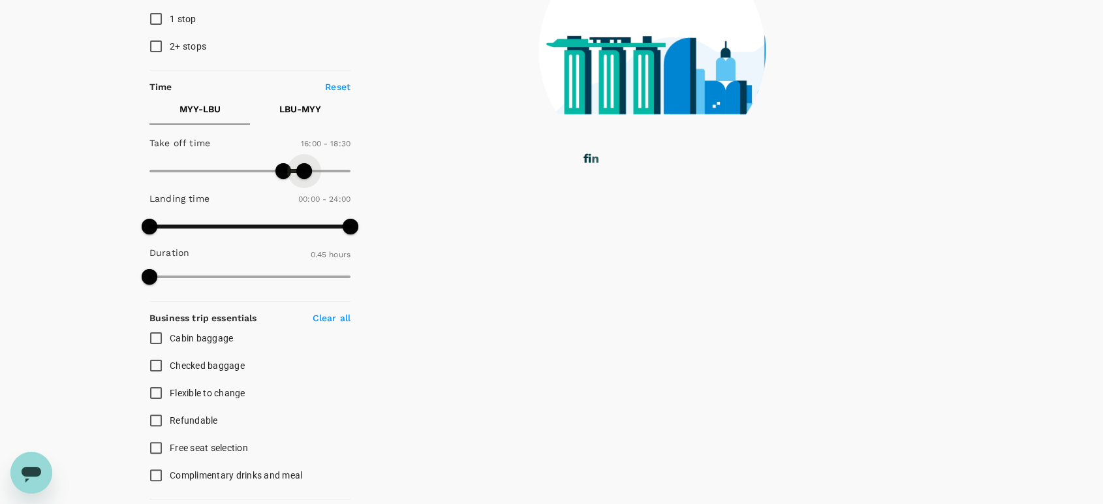
type input "1080"
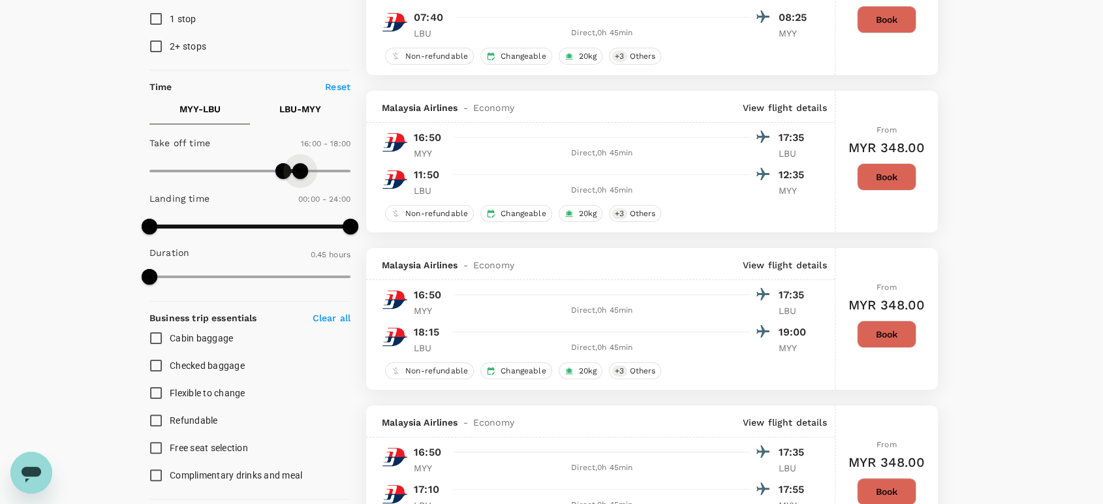
click at [302, 171] on span at bounding box center [300, 171] width 16 height 16
click at [292, 103] on p "LBU - MYY" at bounding box center [300, 108] width 42 height 13
type input "MYR"
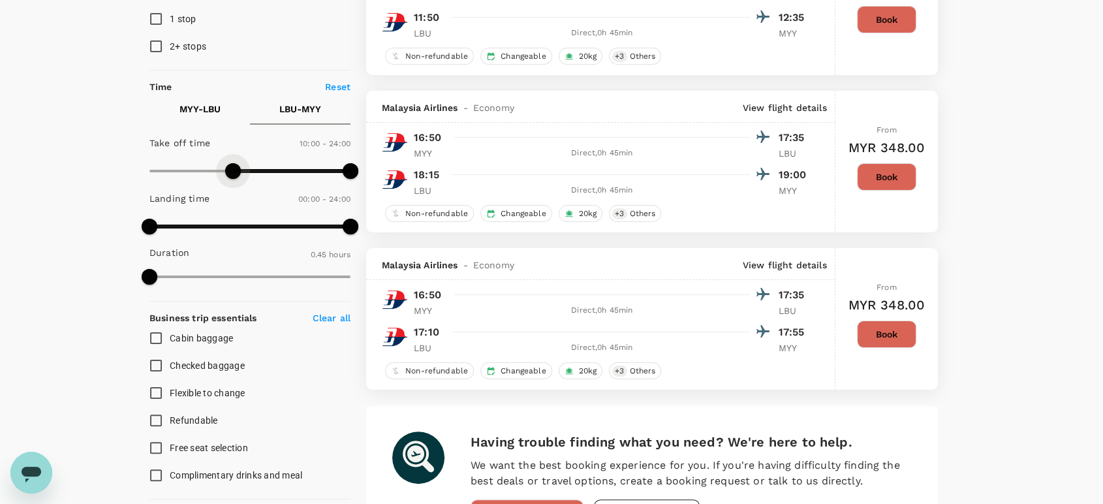
type input "630"
drag, startPoint x: 151, startPoint y: 171, endPoint x: 236, endPoint y: 175, distance: 85.6
click at [236, 175] on span at bounding box center [238, 171] width 16 height 16
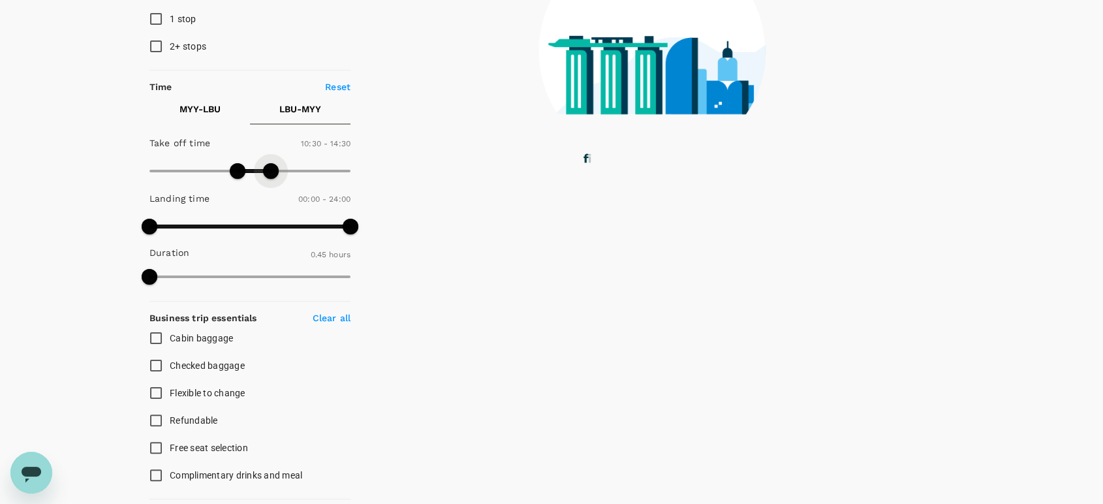
type input "810"
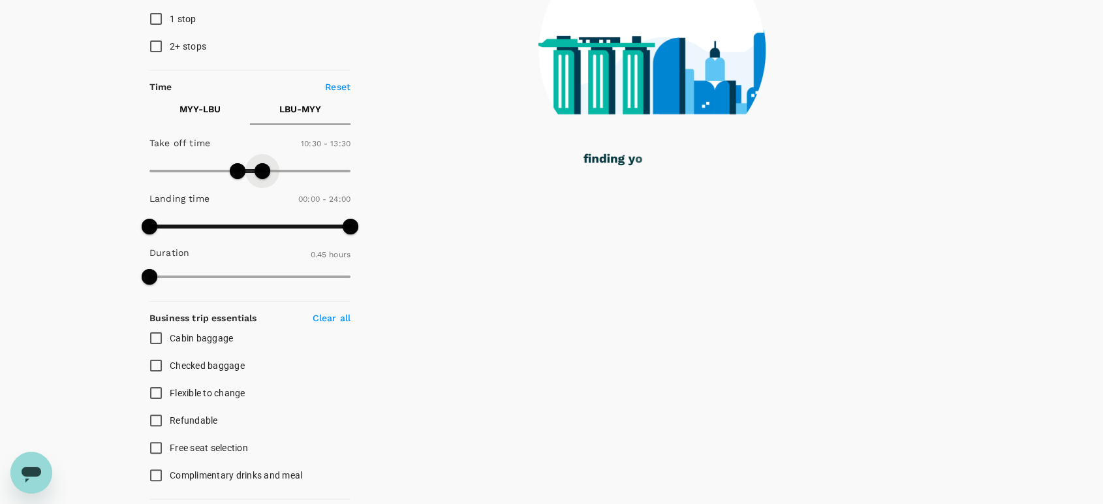
drag, startPoint x: 346, startPoint y: 166, endPoint x: 262, endPoint y: 178, distance: 84.9
click at [262, 178] on span at bounding box center [263, 171] width 16 height 16
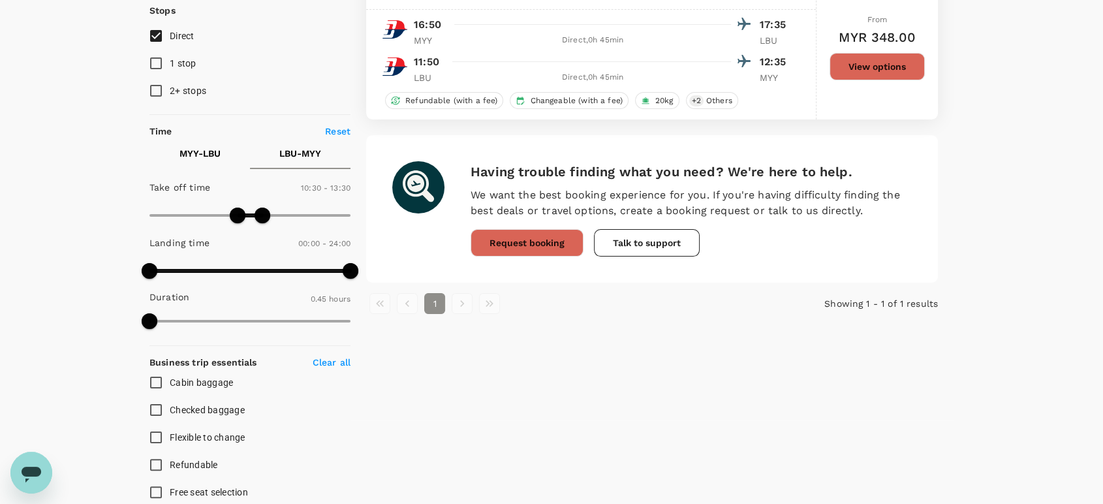
scroll to position [0, 0]
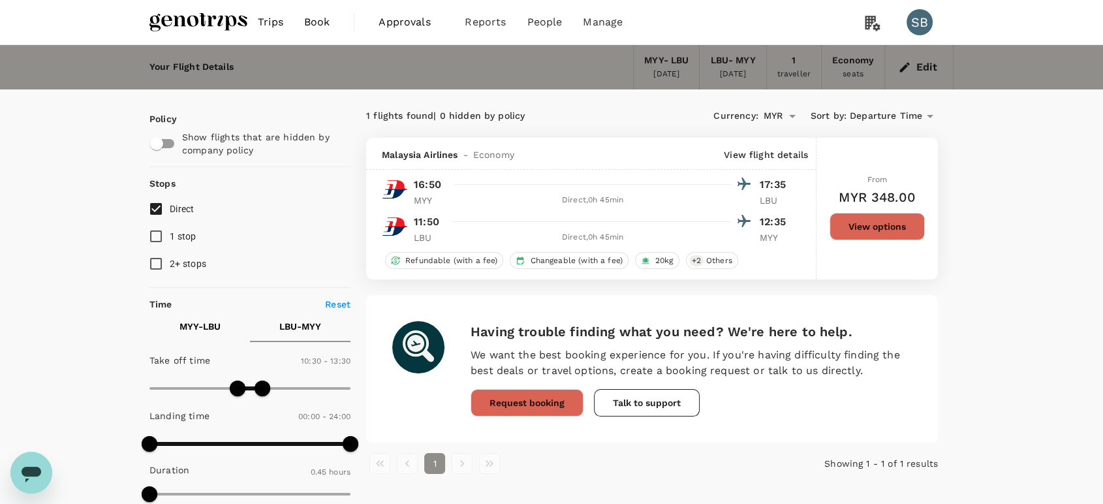
click at [885, 232] on button "View options" at bounding box center [876, 226] width 95 height 27
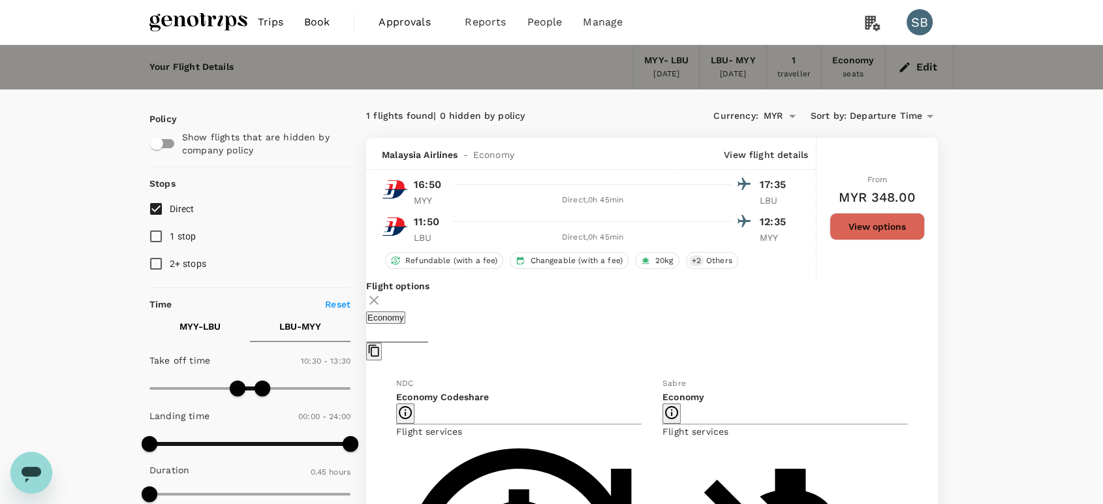
click at [173, 19] on img at bounding box center [198, 22] width 98 height 29
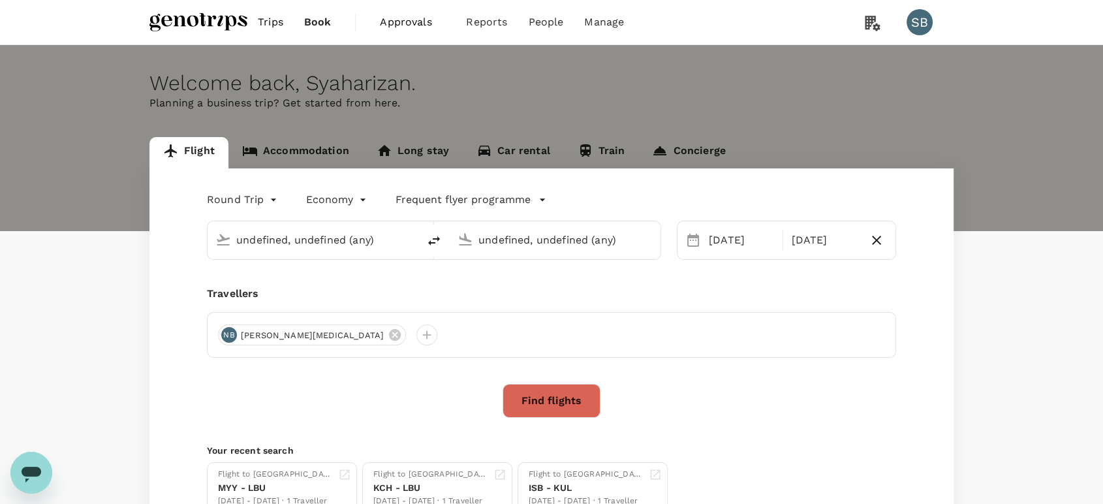
type input "Miri Intl (MYY)"
type input "Labuan (LBU)"
type input "Miri Intl (MYY)"
type input "Labuan (LBU)"
type input "Miri Intl (MYY)"
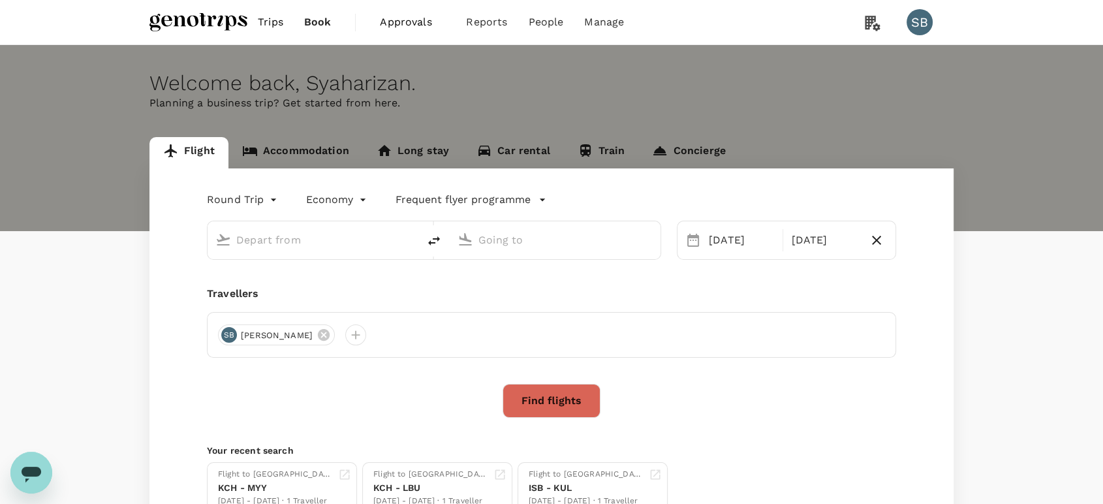
type input "Labuan (LBU)"
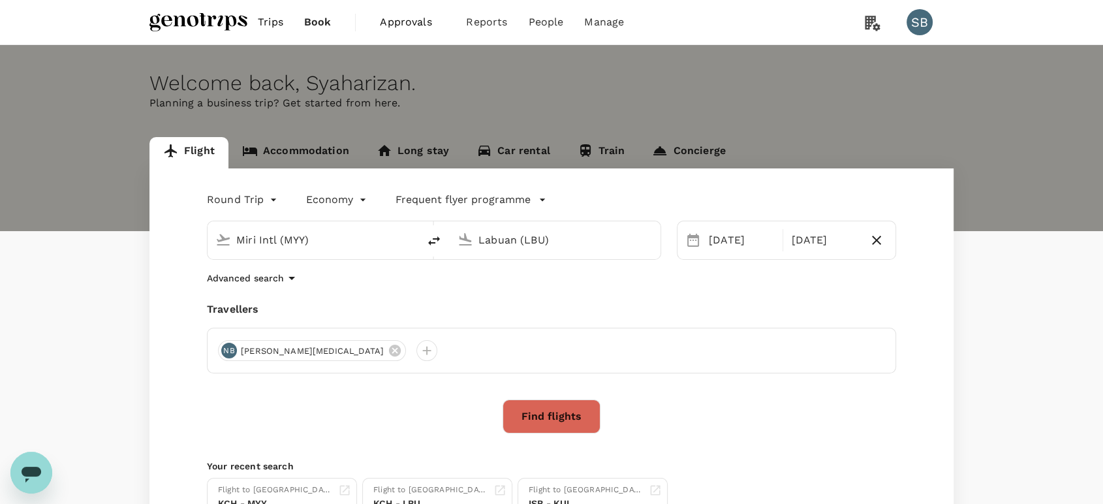
click at [439, 241] on icon "delete" at bounding box center [434, 241] width 16 height 16
type input "Labuan (LBU)"
type input "Miri Intl (MYY)"
click at [299, 247] on input "Labuan (LBU)" at bounding box center [313, 240] width 155 height 20
click at [277, 292] on p "Kuching Intl" at bounding box center [332, 291] width 229 height 13
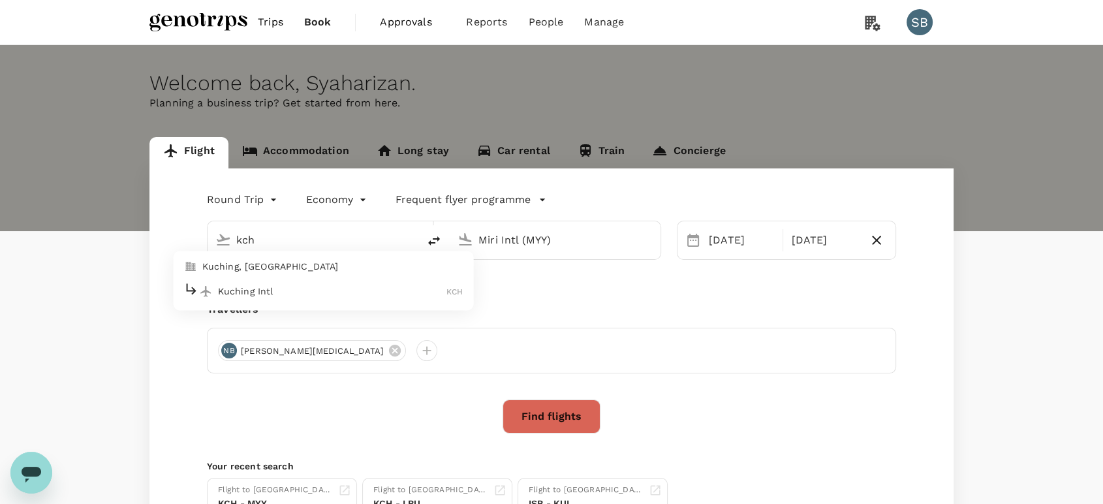
type input "Kuching Intl (KCH)"
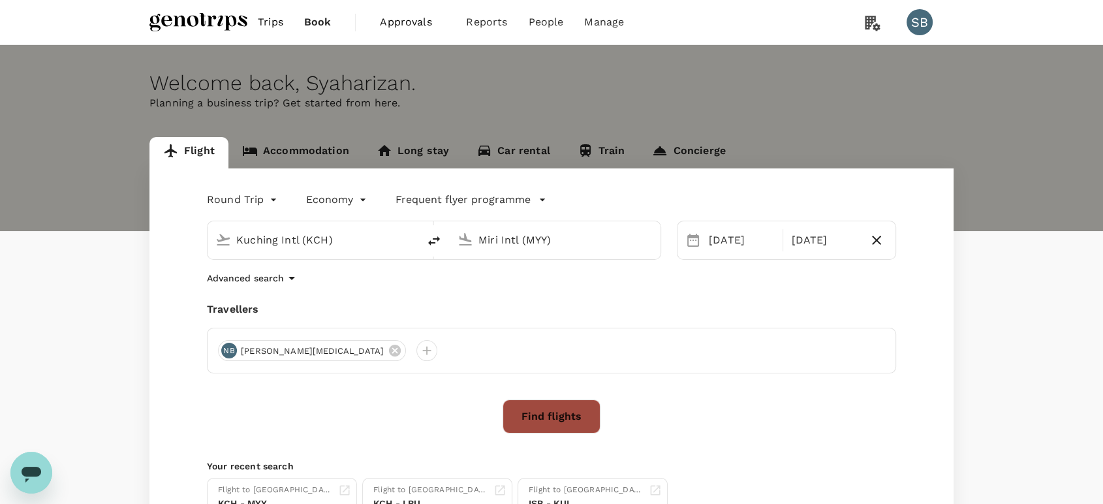
click at [548, 420] on button "Find flights" at bounding box center [552, 416] width 98 height 34
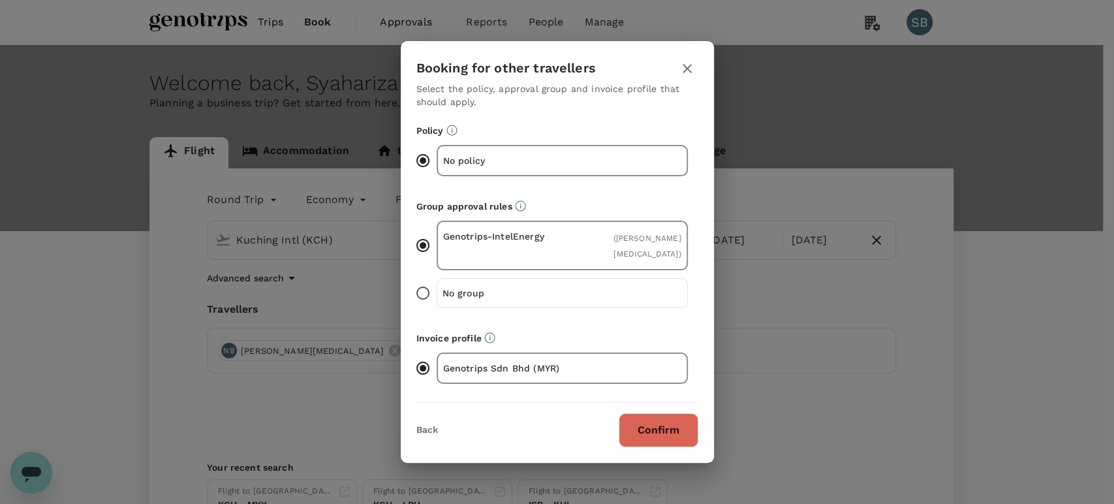
click at [647, 425] on button "Confirm" at bounding box center [659, 430] width 80 height 34
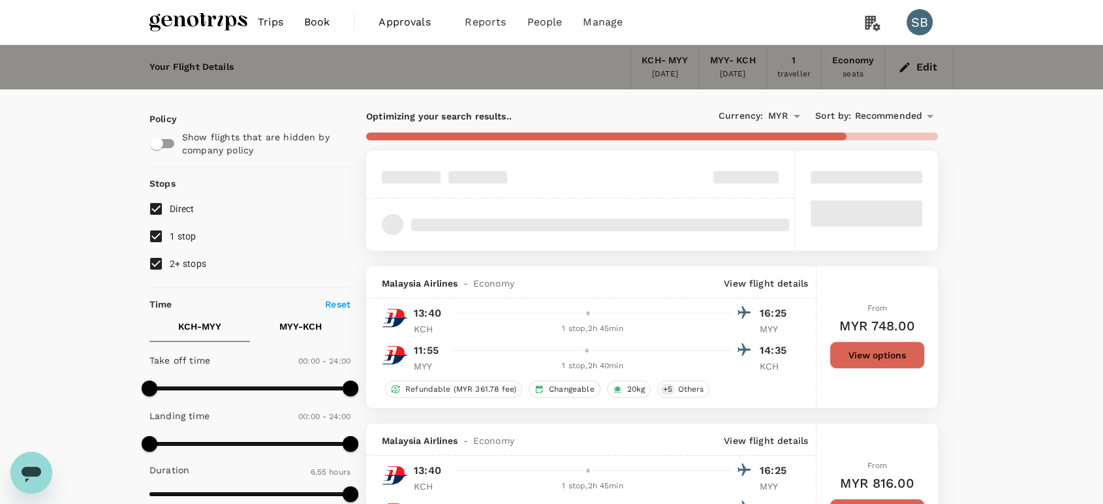
click at [159, 264] on input "2+ stops" at bounding box center [155, 263] width 27 height 27
checkbox input "false"
click at [159, 236] on input "1 stop" at bounding box center [155, 236] width 27 height 27
checkbox input "false"
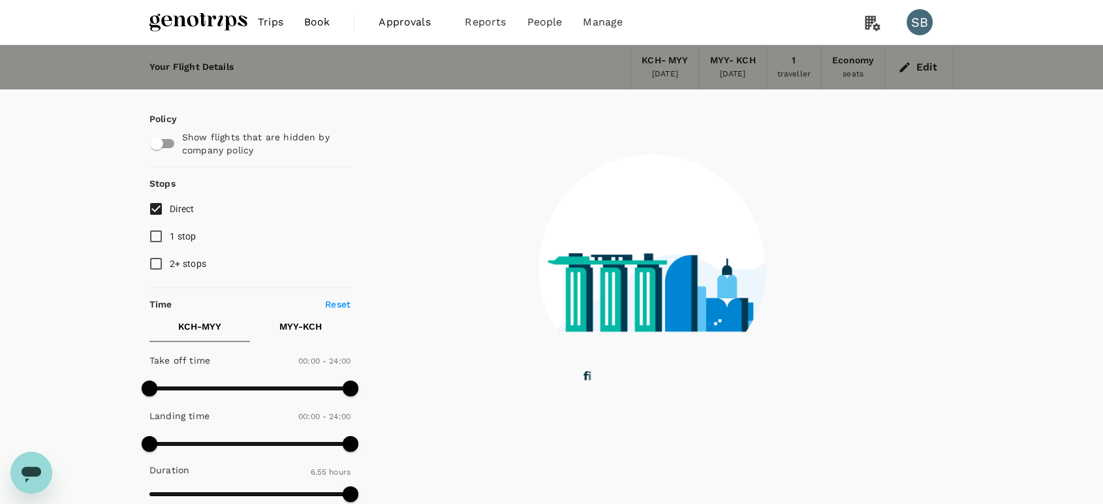
type input "595"
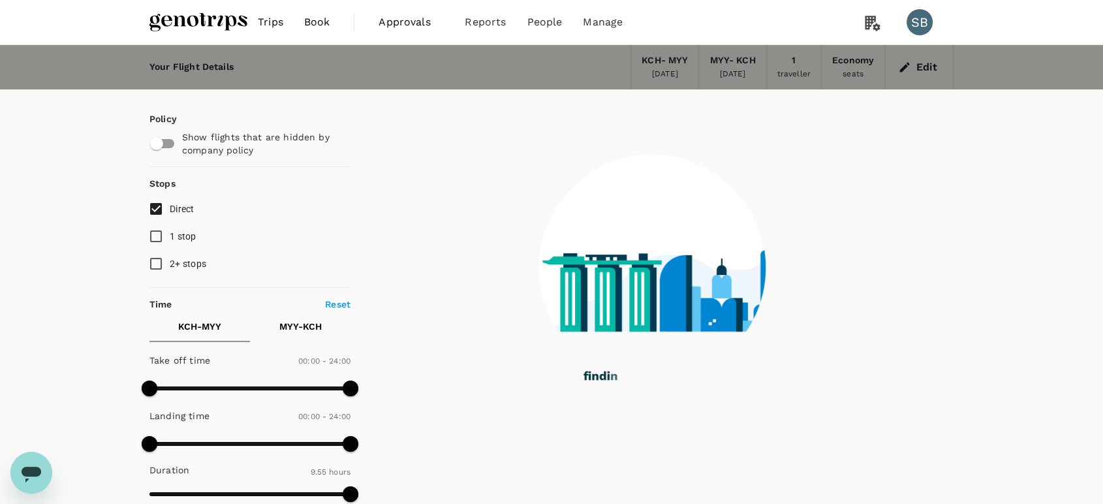
checkbox input "false"
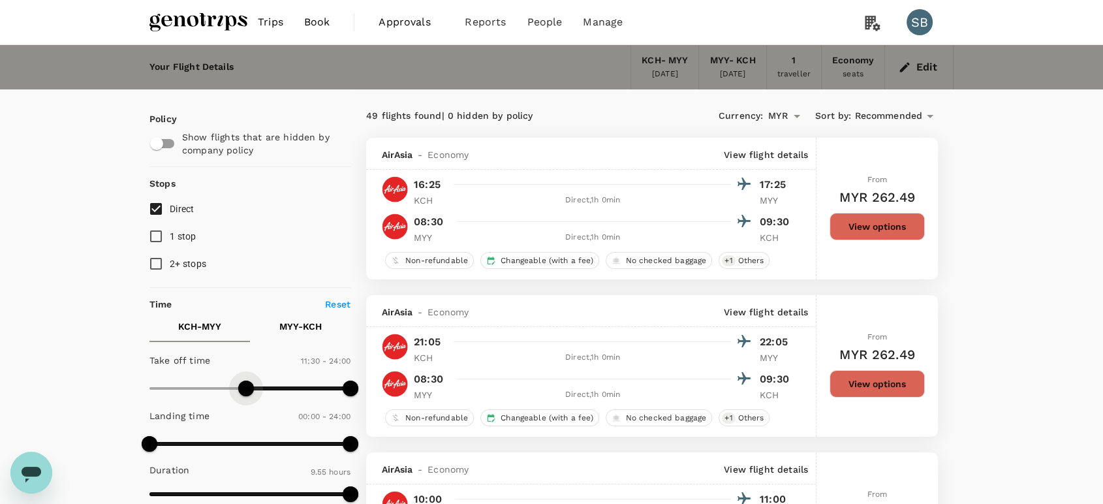
type input "720"
drag, startPoint x: 196, startPoint y: 395, endPoint x: 251, endPoint y: 394, distance: 54.8
click at [251, 394] on span at bounding box center [250, 388] width 16 height 16
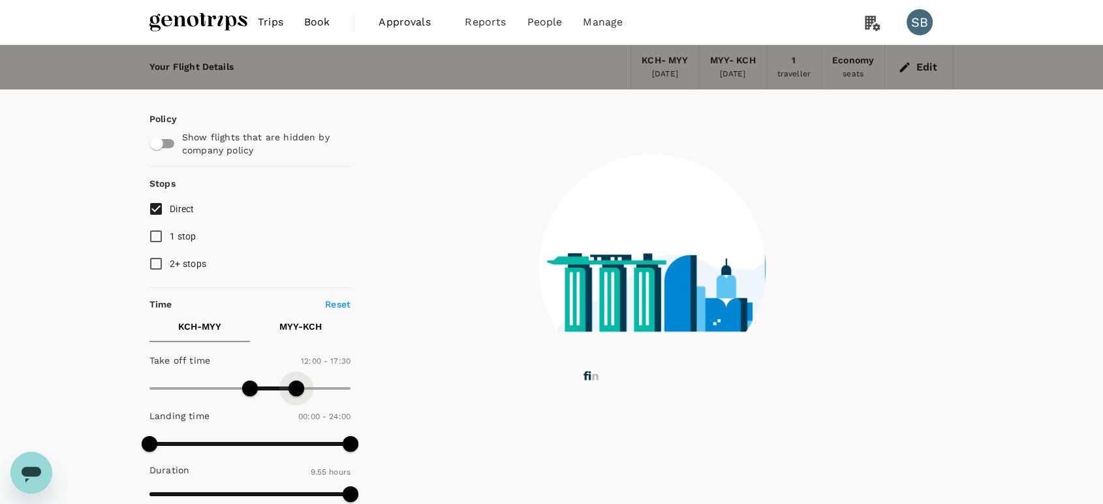
type input "870"
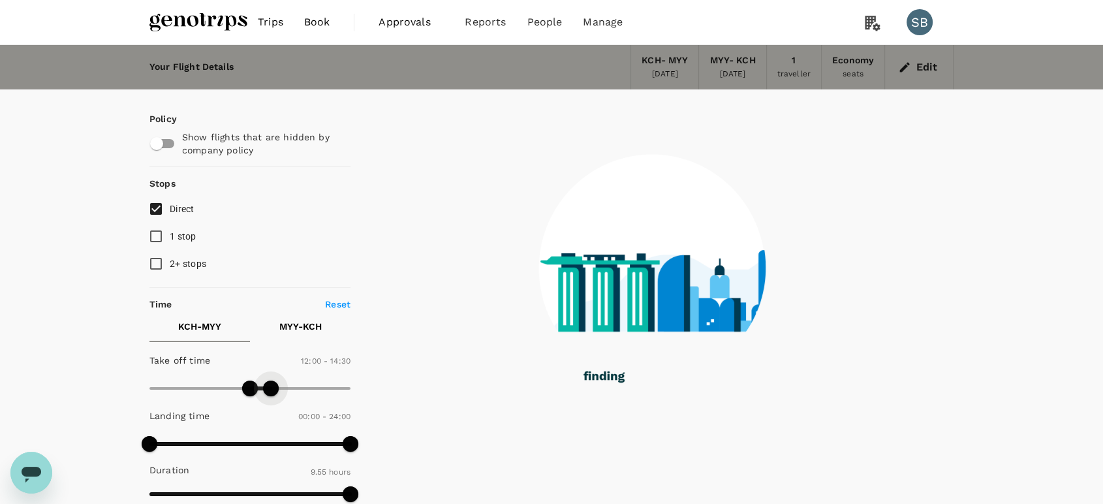
drag, startPoint x: 345, startPoint y: 383, endPoint x: 272, endPoint y: 380, distance: 72.5
click at [272, 380] on span at bounding box center [271, 388] width 16 height 16
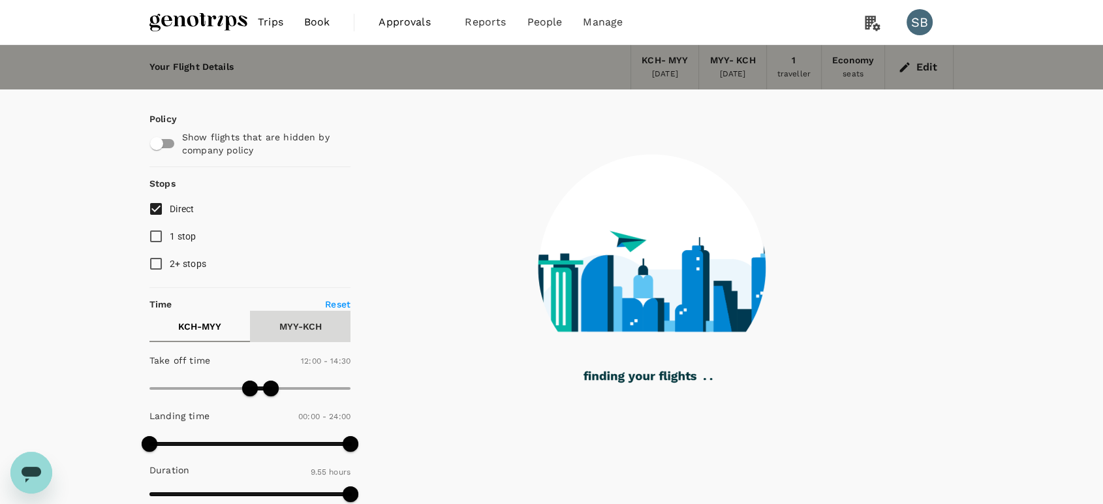
click at [315, 333] on button "MYY - KCH" at bounding box center [300, 326] width 101 height 31
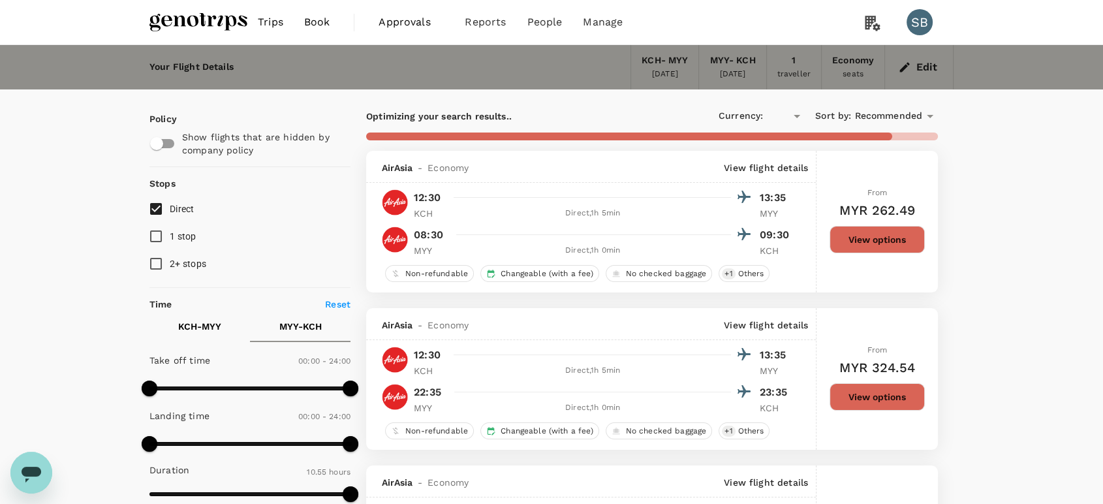
type input "MYR"
type input "660"
drag, startPoint x: 153, startPoint y: 384, endPoint x: 240, endPoint y: 381, distance: 86.9
click at [241, 382] on span at bounding box center [242, 388] width 16 height 16
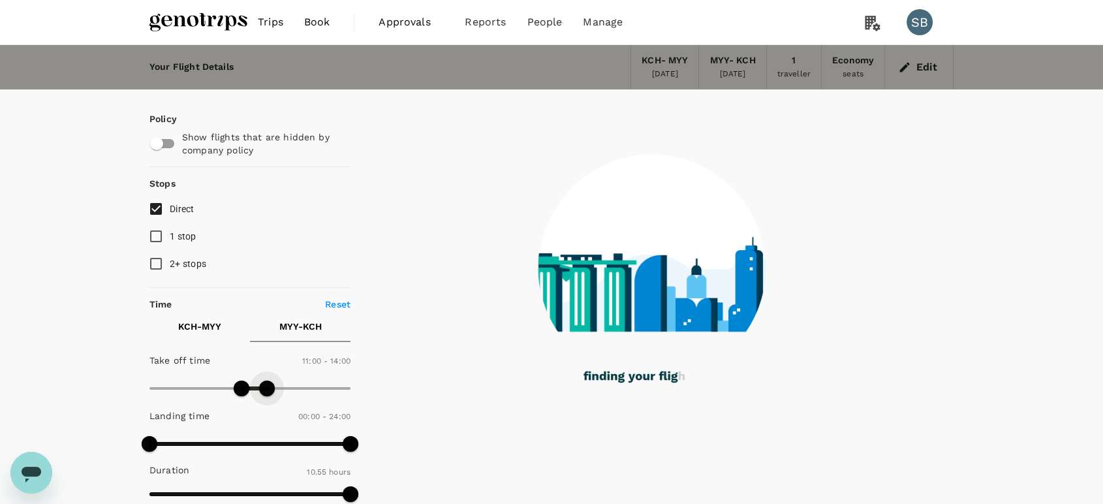
drag, startPoint x: 345, startPoint y: 384, endPoint x: 268, endPoint y: 389, distance: 76.5
click at [268, 389] on span at bounding box center [267, 388] width 16 height 16
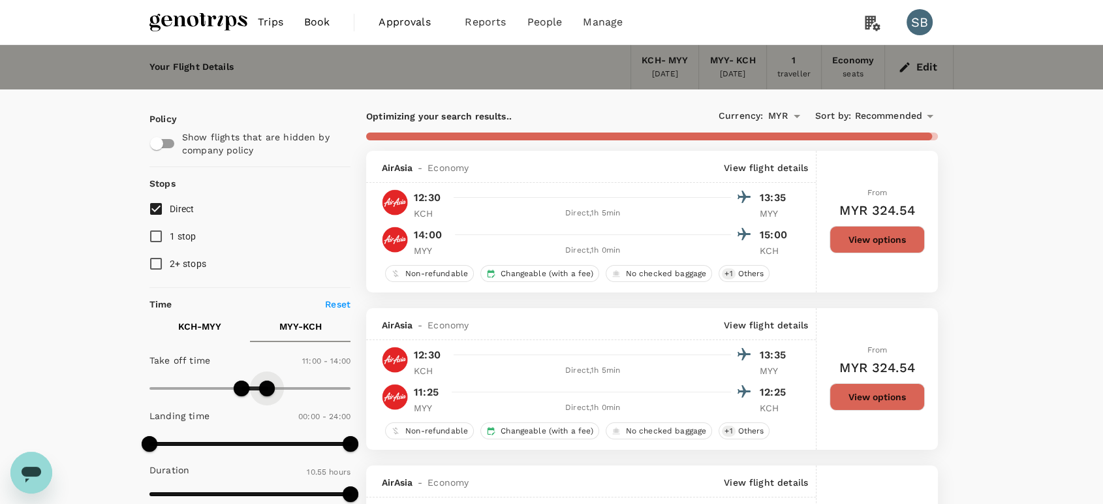
click at [267, 387] on span at bounding box center [267, 388] width 16 height 16
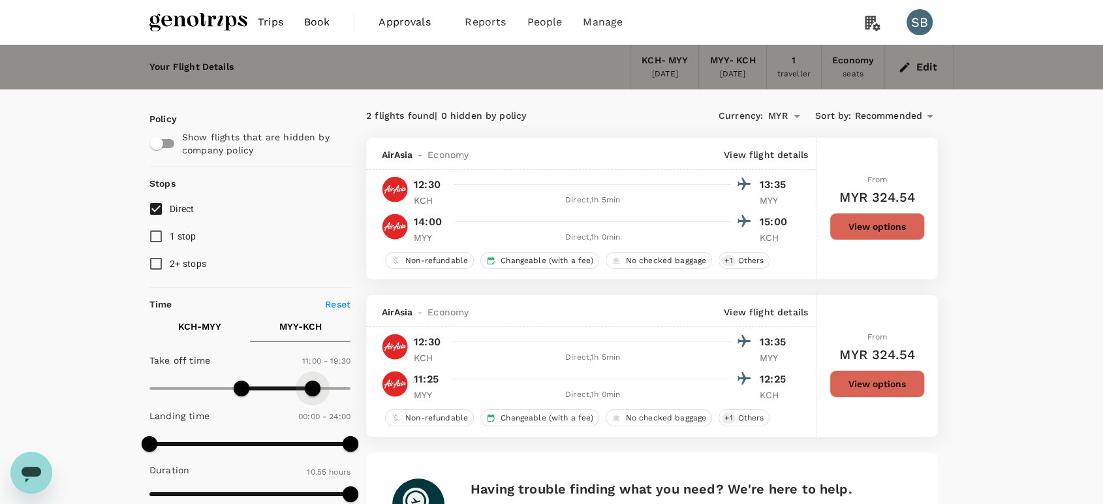
type input "1230"
drag, startPoint x: 273, startPoint y: 385, endPoint x: 323, endPoint y: 395, distance: 50.6
click at [323, 395] on span at bounding box center [321, 388] width 16 height 16
type input "1020"
drag, startPoint x: 245, startPoint y: 386, endPoint x: 290, endPoint y: 389, distance: 45.1
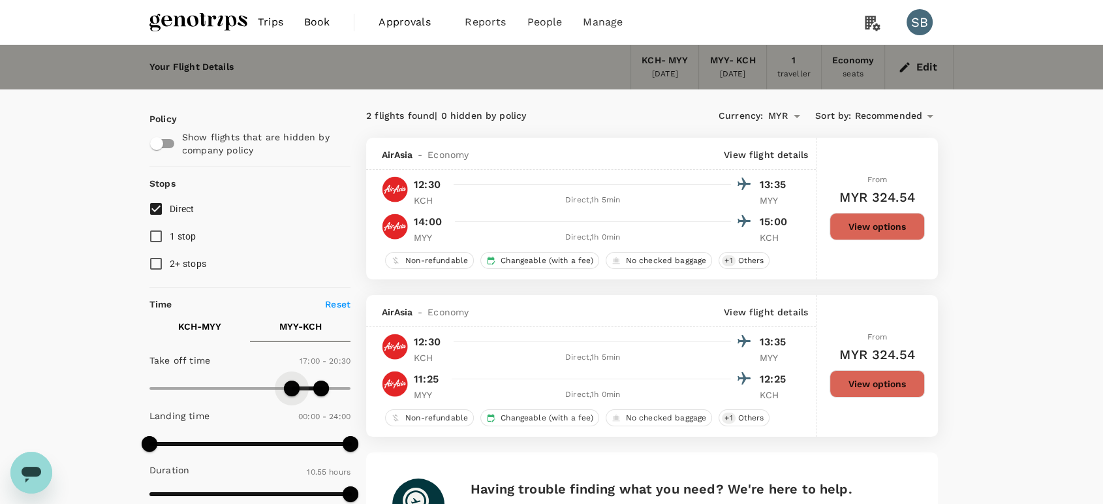
click at [290, 389] on span at bounding box center [292, 388] width 16 height 16
type input "1140"
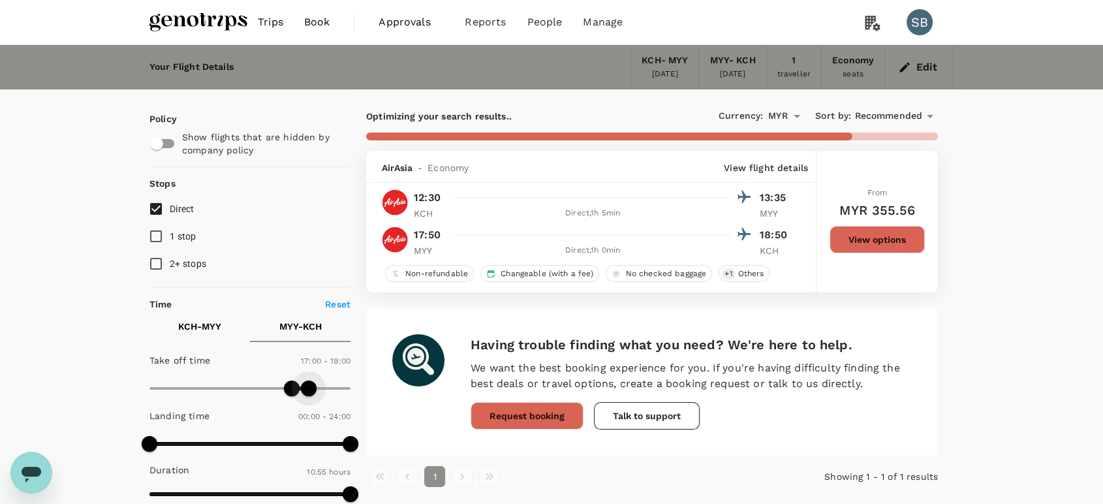
click at [308, 385] on span at bounding box center [309, 388] width 16 height 16
click at [857, 245] on button "View options" at bounding box center [876, 239] width 95 height 27
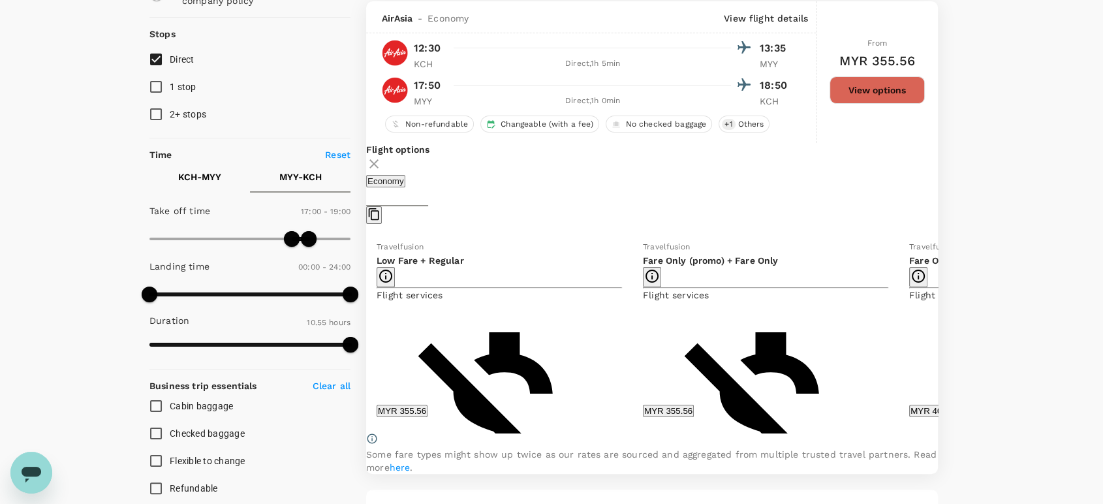
scroll to position [151, 0]
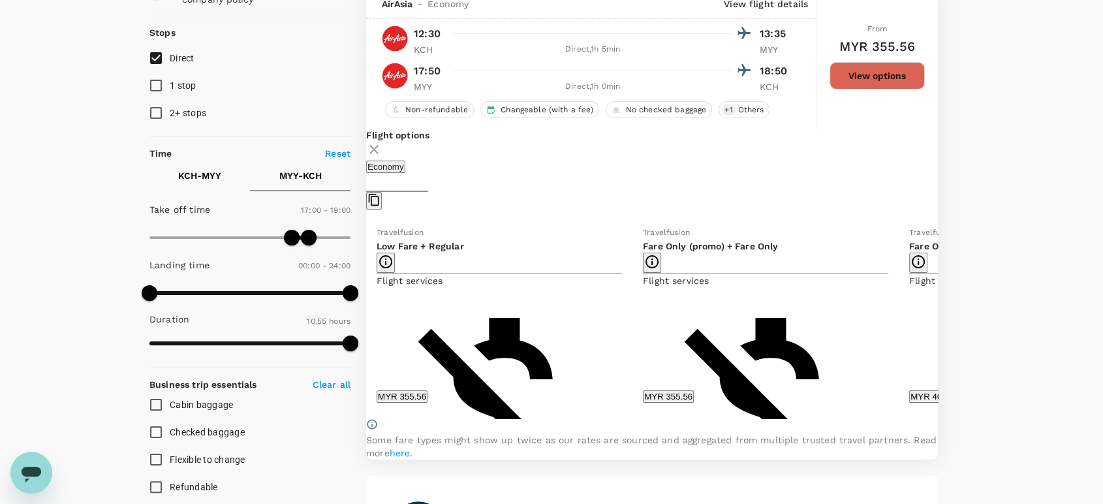
click at [427, 390] on button "MYR 355.56" at bounding box center [402, 396] width 51 height 12
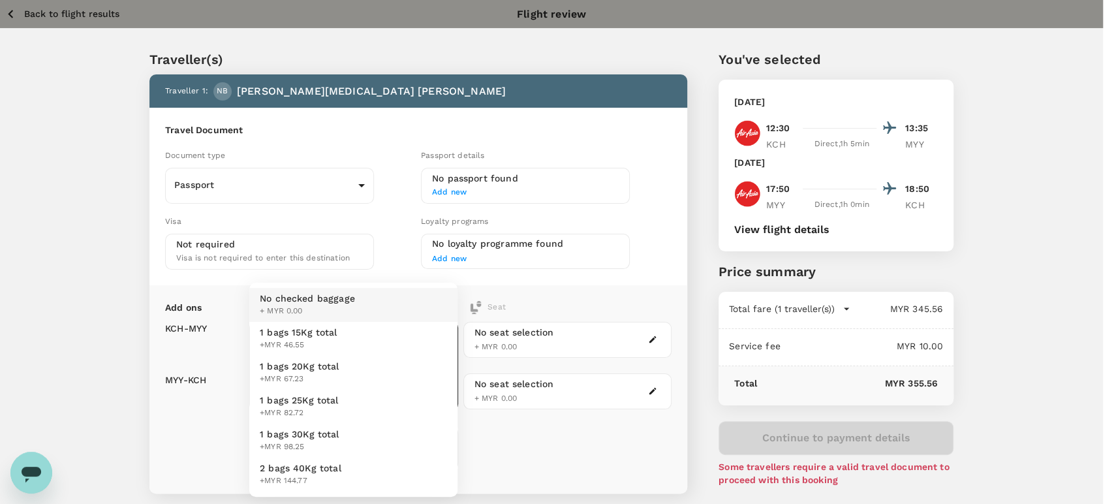
click at [427, 343] on body "Back to flight results Flight review Traveller(s) Traveller 1 : NB NUR [MEDICAL…" at bounding box center [557, 329] width 1114 height 659
click at [371, 360] on li "1 bags 20Kg total +MYR 67.23" at bounding box center [353, 373] width 208 height 34
type input "2 - 67.23"
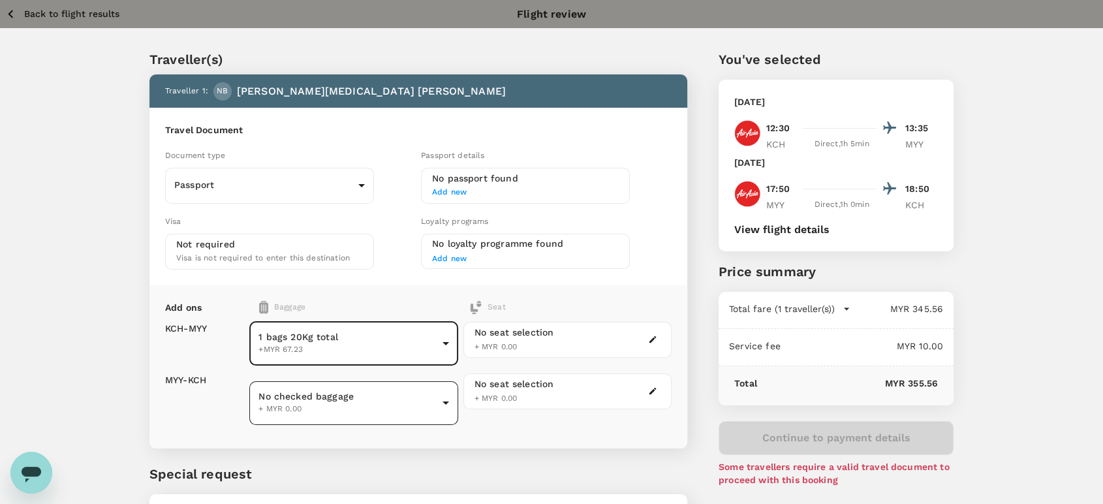
click at [420, 382] on body "Back to flight results Flight review Traveller(s) Traveller 1 : NB NUR [MEDICAL…" at bounding box center [551, 307] width 1103 height 614
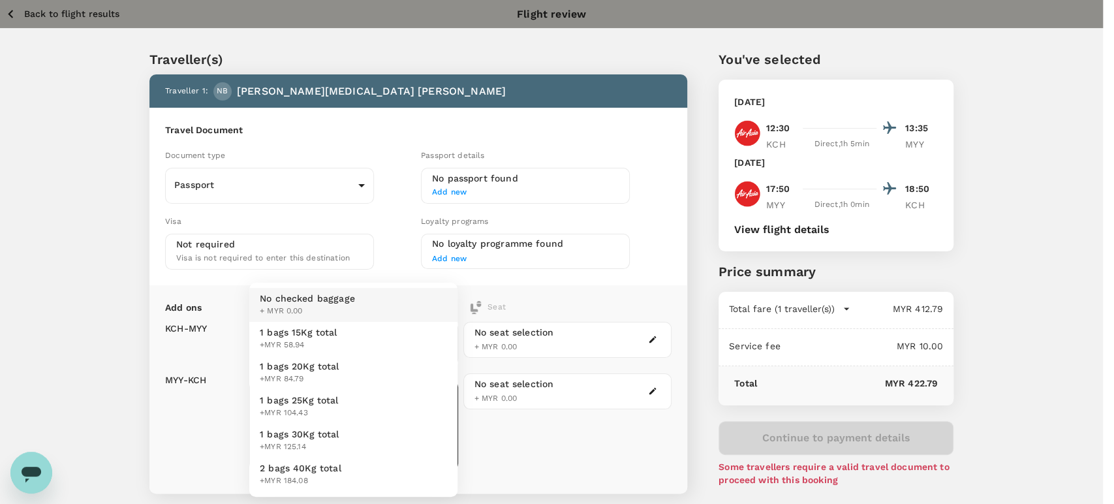
click at [381, 373] on li "1 bags 20Kg total +MYR 84.79" at bounding box center [353, 373] width 208 height 34
type input "2 - 84.79"
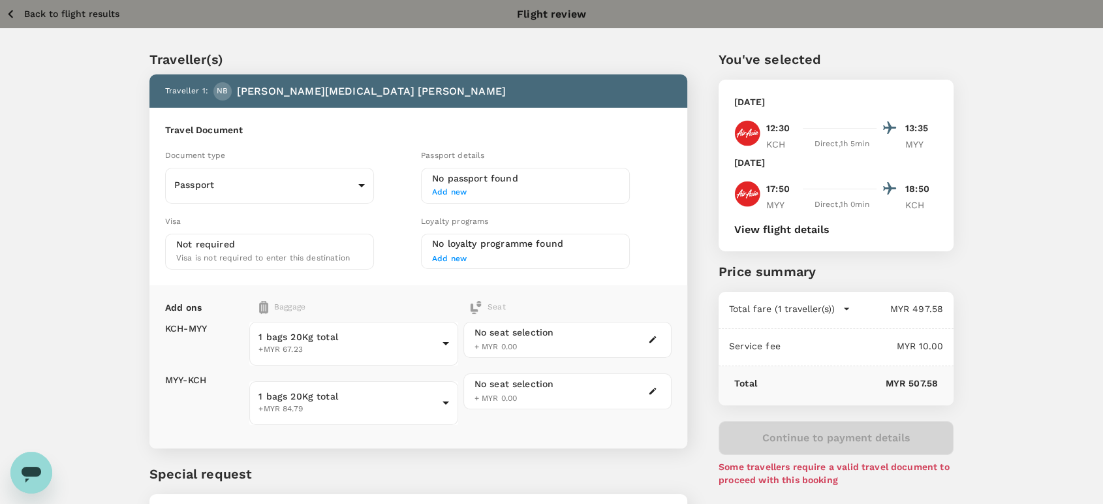
click at [844, 305] on icon "button" at bounding box center [846, 308] width 13 height 13
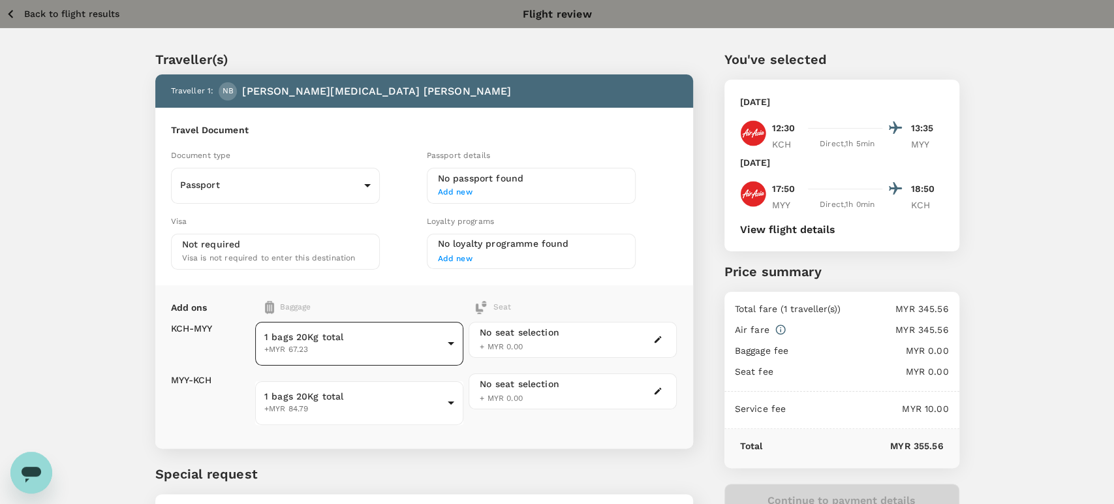
click at [420, 345] on body "Back to flight results Flight review Traveller(s) Traveller 1 : NB NUR [MEDICAL…" at bounding box center [557, 307] width 1114 height 614
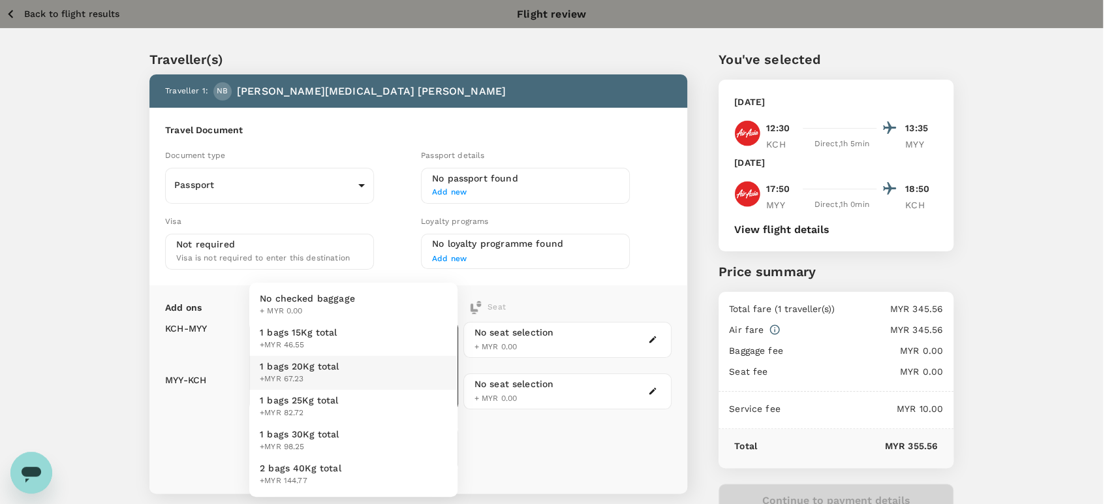
click at [392, 317] on li "No checked baggage + MYR 0.00" at bounding box center [353, 305] width 208 height 34
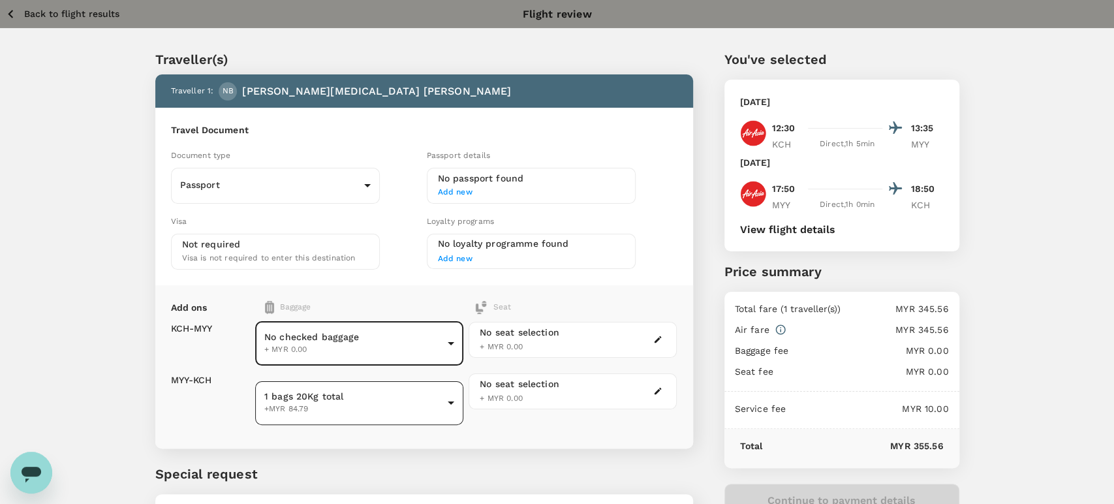
click at [441, 388] on body "Back to flight results Flight review Traveller(s) Traveller 1 : NB NUR [MEDICAL…" at bounding box center [557, 307] width 1114 height 614
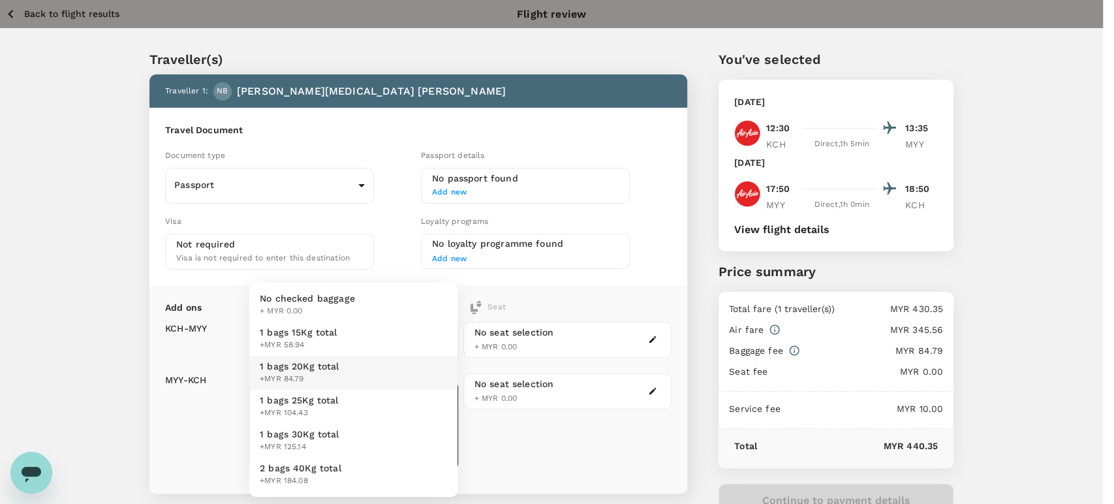
click at [409, 317] on li "No checked baggage + MYR 0.00" at bounding box center [353, 305] width 208 height 34
click at [433, 343] on body "Back to flight results Flight review Traveller(s) Traveller 1 : NB NUR [MEDICAL…" at bounding box center [557, 329] width 1114 height 659
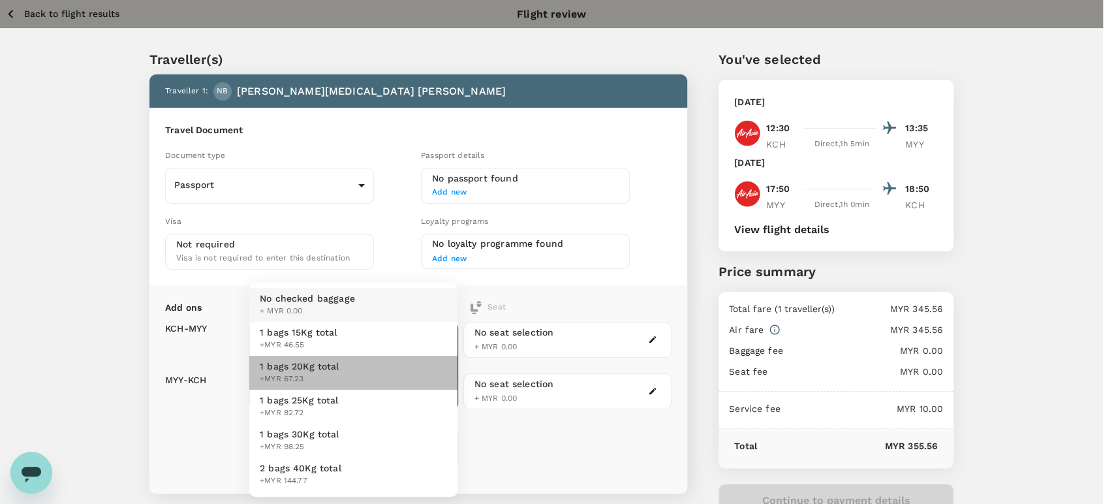
click at [428, 364] on li "1 bags 20Kg total +MYR 67.23" at bounding box center [353, 373] width 208 height 34
type input "2 - 67.23"
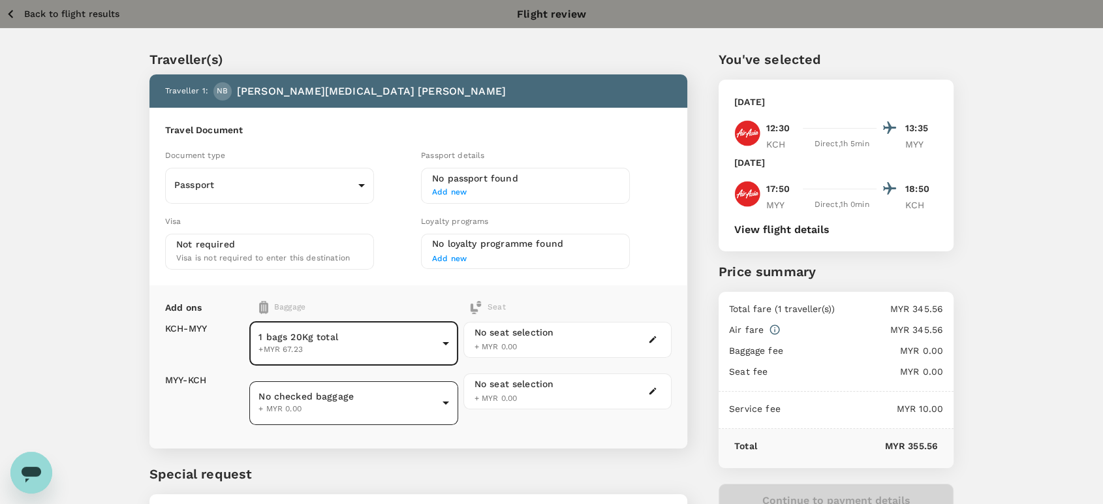
click at [436, 384] on body "Back to flight results Flight review Traveller(s) Traveller 1 : NB NUR [MEDICAL…" at bounding box center [551, 307] width 1103 height 614
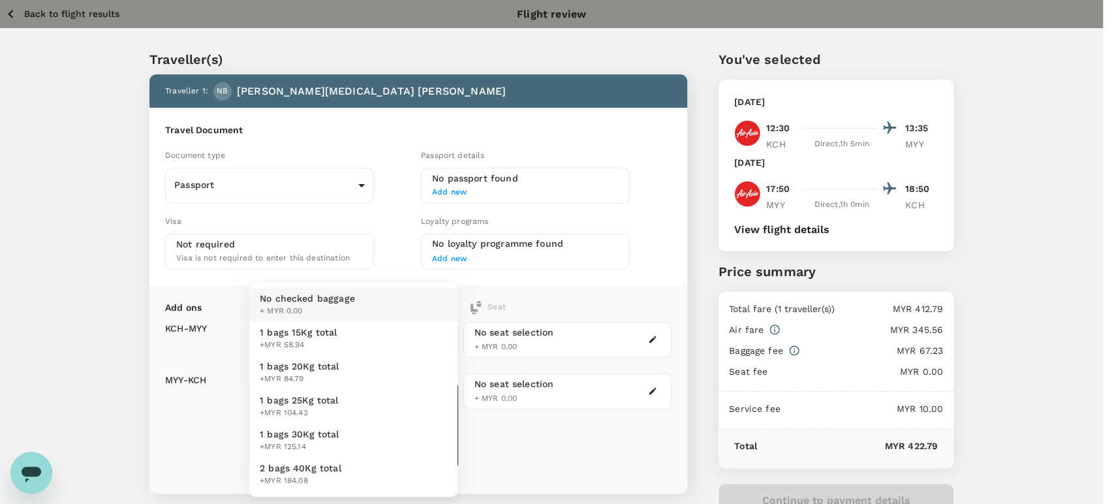
click at [426, 381] on li "1 bags 20Kg total +MYR 84.79" at bounding box center [353, 373] width 208 height 34
type input "2 - 84.79"
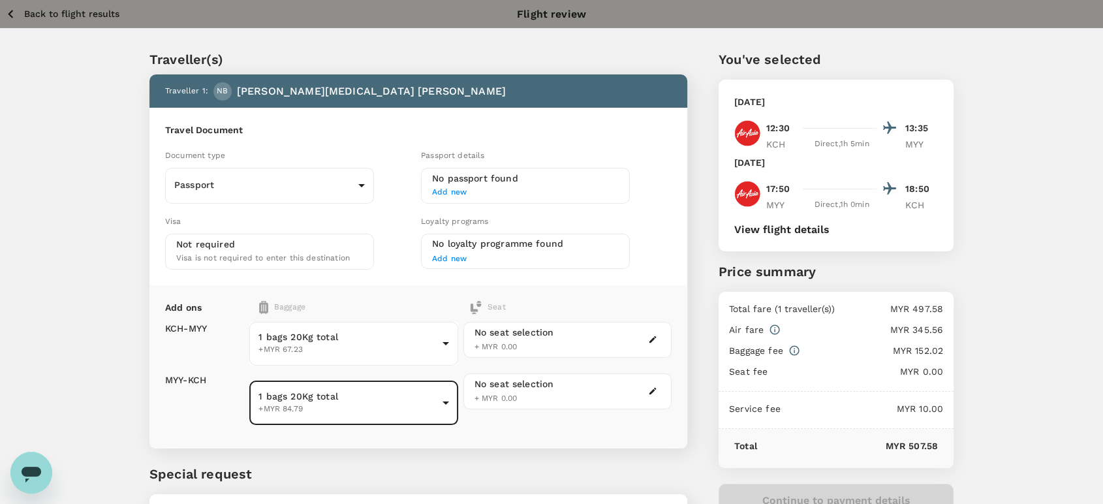
drag, startPoint x: 102, startPoint y: 8, endPoint x: 109, endPoint y: 4, distance: 8.2
click at [103, 7] on p "Back to flight results" at bounding box center [71, 13] width 95 height 13
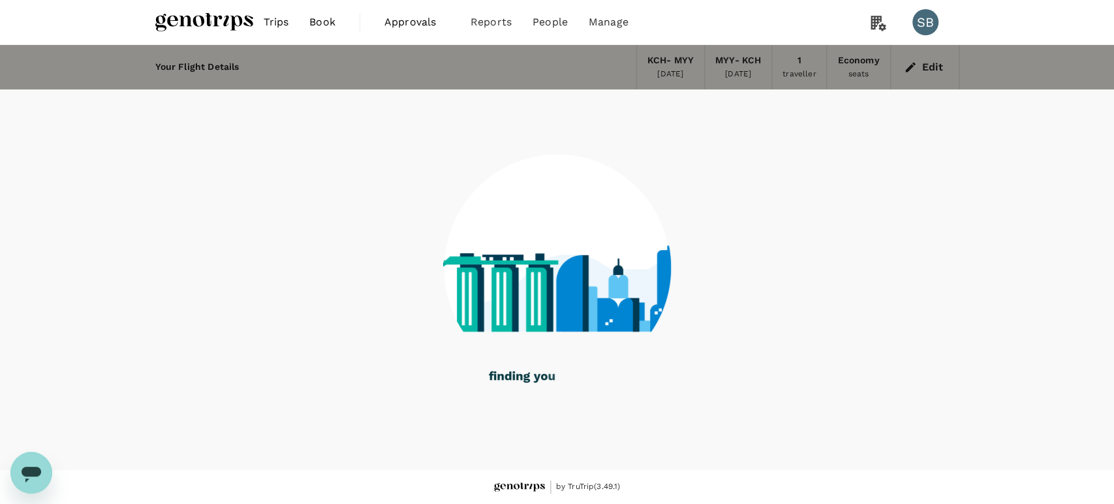
click at [173, 21] on img at bounding box center [204, 22] width 98 height 29
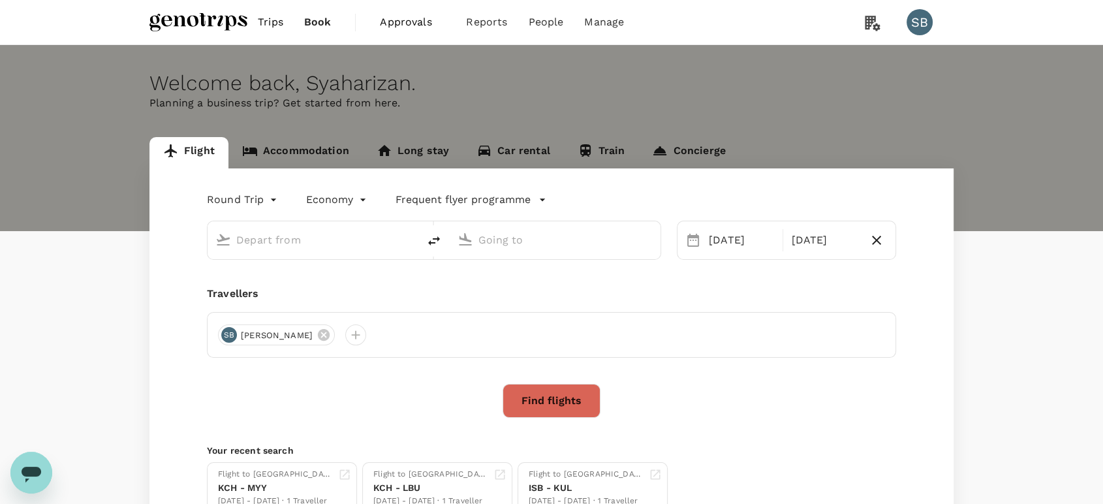
type input "Kuching Intl (KCH)"
type input "Miri Intl (MYY)"
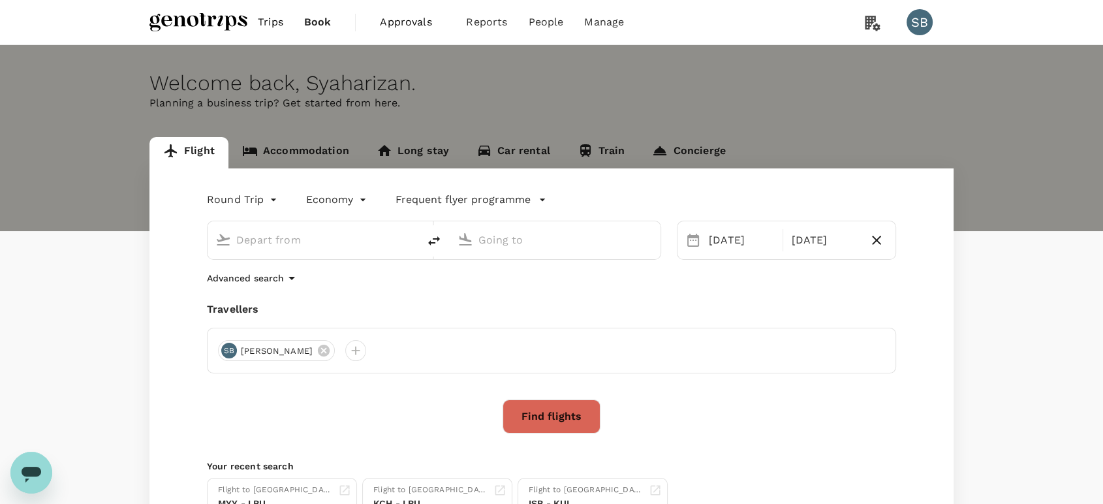
type input "Kuching Intl (KCH)"
type input "Miri Intl (MYY)"
click at [275, 148] on link "Accommodation" at bounding box center [295, 152] width 134 height 31
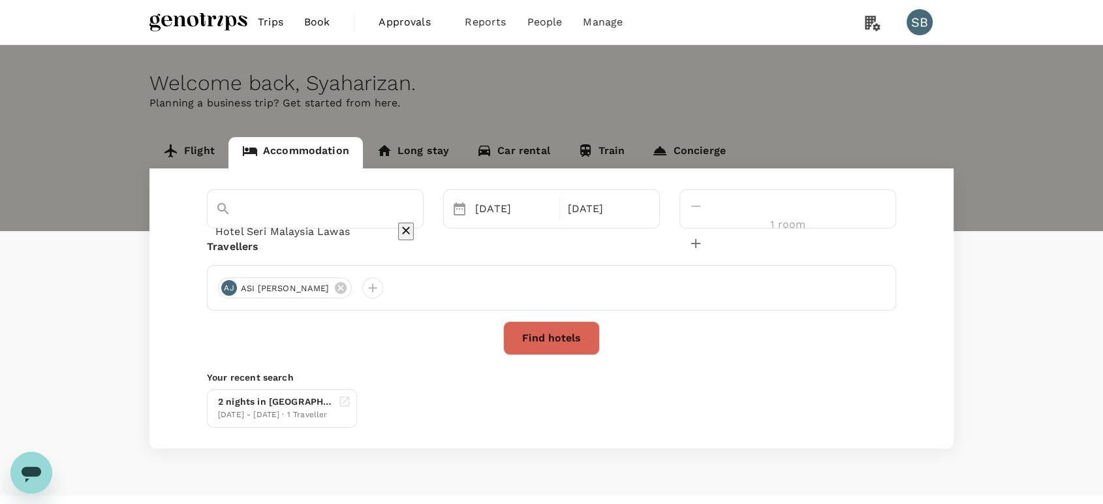
type input "Hotel Seri Malaysia Lawas"
click at [334, 288] on icon at bounding box center [340, 288] width 12 height 12
click at [226, 282] on div at bounding box center [228, 287] width 21 height 21
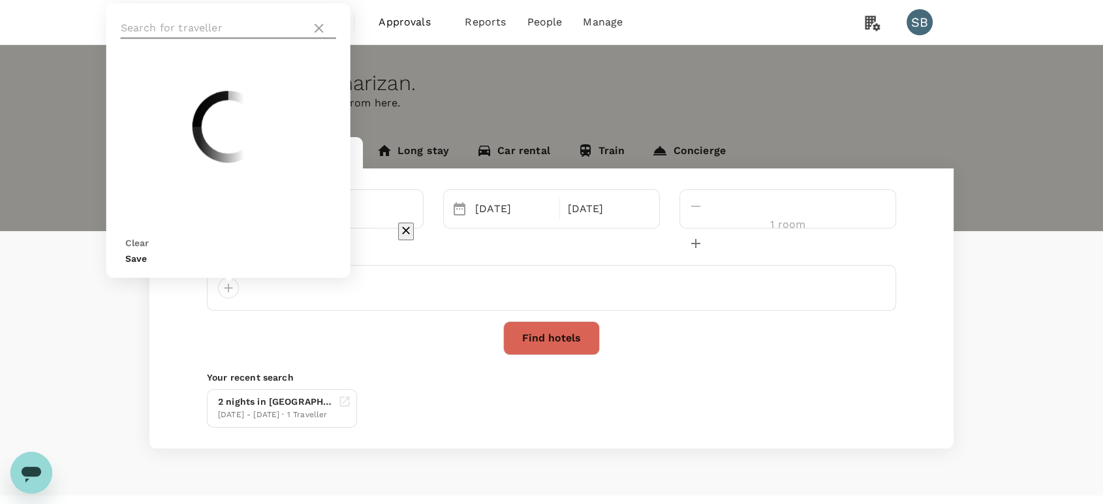
drag, startPoint x: 157, startPoint y: 46, endPoint x: 209, endPoint y: 77, distance: 60.9
click at [160, 39] on input "text" at bounding box center [213, 28] width 185 height 21
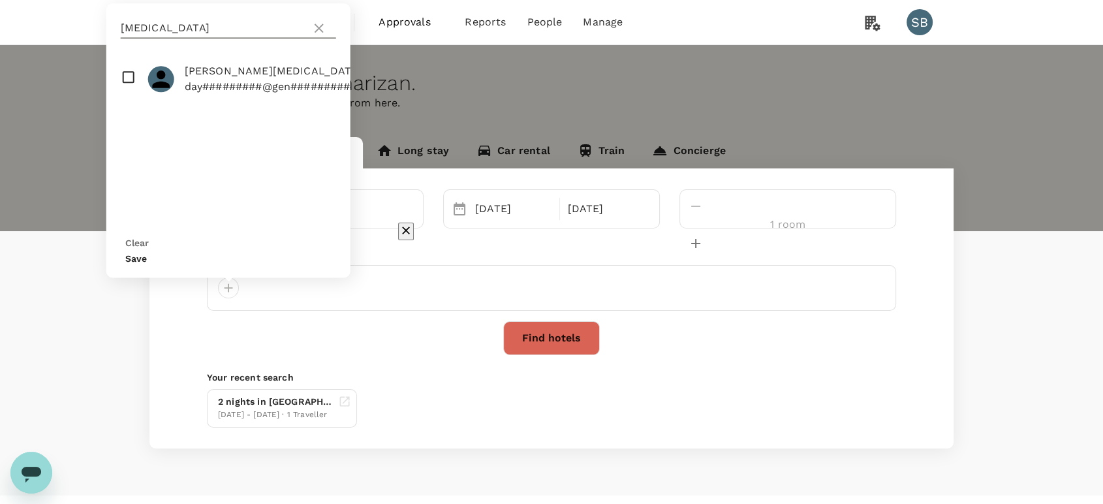
type input "[MEDICAL_DATA]"
click at [123, 100] on input "checkbox" at bounding box center [228, 79] width 244 height 42
checkbox input "true"
click at [147, 259] on button "Save" at bounding box center [136, 258] width 22 height 10
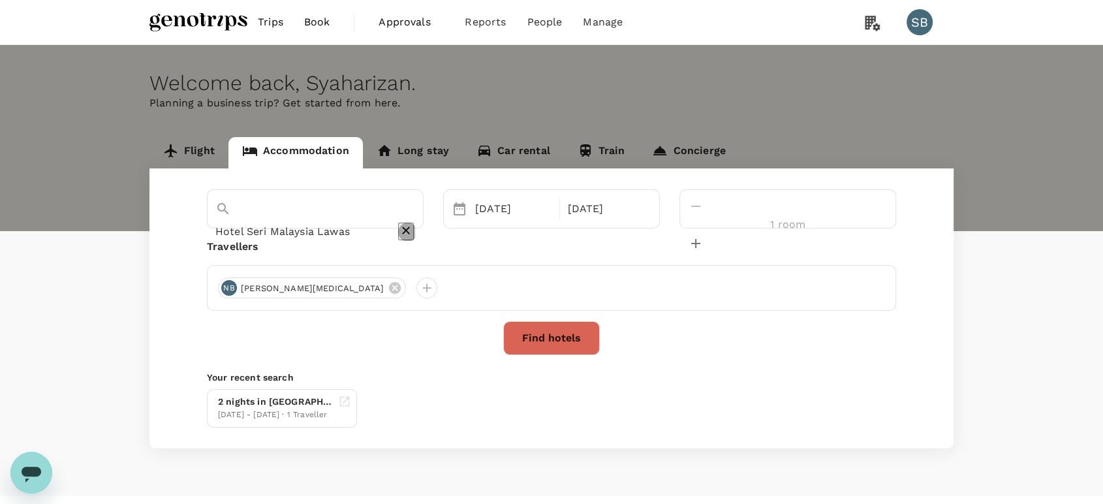
click at [412, 224] on icon "Clear" at bounding box center [405, 230] width 13 height 13
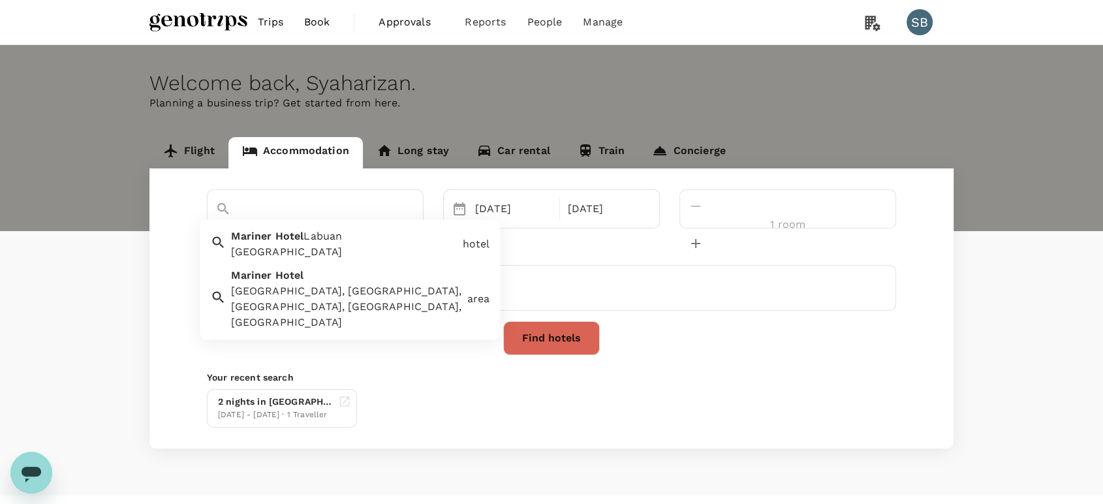
click at [356, 242] on div "[GEOGRAPHIC_DATA]" at bounding box center [341, 242] width 231 height 37
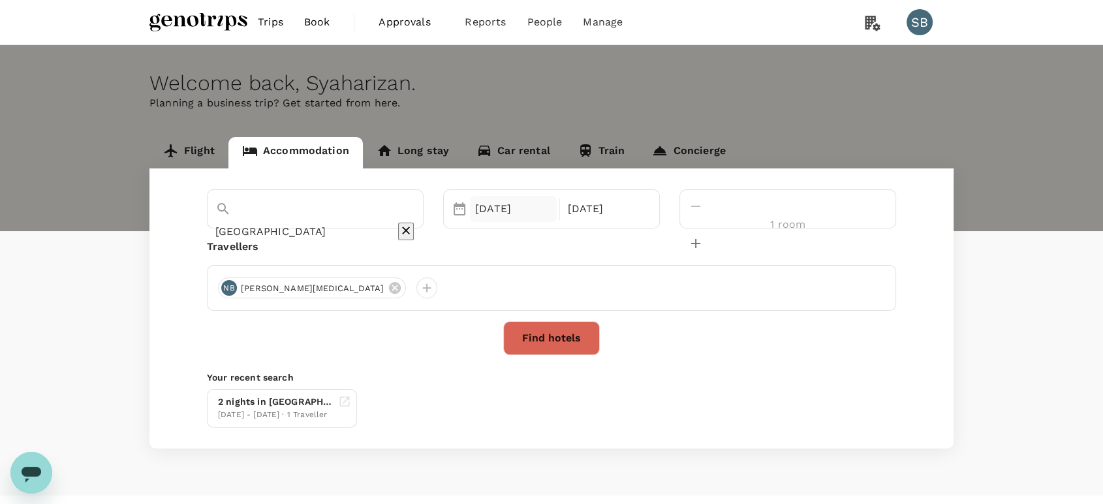
type input "[GEOGRAPHIC_DATA]"
click at [521, 209] on div "[DATE]" at bounding box center [513, 209] width 87 height 26
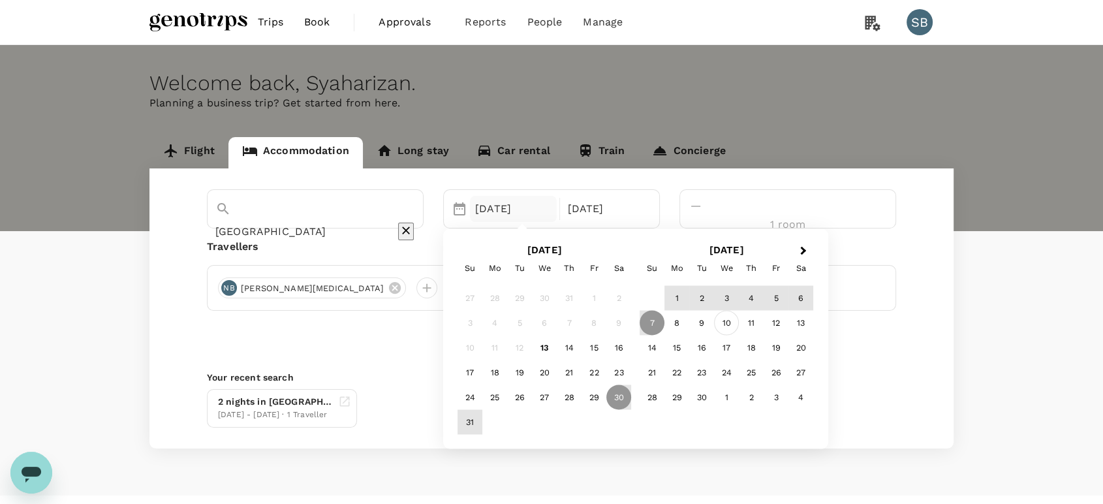
click at [739, 322] on div "10" at bounding box center [726, 322] width 25 height 25
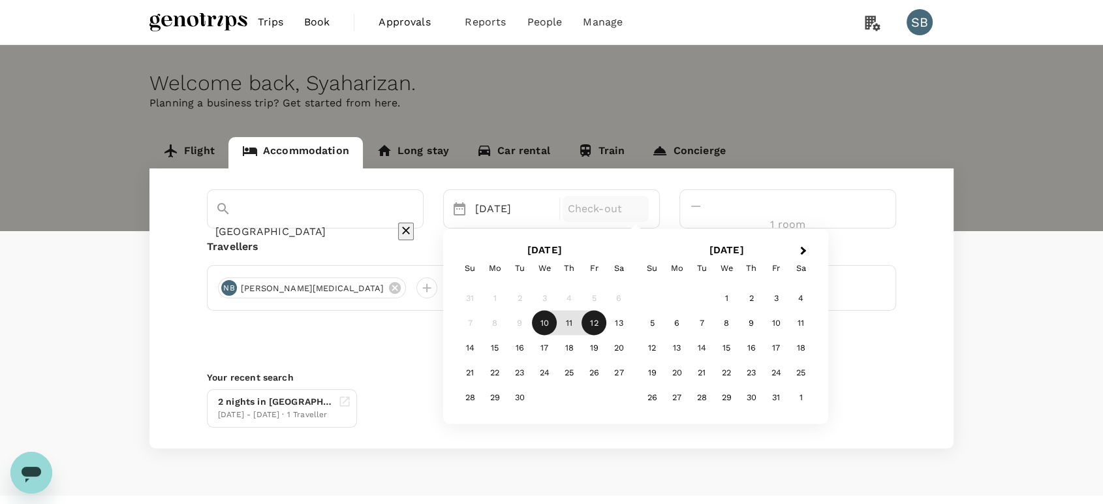
click at [606, 312] on div "12" at bounding box center [593, 322] width 25 height 25
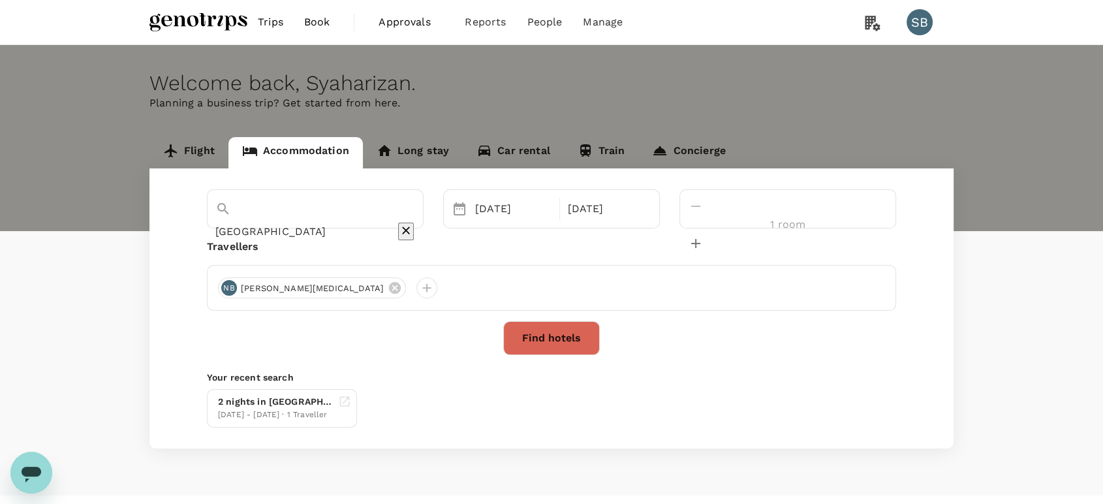
click at [540, 344] on button "Find hotels" at bounding box center [551, 338] width 97 height 34
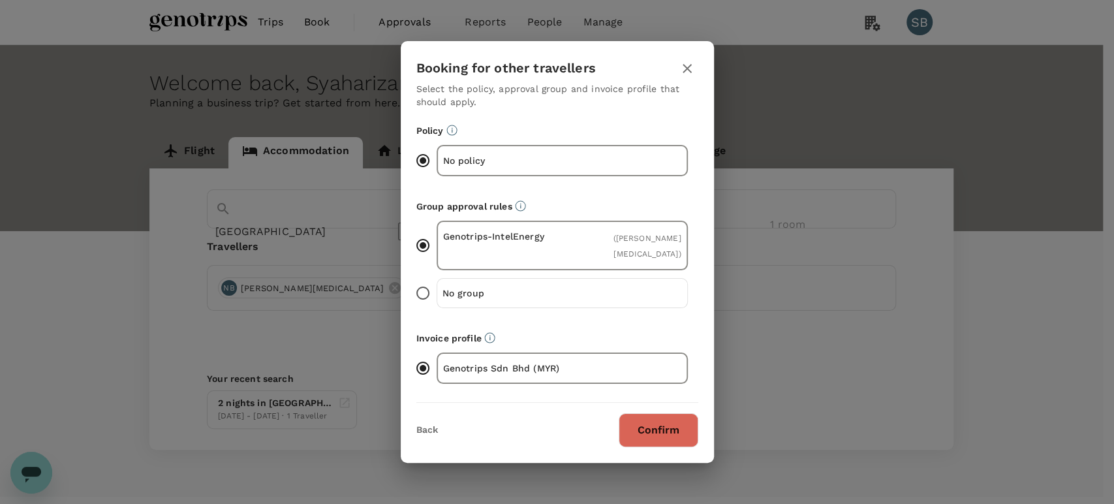
click at [656, 422] on button "Confirm" at bounding box center [659, 430] width 80 height 34
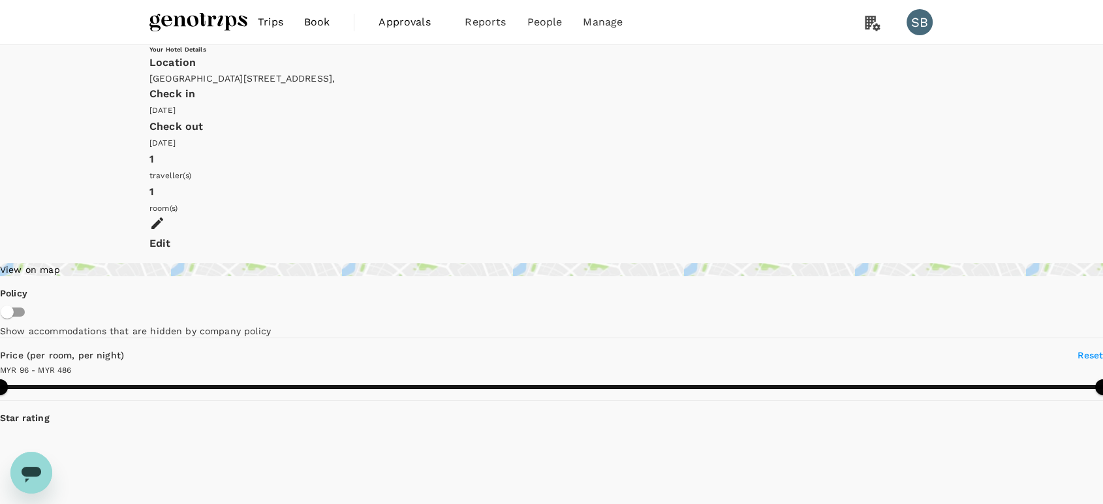
type input "485.29"
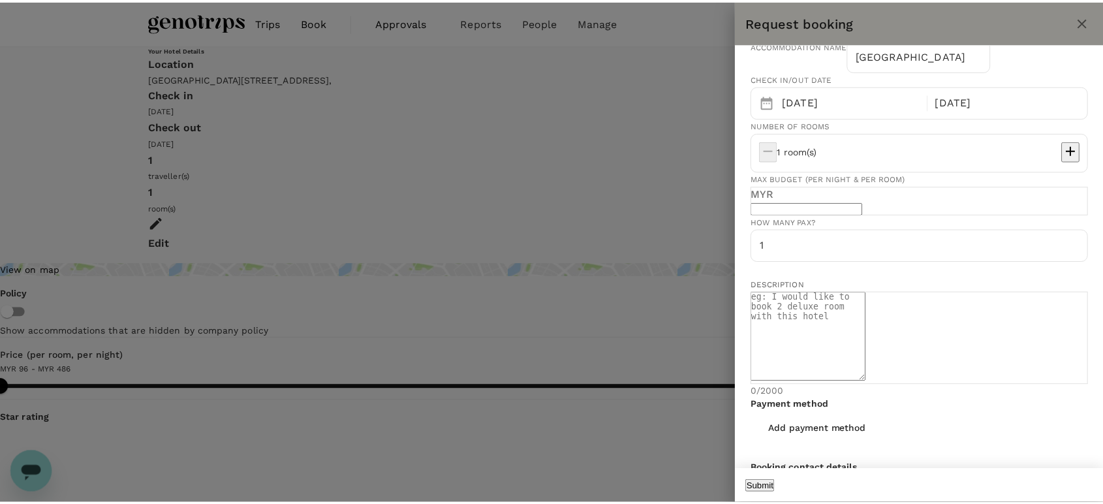
scroll to position [72, 0]
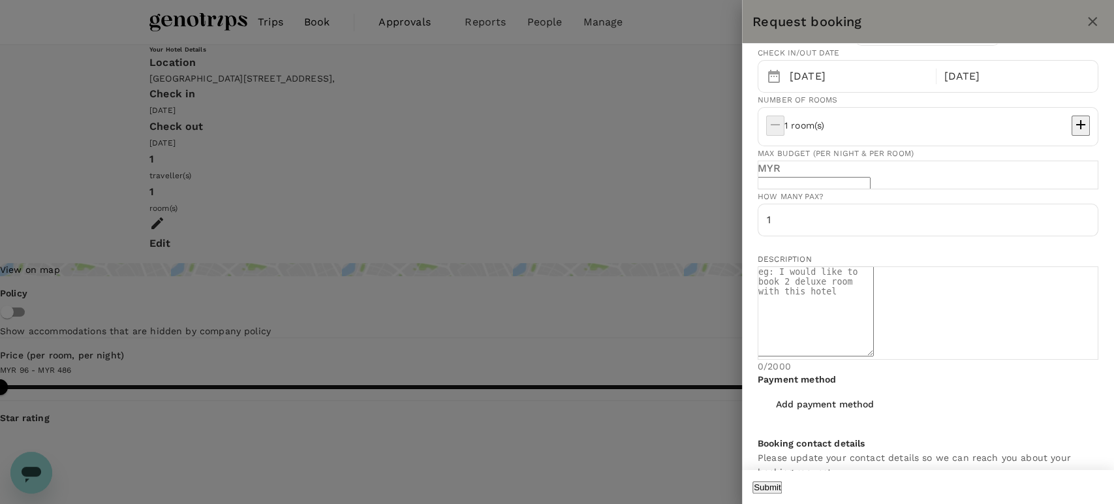
drag, startPoint x: 856, startPoint y: 384, endPoint x: 867, endPoint y: 383, distance: 10.5
click at [856, 356] on textarea at bounding box center [816, 311] width 116 height 90
type textarea "single room with breakfast"
click at [782, 481] on button "Submit" at bounding box center [766, 487] width 29 height 12
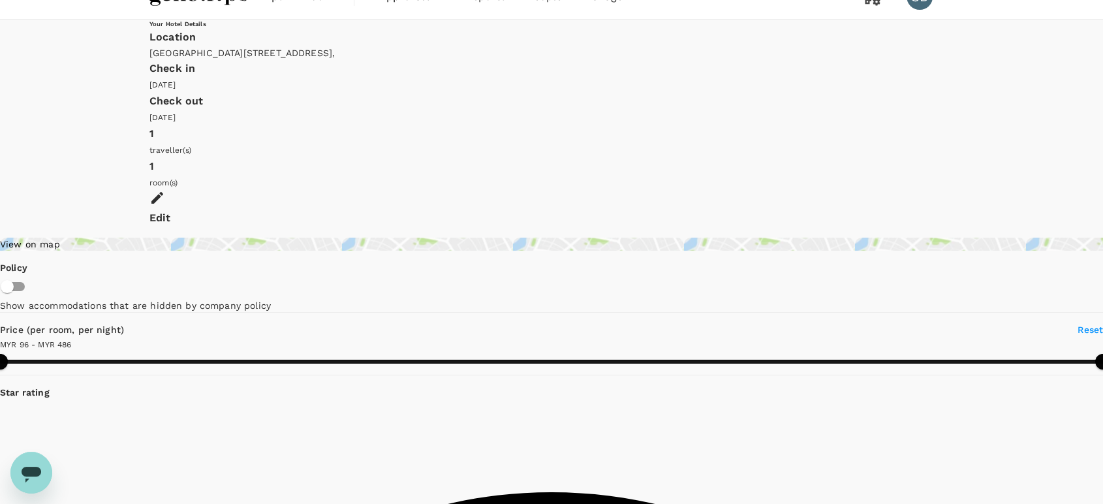
scroll to position [0, 0]
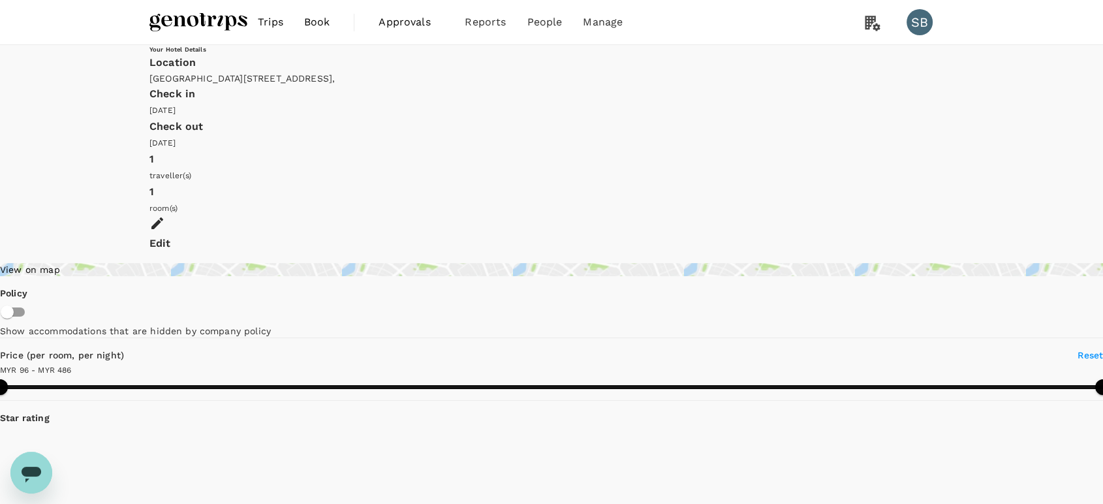
click at [240, 29] on img at bounding box center [198, 22] width 98 height 29
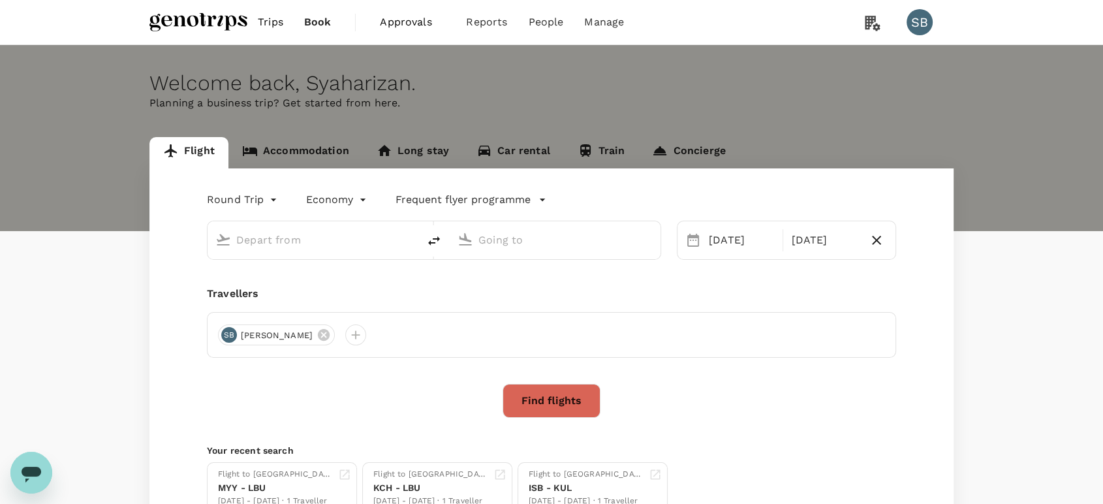
type input "Kuching Intl (KCH)"
type input "Miri Intl (MYY)"
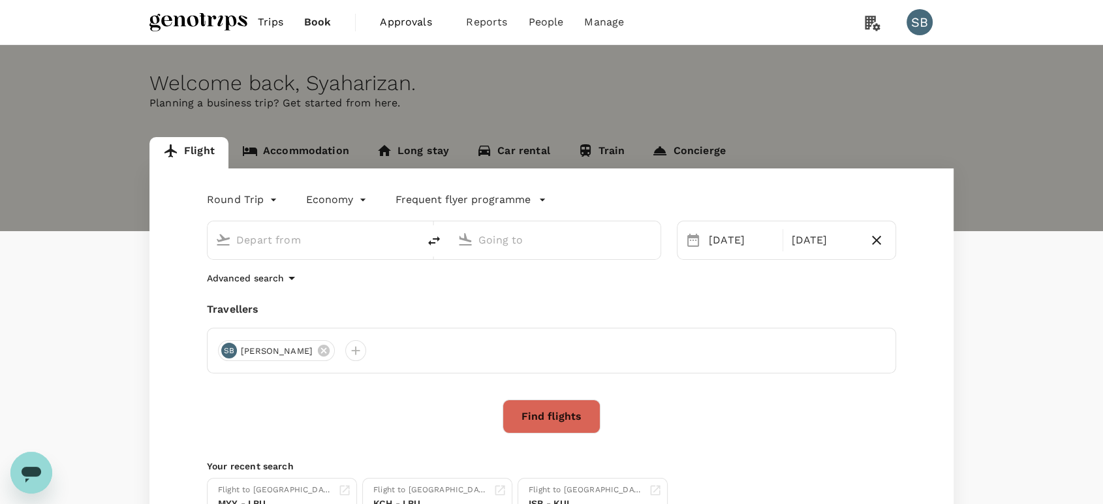
type input "Kuching Intl (KCH)"
type input "Miri Intl (MYY)"
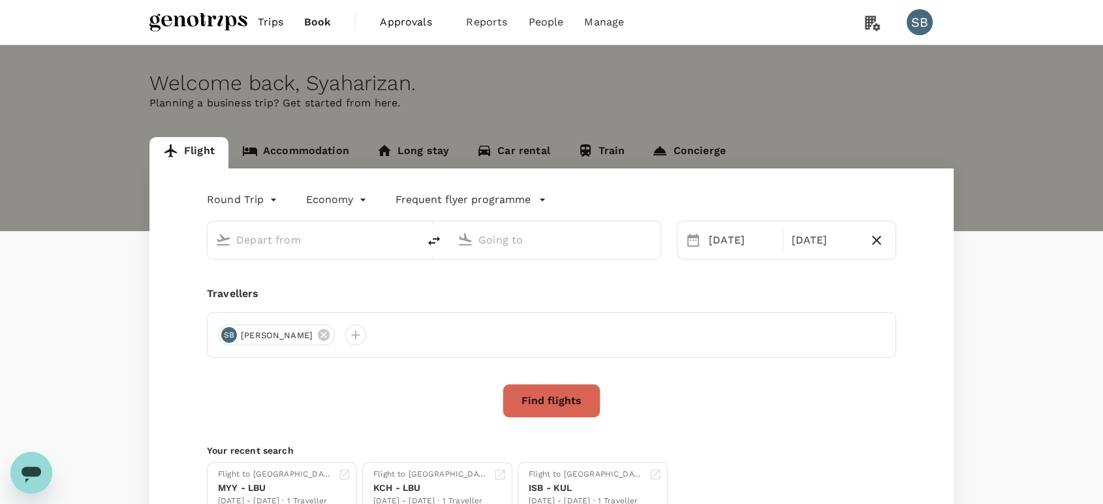
type input "Kuching Intl (KCH)"
type input "Miri Intl (MYY)"
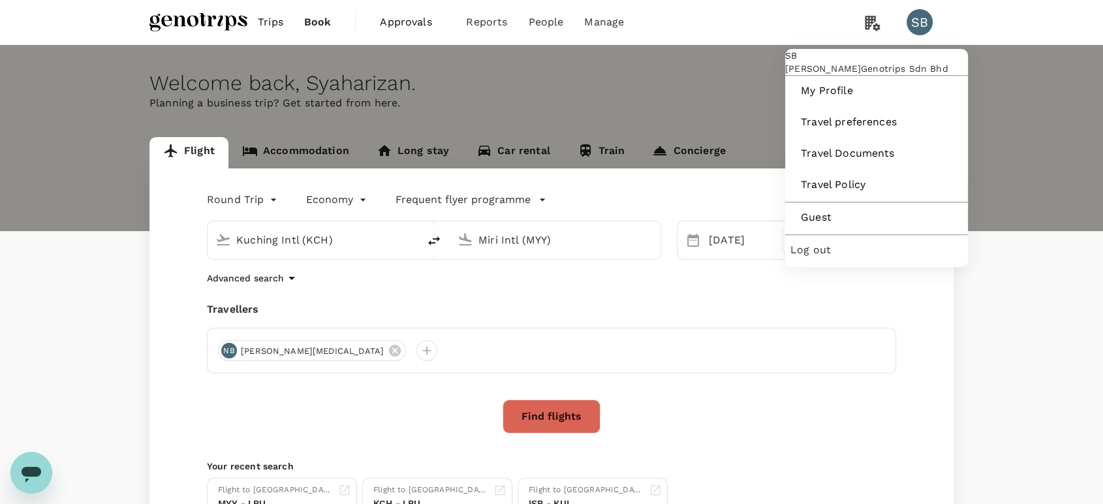
click at [861, 258] on span "Log out" at bounding box center [876, 250] width 172 height 16
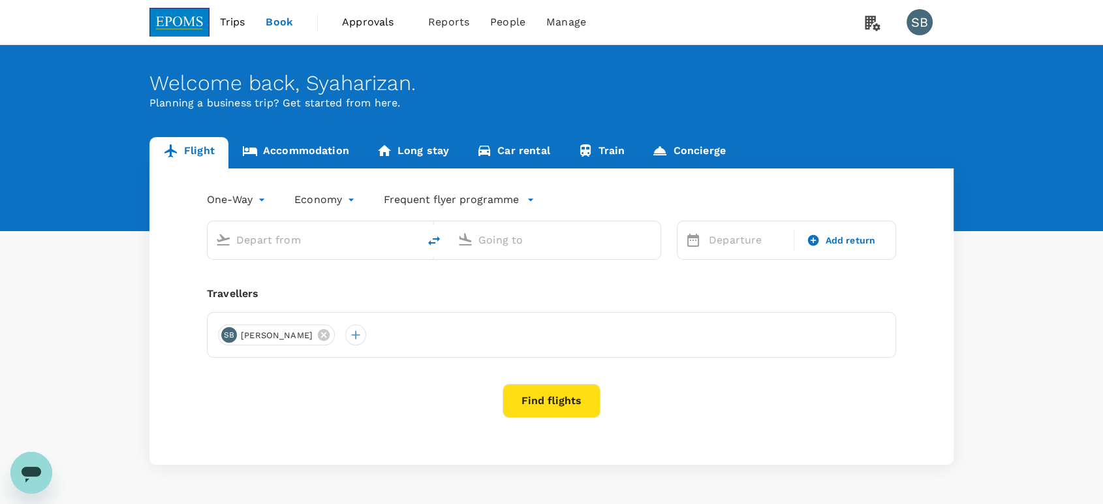
type input "Kuala Lumpur Intl ([GEOGRAPHIC_DATA])"
type input "Kuching Intl (KCH)"
